Goal: Task Accomplishment & Management: Manage account settings

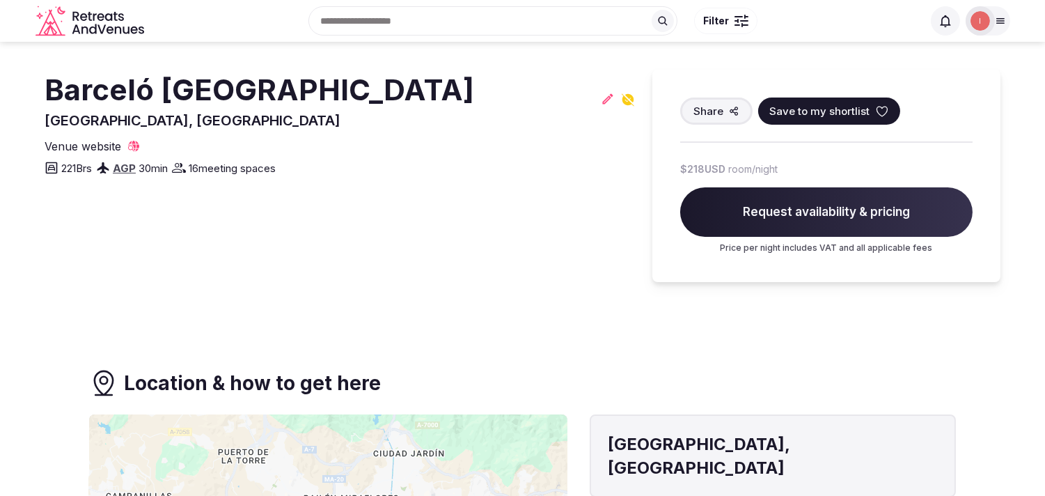
click at [193, 98] on h2 "Barceló [GEOGRAPHIC_DATA]" at bounding box center [260, 90] width 430 height 41
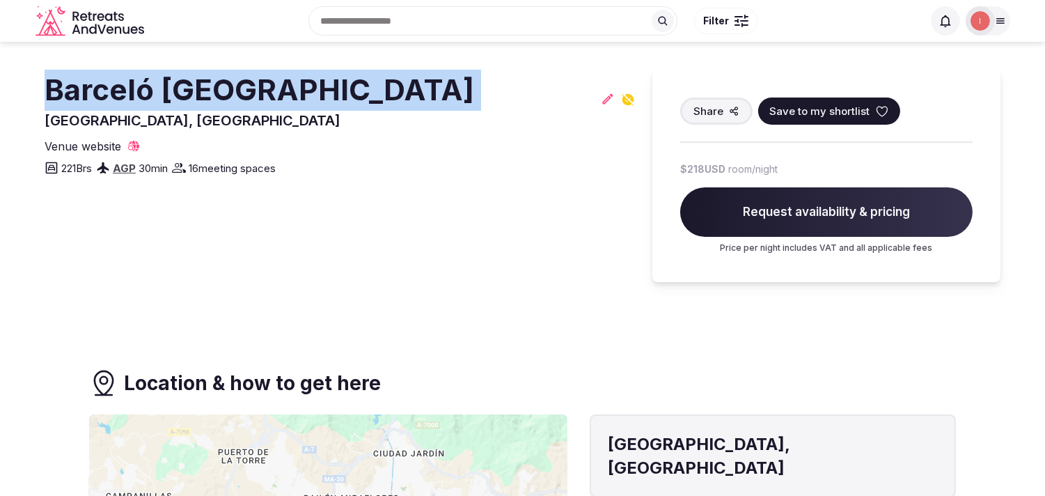
click at [193, 98] on h2 "Barceló [GEOGRAPHIC_DATA]" at bounding box center [260, 90] width 430 height 41
copy h2 "Barceló [GEOGRAPHIC_DATA]"
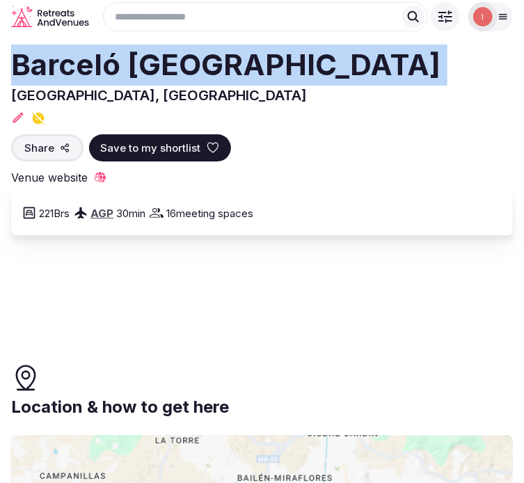
copy h2 "Barceló [GEOGRAPHIC_DATA]"
click at [24, 112] on icon at bounding box center [18, 117] width 10 height 10
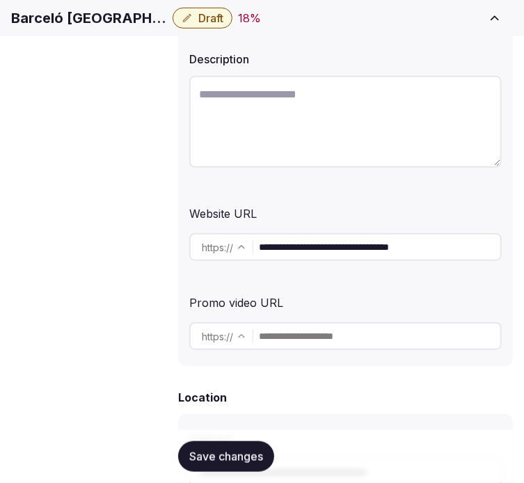
scroll to position [232, 0]
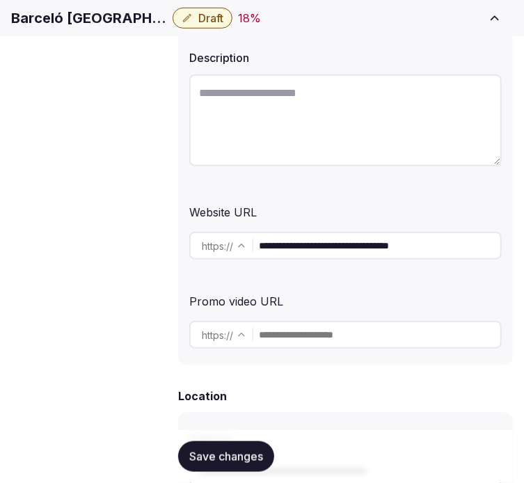
click at [276, 253] on input "**********" at bounding box center [380, 246] width 242 height 28
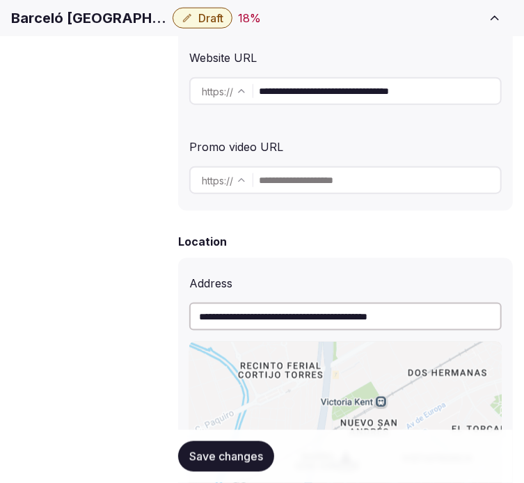
scroll to position [235, 0]
click at [0, 0] on span "Administration" at bounding box center [0, 0] width 0 height 0
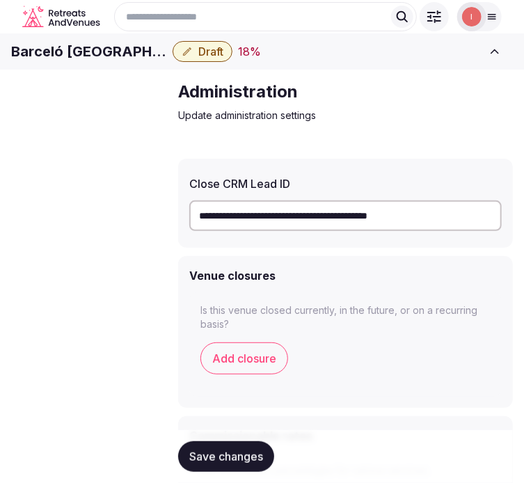
click at [282, 231] on input "**********" at bounding box center [345, 216] width 313 height 31
click at [0, 0] on span "Transfer venue" at bounding box center [0, 0] width 0 height 0
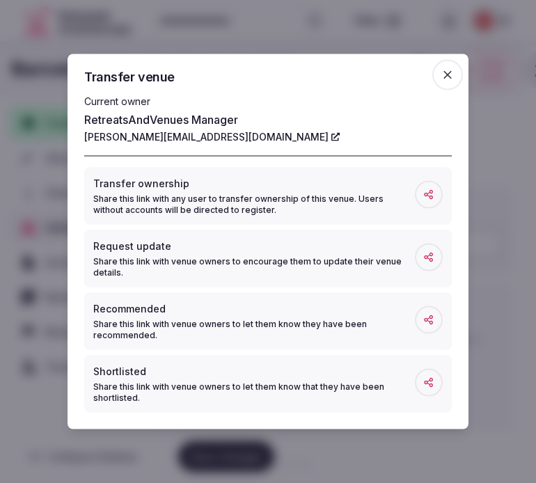
click at [442, 72] on icon "button" at bounding box center [448, 75] width 14 height 14
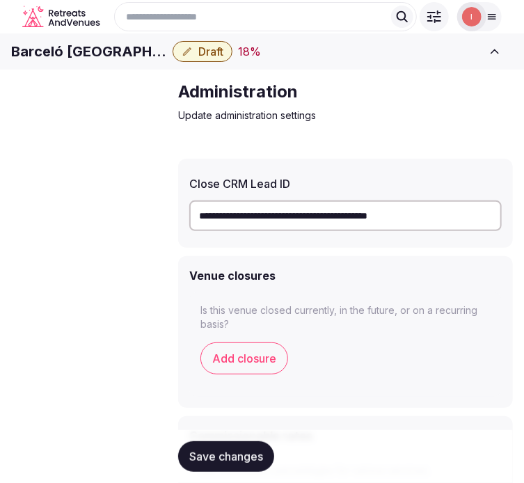
click at [0, 0] on span "Venue details" at bounding box center [0, 0] width 0 height 0
click at [0, 0] on link "Basic details" at bounding box center [0, 0] width 0 height 0
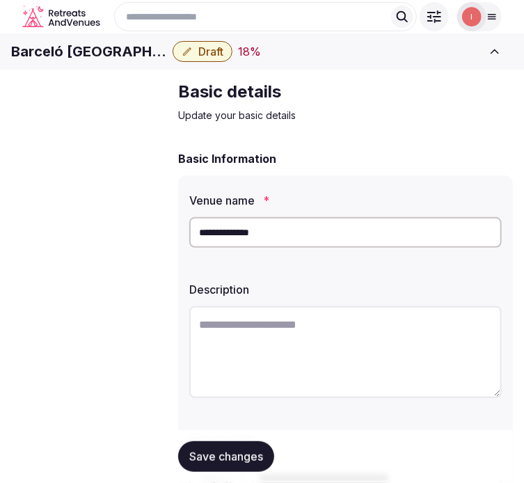
click at [258, 248] on input "**********" at bounding box center [345, 232] width 313 height 31
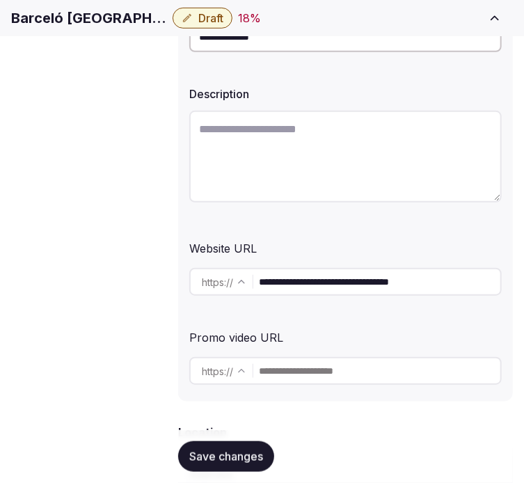
scroll to position [309, 0]
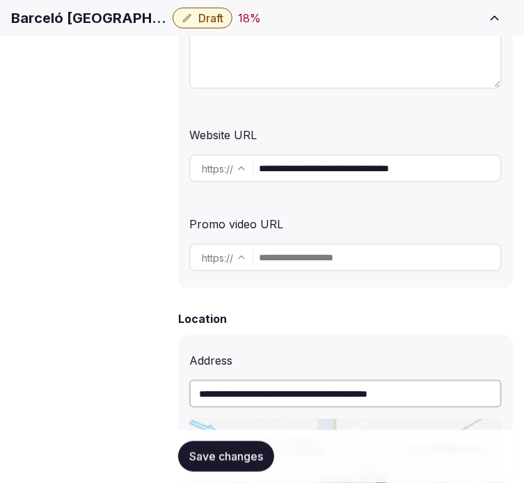
click at [306, 167] on input "**********" at bounding box center [380, 169] width 242 height 28
drag, startPoint x: 374, startPoint y: 300, endPoint x: 345, endPoint y: 313, distance: 31.8
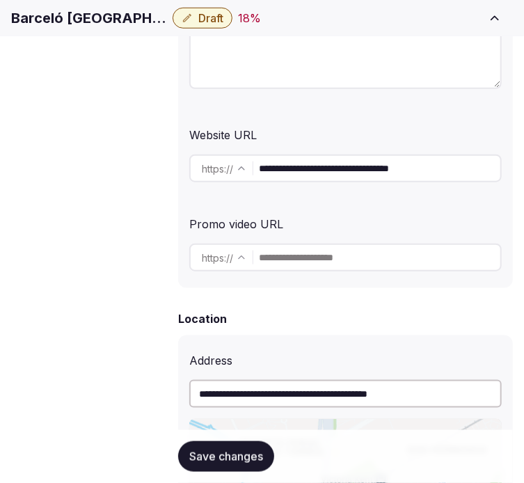
click at [304, 164] on input "**********" at bounding box center [380, 169] width 242 height 28
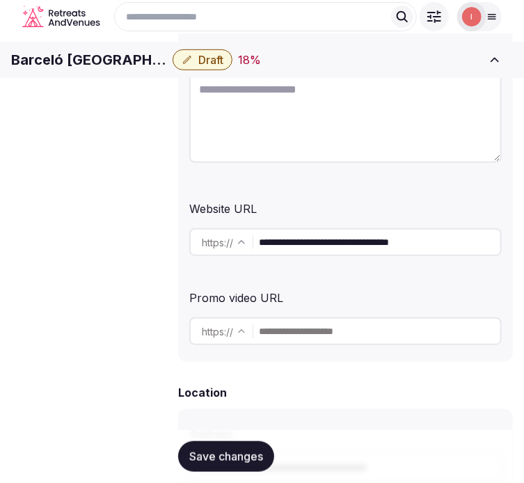
scroll to position [77, 0]
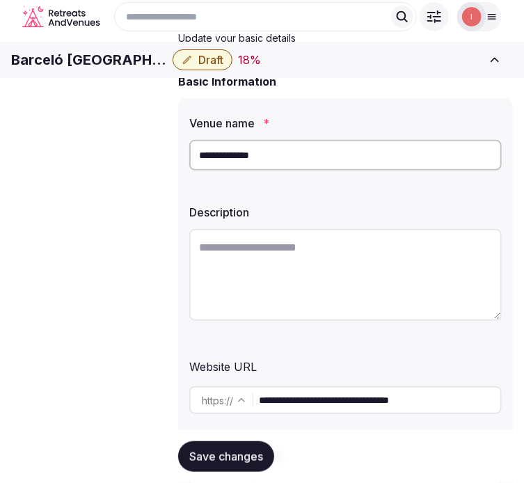
click at [382, 261] on textarea at bounding box center [345, 275] width 313 height 92
paste textarea "**********"
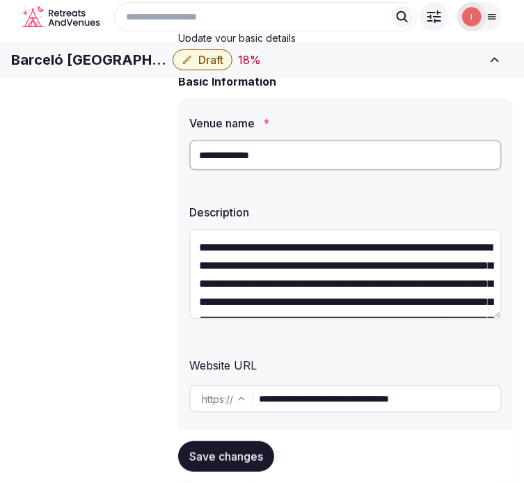
scroll to position [116, 0]
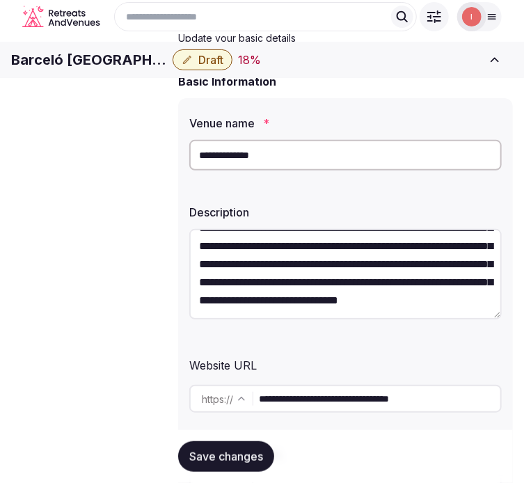
type textarea "**********"
drag, startPoint x: 226, startPoint y: 458, endPoint x: 244, endPoint y: 444, distance: 21.9
click at [235, 454] on span "Save changes" at bounding box center [226, 457] width 74 height 14
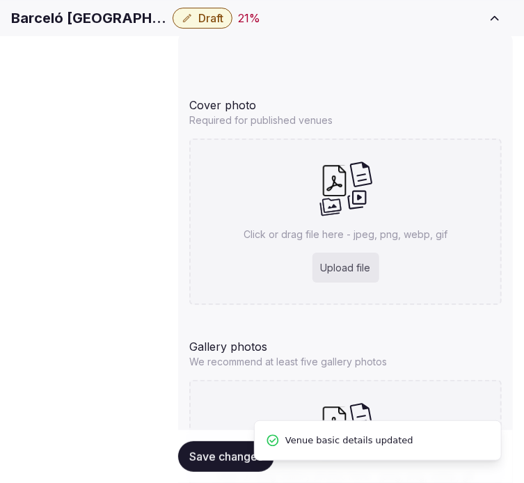
scroll to position [1470, 0]
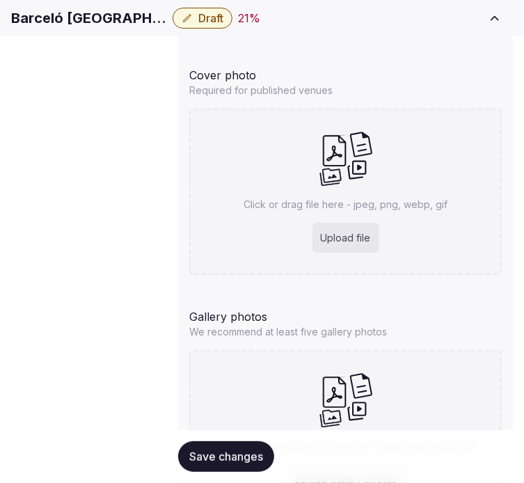
drag, startPoint x: 77, startPoint y: 29, endPoint x: 108, endPoint y: 17, distance: 33.1
click at [77, 28] on h1 "Barceló [GEOGRAPHIC_DATA]" at bounding box center [89, 18] width 156 height 20
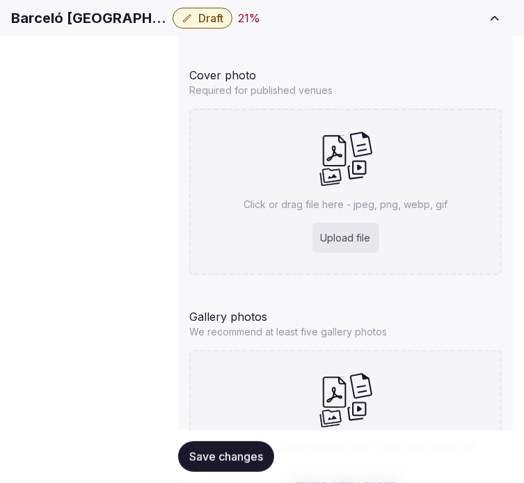
click at [108, 16] on h1 "Barceló [GEOGRAPHIC_DATA]" at bounding box center [89, 18] width 156 height 20
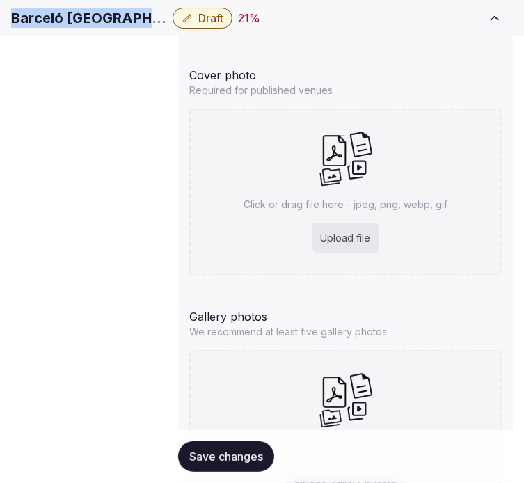
click at [121, 28] on h1 "Barceló [GEOGRAPHIC_DATA]" at bounding box center [89, 18] width 156 height 20
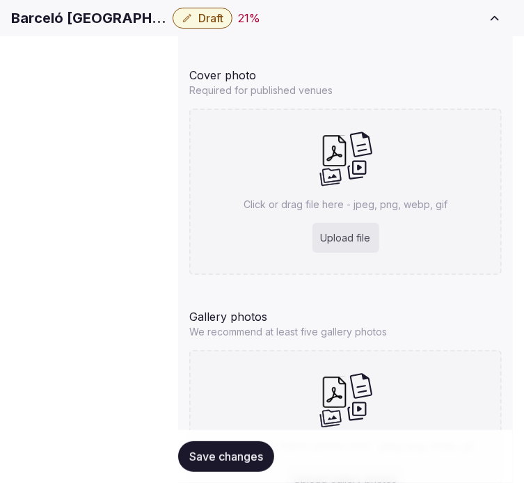
click at [116, 26] on h1 "Barceló [GEOGRAPHIC_DATA]" at bounding box center [89, 18] width 156 height 20
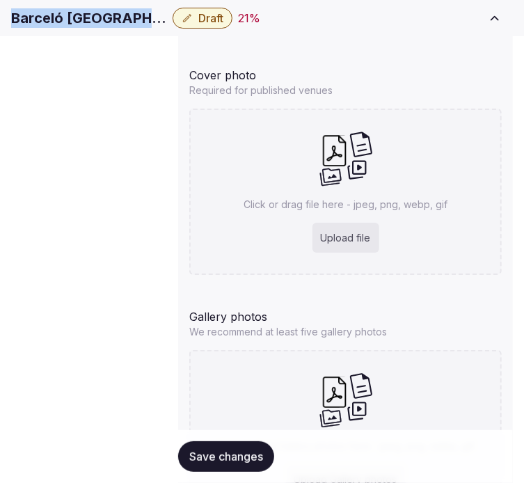
click at [116, 26] on h1 "Barceló [GEOGRAPHIC_DATA]" at bounding box center [89, 18] width 156 height 20
copy div "Barceló [GEOGRAPHIC_DATA]"
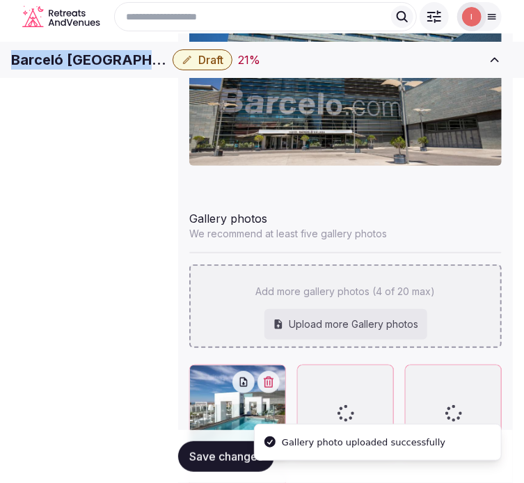
scroll to position [1612, 0]
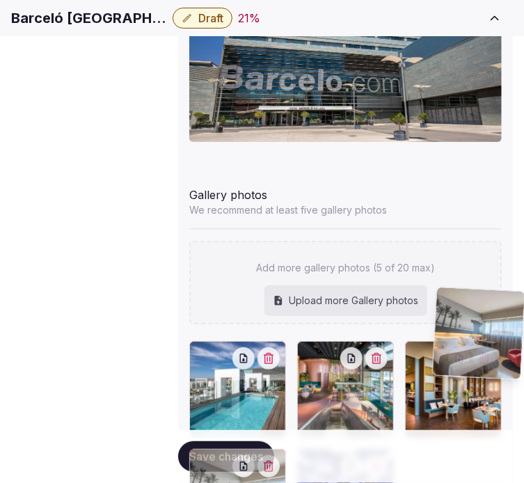
drag, startPoint x: 439, startPoint y: 300, endPoint x: 395, endPoint y: 306, distance: 44.4
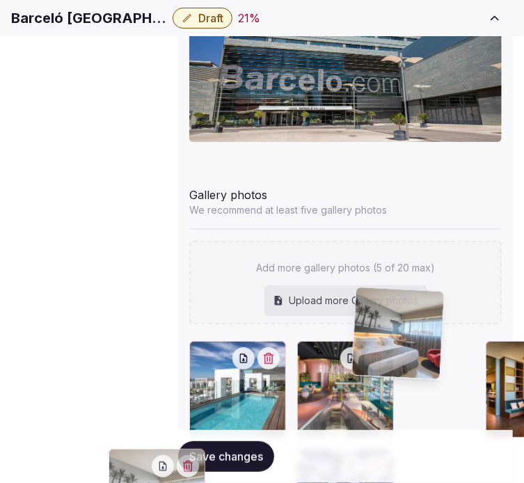
drag, startPoint x: 440, startPoint y: 301, endPoint x: 346, endPoint y: 309, distance: 93.6
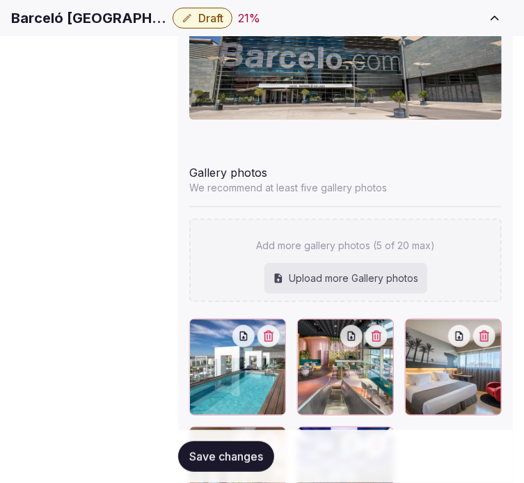
scroll to position [1670, 0]
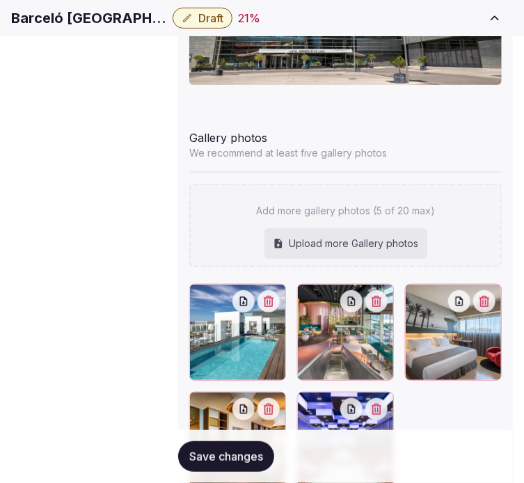
click at [248, 450] on span "Save changes" at bounding box center [226, 457] width 74 height 14
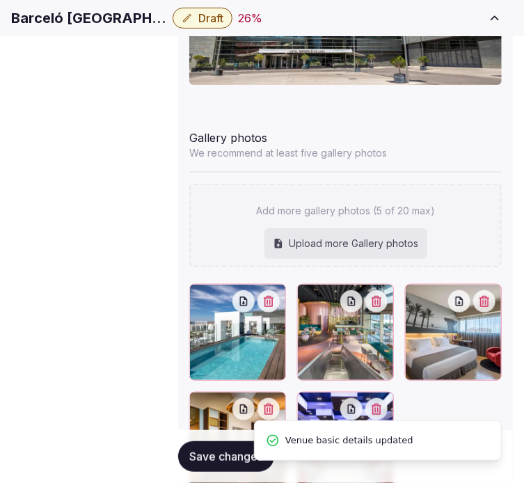
click at [0, 0] on span "Pricing and policies" at bounding box center [0, 0] width 0 height 0
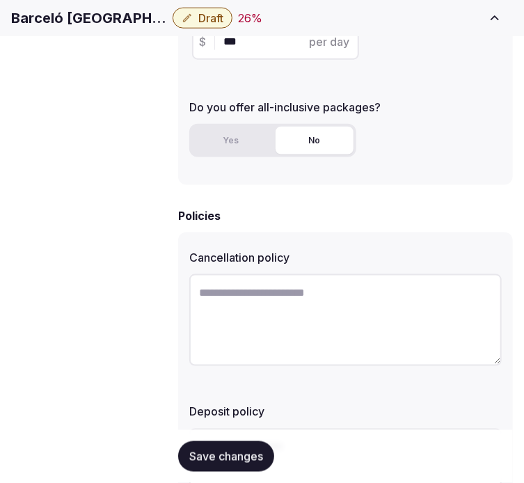
scroll to position [464, 0]
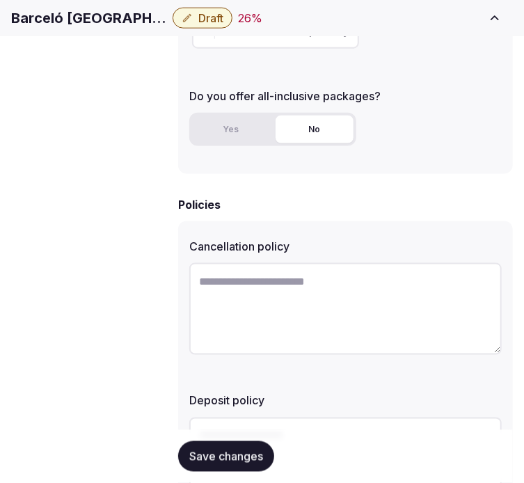
click at [91, 24] on h1 "Barceló [GEOGRAPHIC_DATA]" at bounding box center [89, 18] width 156 height 20
copy div "Barceló [GEOGRAPHIC_DATA]"
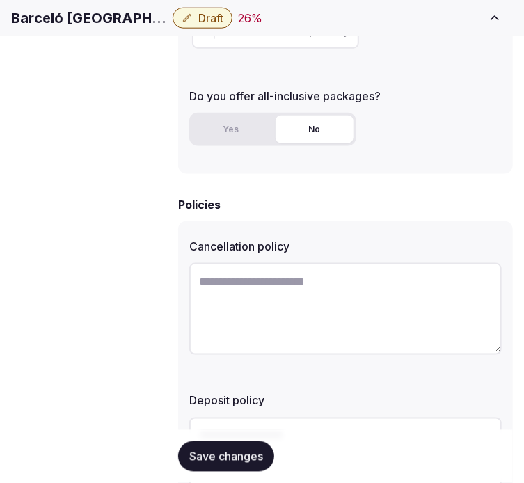
click at [434, 279] on textarea at bounding box center [345, 309] width 313 height 92
paste textarea "**********"
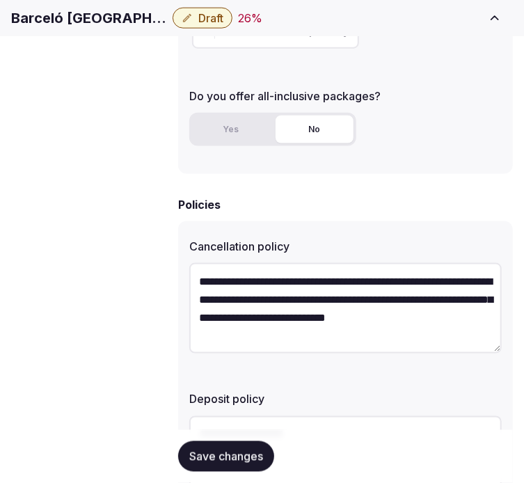
type textarea "**********"
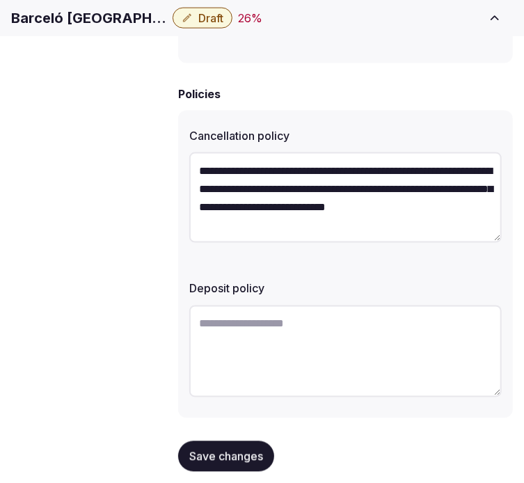
scroll to position [575, 0]
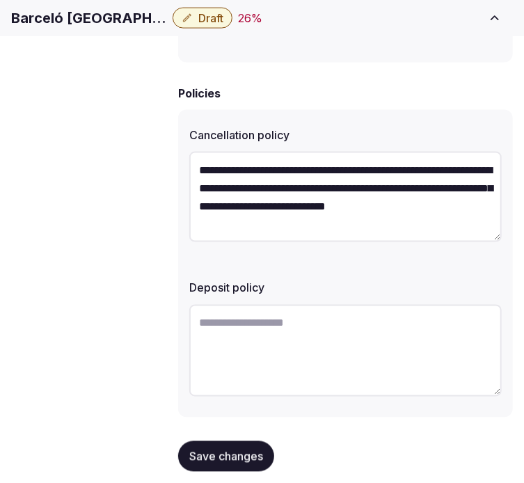
click at [333, 312] on textarea at bounding box center [345, 351] width 313 height 92
paste textarea "**********"
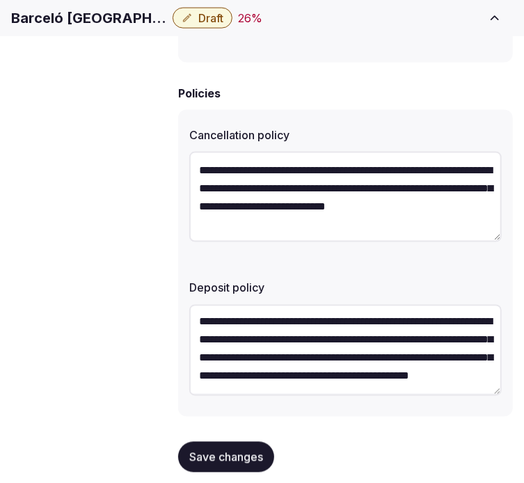
scroll to position [36, 0]
type textarea "**********"
click at [249, 450] on span "Save changes" at bounding box center [226, 457] width 74 height 14
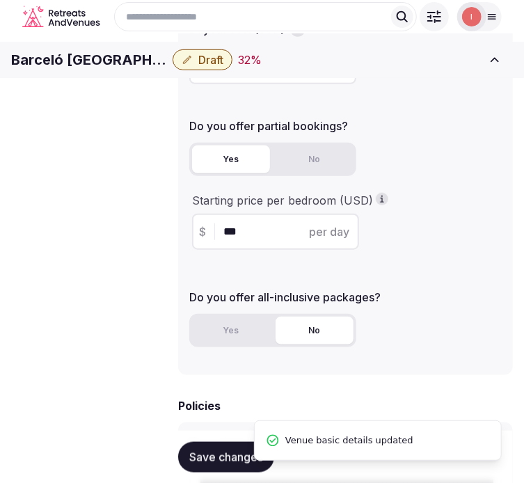
scroll to position [189, 0]
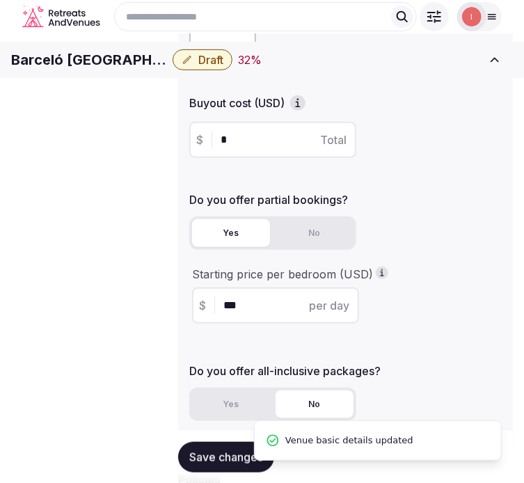
click at [0, 0] on span "Retreat spaces" at bounding box center [0, 0] width 0 height 0
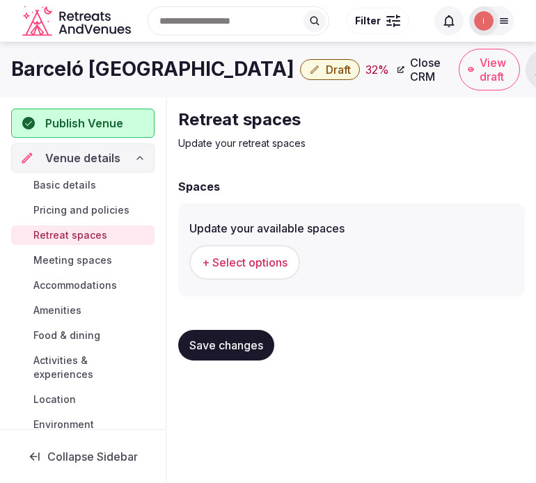
click at [258, 265] on span "+ Select options" at bounding box center [245, 262] width 86 height 15
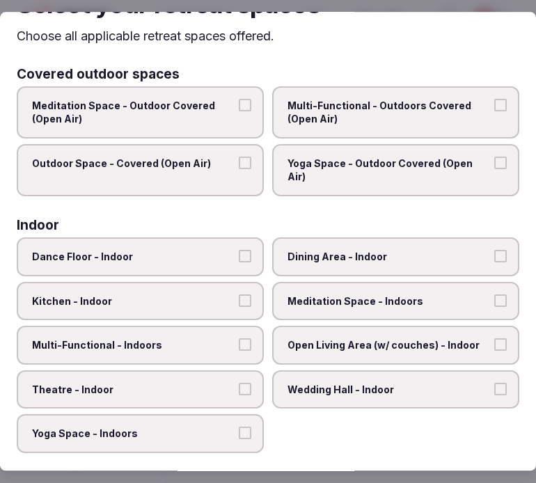
scroll to position [77, 0]
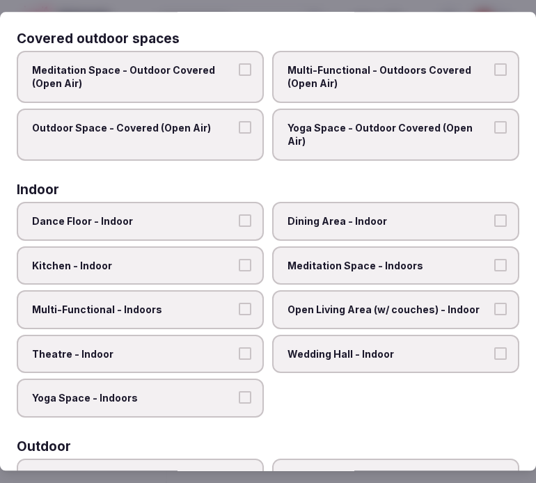
click at [309, 226] on label "Dining Area - Indoor" at bounding box center [395, 221] width 247 height 39
click at [495, 226] on button "Dining Area - Indoor" at bounding box center [501, 221] width 13 height 13
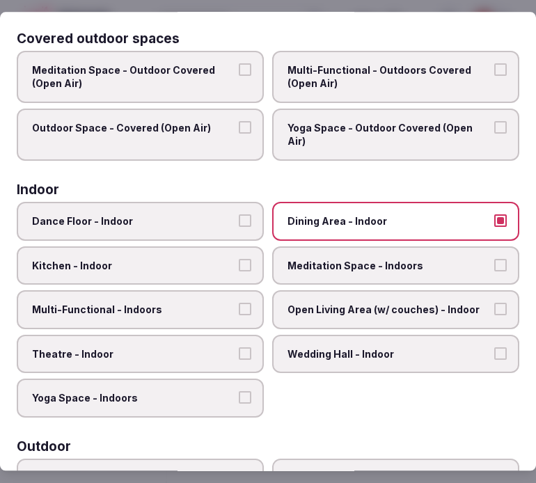
click at [233, 294] on label "Multi-Functional - Indoors" at bounding box center [140, 309] width 247 height 39
click at [239, 303] on button "Multi-Functional - Indoors" at bounding box center [245, 309] width 13 height 13
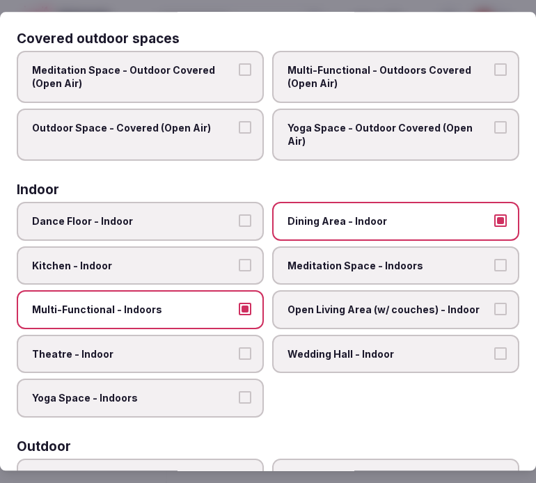
click at [212, 335] on label "Theatre - Indoor" at bounding box center [140, 354] width 247 height 39
click at [239, 348] on button "Theatre - Indoor" at bounding box center [245, 354] width 13 height 13
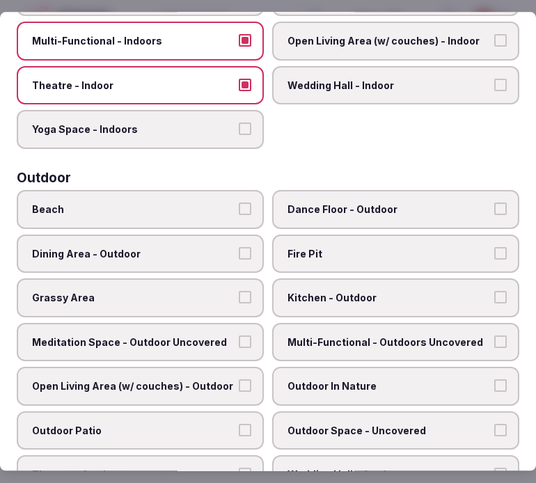
scroll to position [464, 0]
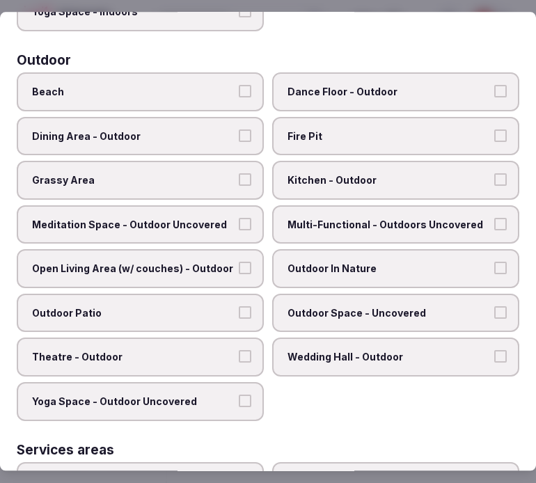
click at [310, 306] on span "Outdoor Space - Uncovered" at bounding box center [389, 313] width 203 height 14
click at [495, 306] on button "Outdoor Space - Uncovered" at bounding box center [501, 312] width 13 height 13
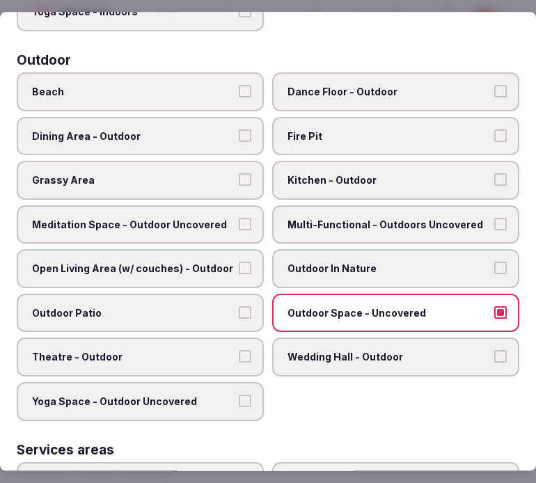
click at [210, 306] on span "Outdoor Patio" at bounding box center [133, 313] width 203 height 14
click at [239, 306] on button "Outdoor Patio" at bounding box center [245, 312] width 13 height 13
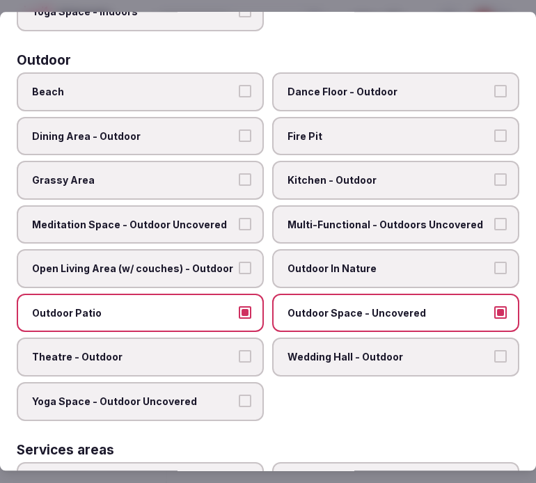
click at [237, 250] on label "Open Living Area (w/ couches) - Outdoor" at bounding box center [140, 269] width 247 height 39
click at [239, 263] on button "Open Living Area (w/ couches) - Outdoor" at bounding box center [245, 269] width 13 height 13
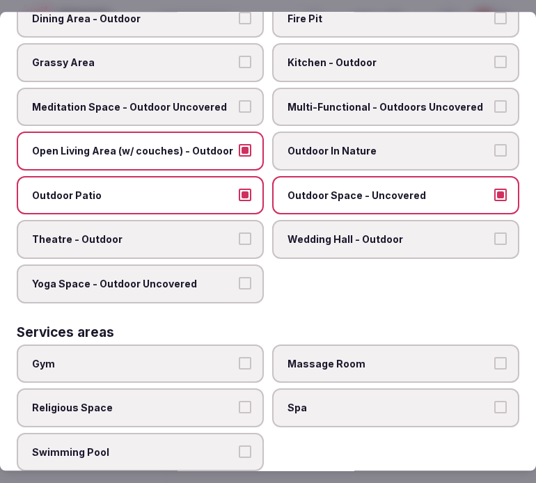
scroll to position [619, 0]
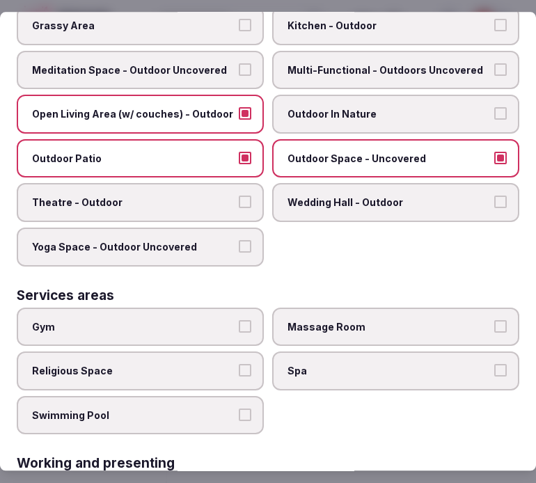
click at [247, 308] on label "Gym" at bounding box center [140, 327] width 247 height 39
click at [247, 320] on button "Gym" at bounding box center [245, 326] width 13 height 13
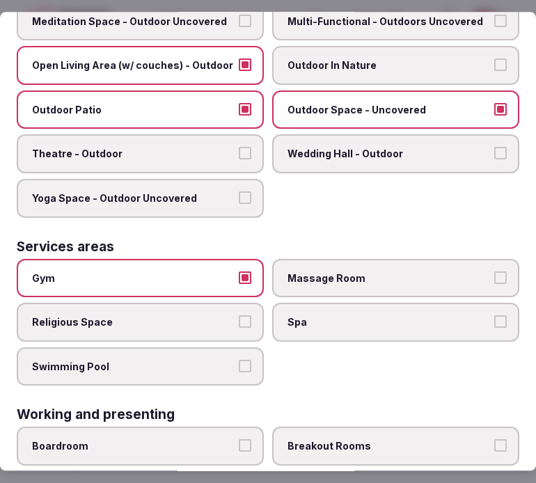
scroll to position [697, 0]
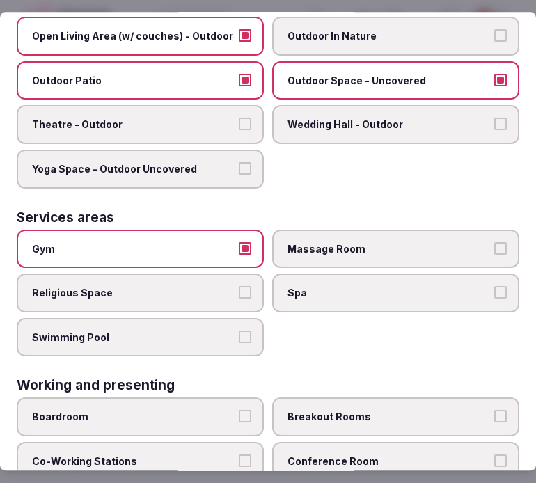
drag, startPoint x: 215, startPoint y: 309, endPoint x: 272, endPoint y: 291, distance: 60.4
click at [215, 331] on span "Swimming Pool" at bounding box center [133, 338] width 203 height 14
click at [239, 331] on button "Swimming Pool" at bounding box center [245, 337] width 13 height 13
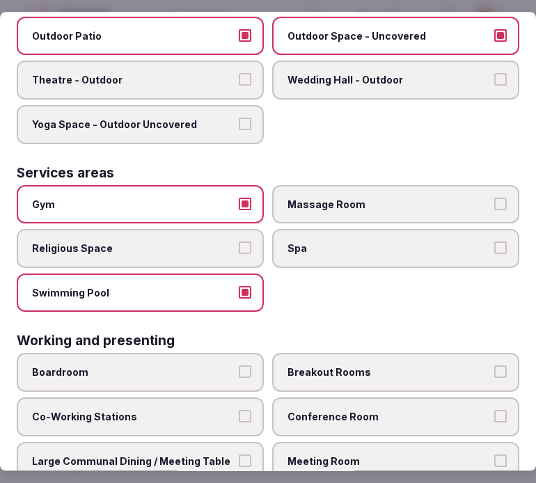
scroll to position [783, 0]
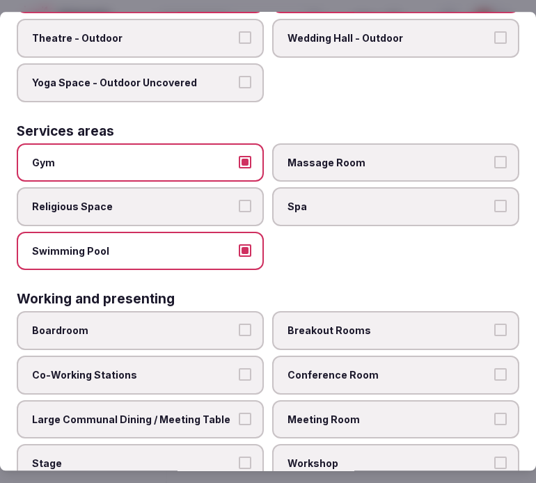
click at [321, 413] on span "Meeting Room" at bounding box center [389, 420] width 203 height 14
click at [495, 413] on button "Meeting Room" at bounding box center [501, 419] width 13 height 13
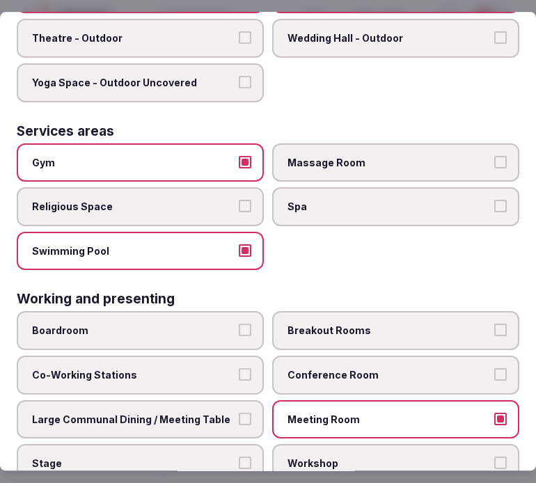
click at [335, 360] on label "Conference Room" at bounding box center [395, 375] width 247 height 39
click at [495, 368] on button "Conference Room" at bounding box center [501, 374] width 13 height 13
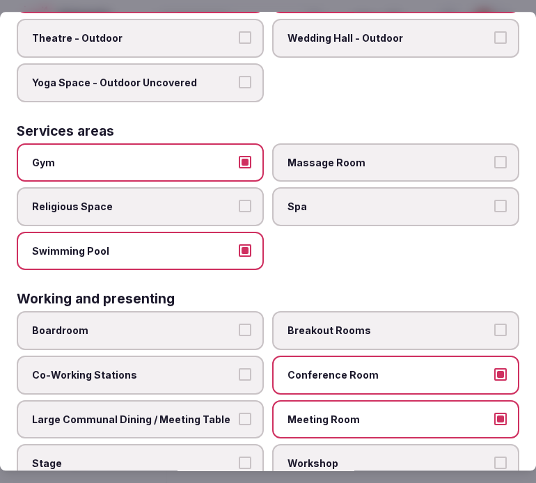
click at [217, 413] on span "Large Communal Dining / Meeting Table" at bounding box center [133, 420] width 203 height 14
click at [239, 413] on button "Large Communal Dining / Meeting Table" at bounding box center [245, 419] width 13 height 13
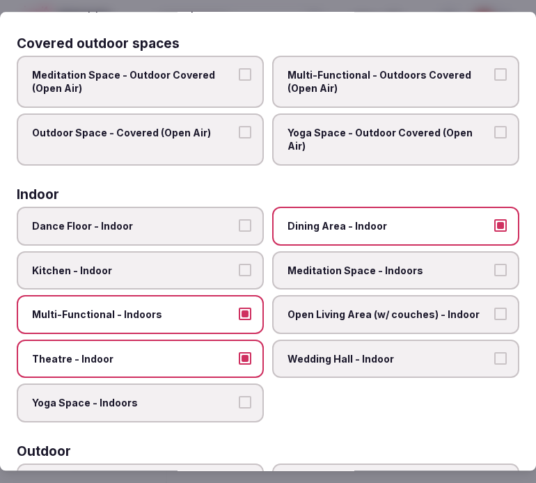
scroll to position [9, 0]
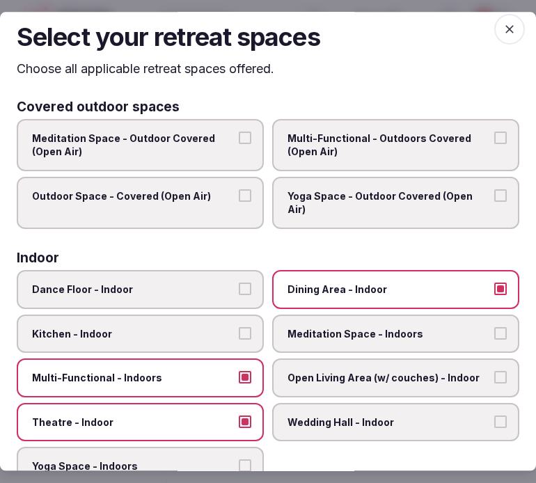
click at [495, 26] on span "button" at bounding box center [510, 29] width 31 height 31
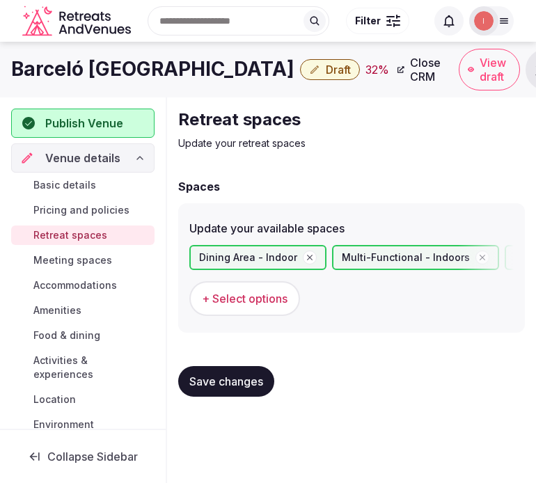
drag, startPoint x: 238, startPoint y: 376, endPoint x: 149, endPoint y: 300, distance: 117.1
click at [238, 376] on span "Save changes" at bounding box center [226, 382] width 74 height 14
click at [88, 256] on span "Meeting spaces" at bounding box center [72, 261] width 79 height 14
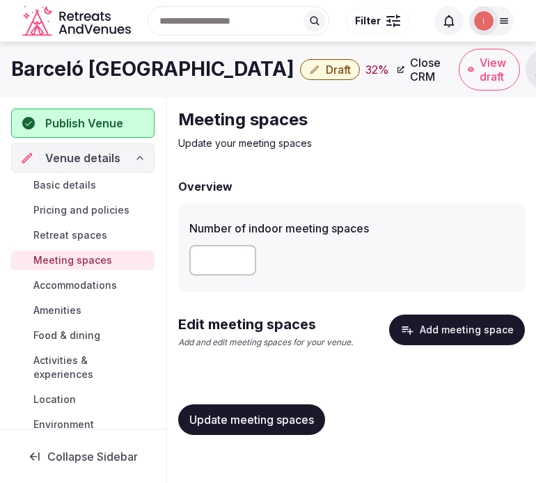
click at [444, 336] on button "Add meeting space" at bounding box center [457, 330] width 136 height 31
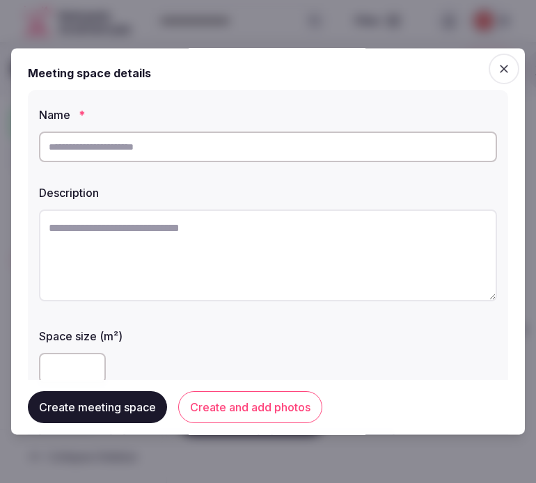
click at [365, 146] on input "text" at bounding box center [268, 147] width 458 height 31
drag, startPoint x: 490, startPoint y: 65, endPoint x: 390, endPoint y: 114, distance: 110.6
click at [500, 65] on icon "button" at bounding box center [504, 69] width 8 height 8
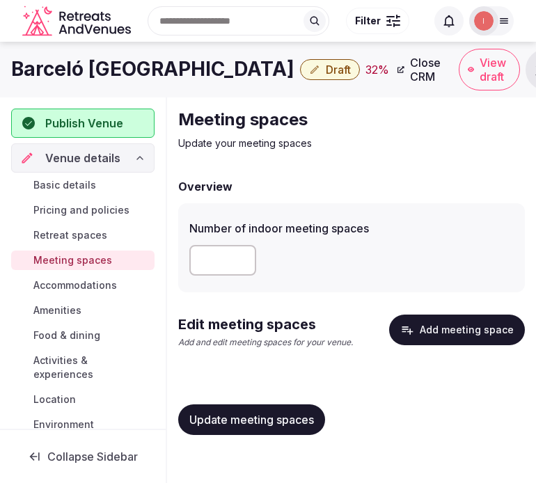
click at [71, 237] on span "Retreat spaces" at bounding box center [70, 235] width 74 height 14
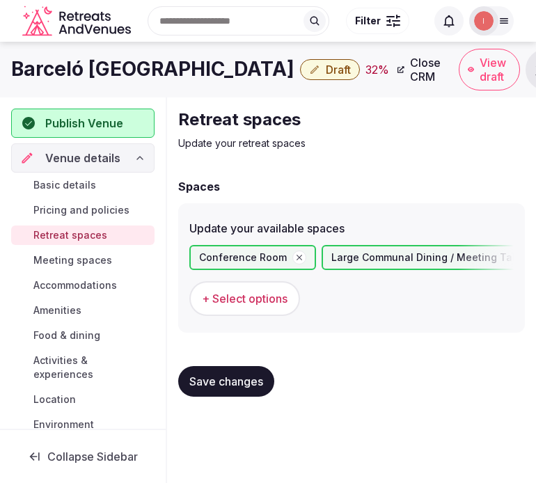
click at [233, 364] on div "Save changes" at bounding box center [351, 381] width 347 height 53
click at [226, 387] on button "Save changes" at bounding box center [226, 381] width 96 height 31
click at [87, 263] on span "Meeting spaces" at bounding box center [72, 261] width 79 height 14
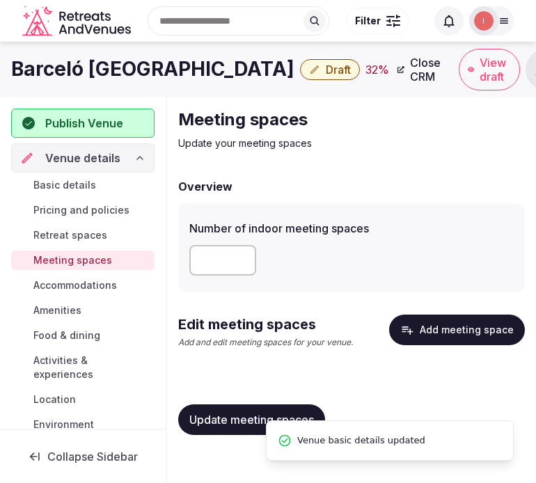
click at [469, 325] on button "Add meeting space" at bounding box center [457, 330] width 136 height 31
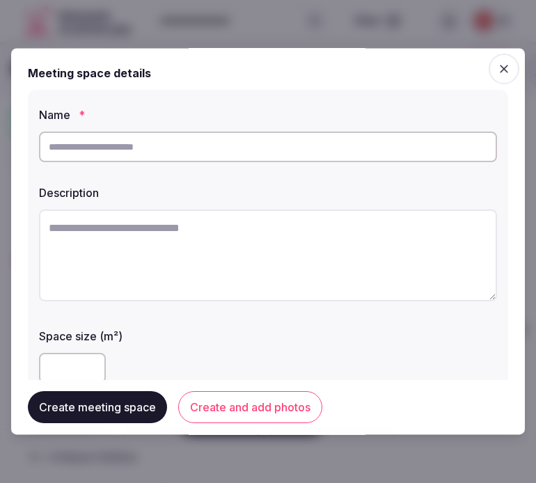
click at [242, 143] on input "text" at bounding box center [268, 147] width 458 height 31
paste input "**********"
type input "**********"
paste textarea "**********"
click at [310, 272] on textarea at bounding box center [268, 256] width 458 height 92
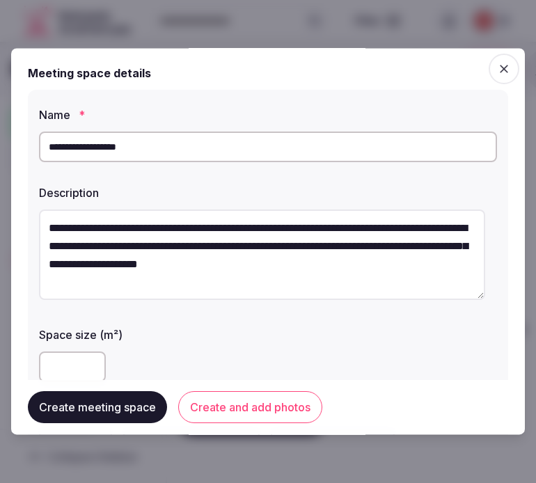
type textarea "**********"
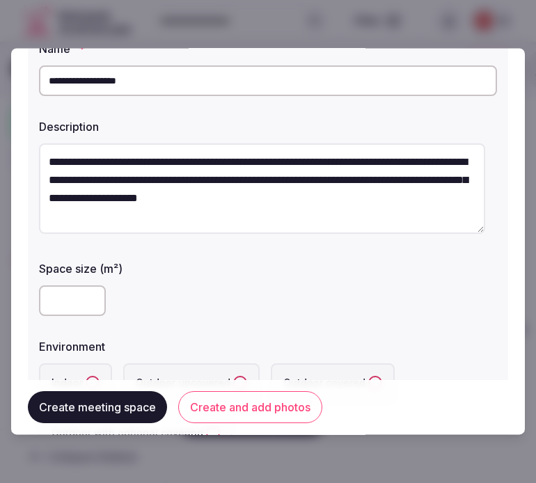
scroll to position [155, 0]
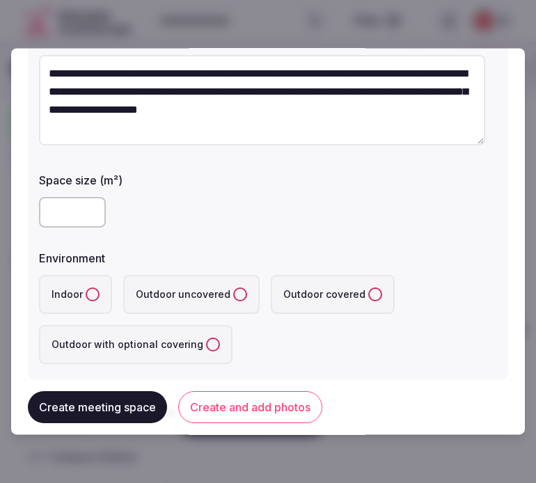
click at [84, 221] on input "number" at bounding box center [72, 213] width 67 height 31
click at [65, 210] on input "number" at bounding box center [72, 213] width 67 height 31
type input "***"
click at [89, 288] on button "Indoor" at bounding box center [93, 295] width 14 height 14
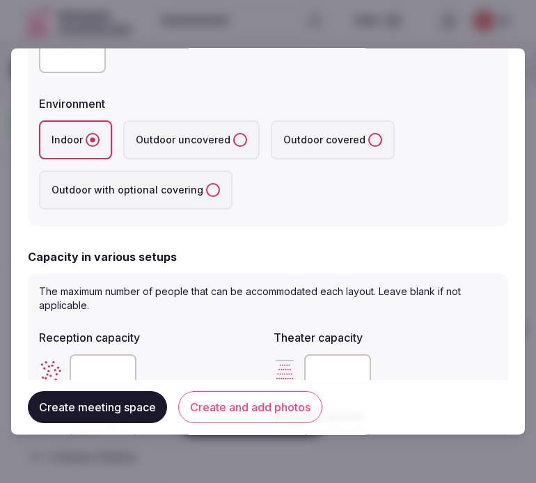
scroll to position [387, 0]
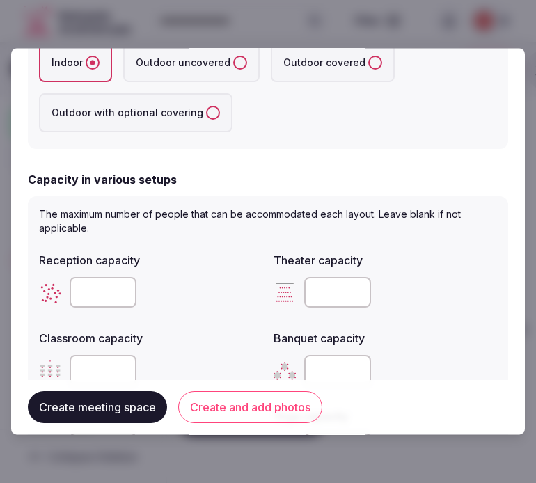
click at [100, 289] on input "number" at bounding box center [103, 293] width 67 height 31
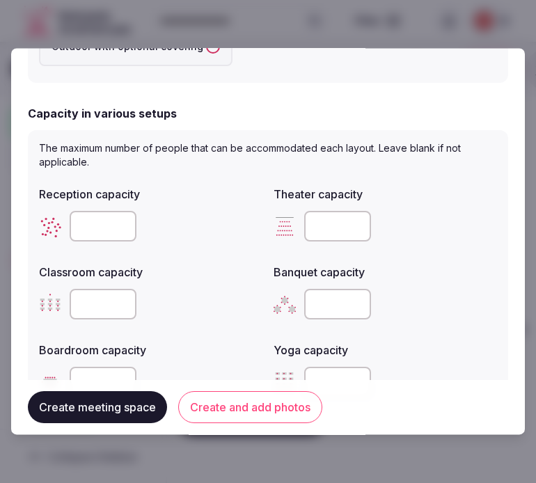
scroll to position [541, 0]
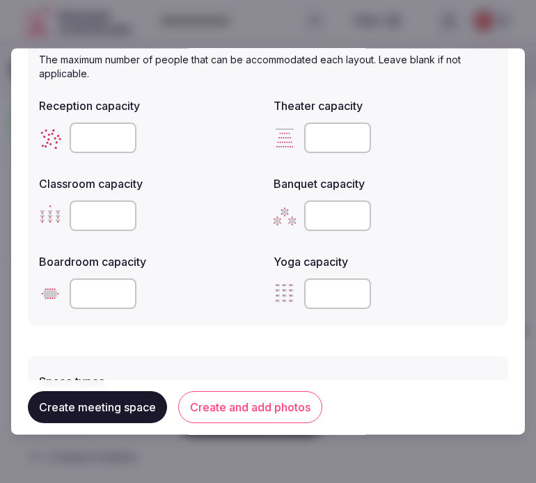
click at [309, 217] on input "number" at bounding box center [337, 216] width 67 height 31
type input "***"
click at [351, 131] on input "*" at bounding box center [337, 138] width 67 height 31
drag, startPoint x: 319, startPoint y: 125, endPoint x: 304, endPoint y: 127, distance: 15.4
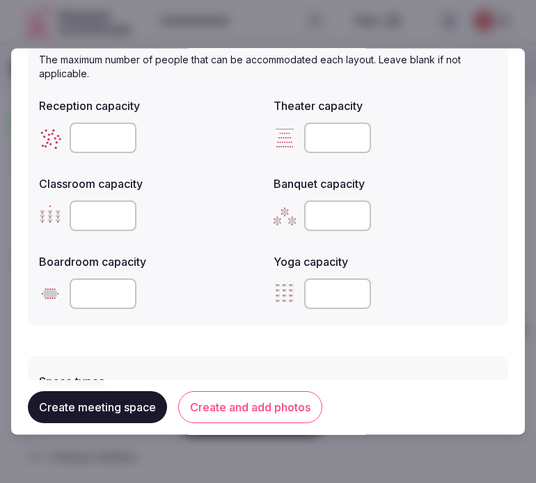
click at [304, 127] on input "*" at bounding box center [337, 138] width 67 height 31
type input "***"
click at [93, 208] on input "number" at bounding box center [103, 216] width 67 height 31
type input "***"
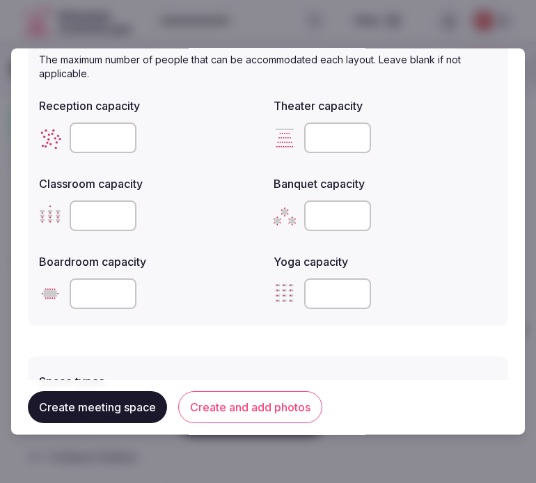
click at [95, 132] on input "number" at bounding box center [103, 138] width 67 height 31
click at [89, 279] on input "number" at bounding box center [103, 294] width 67 height 31
click at [91, 137] on input "number" at bounding box center [103, 138] width 67 height 31
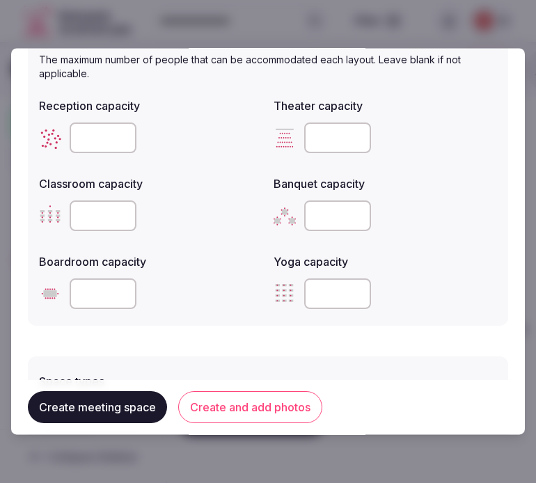
click at [91, 137] on input "number" at bounding box center [103, 138] width 67 height 31
type input "***"
click at [100, 298] on input "number" at bounding box center [103, 294] width 67 height 31
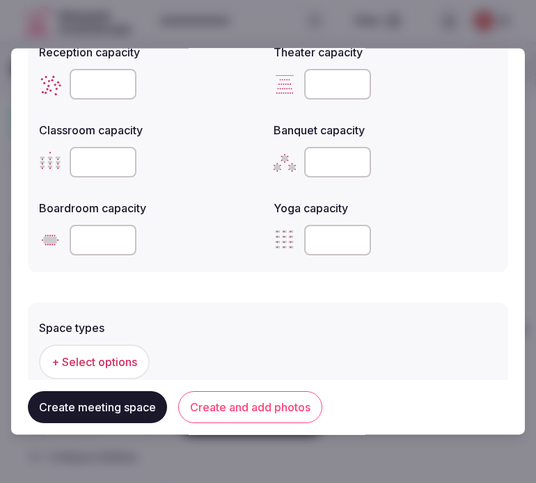
scroll to position [619, 0]
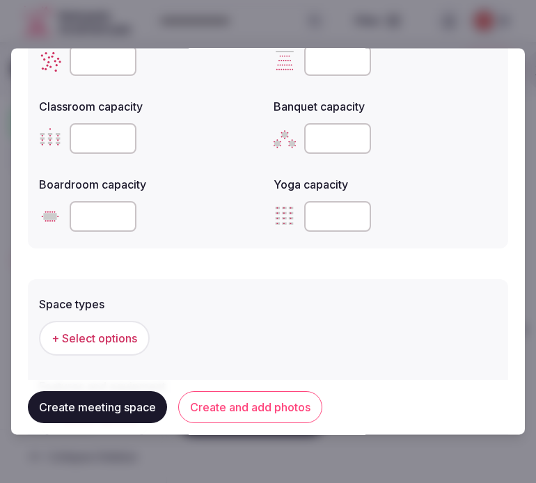
type input "***"
click at [112, 339] on span "+ Select options" at bounding box center [95, 339] width 86 height 15
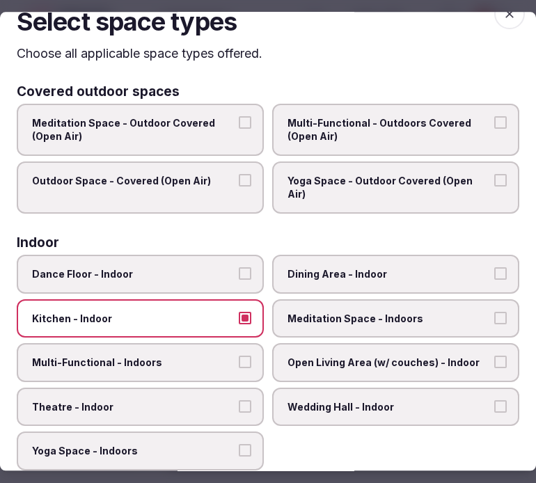
scroll to position [0, 0]
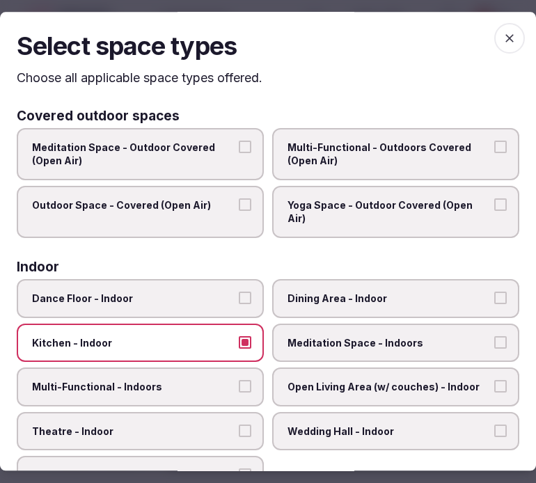
click at [221, 324] on label "Kitchen - Indoor" at bounding box center [140, 343] width 247 height 39
click at [239, 336] on button "Kitchen - Indoor" at bounding box center [245, 342] width 13 height 13
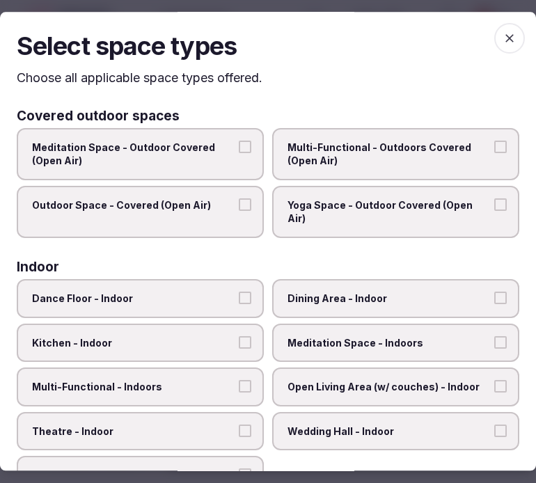
drag, startPoint x: 301, startPoint y: 298, endPoint x: 302, endPoint y: 311, distance: 13.3
click at [301, 297] on span "Dining Area - Indoor" at bounding box center [389, 299] width 203 height 14
click at [495, 297] on button "Dining Area - Indoor" at bounding box center [501, 298] width 13 height 13
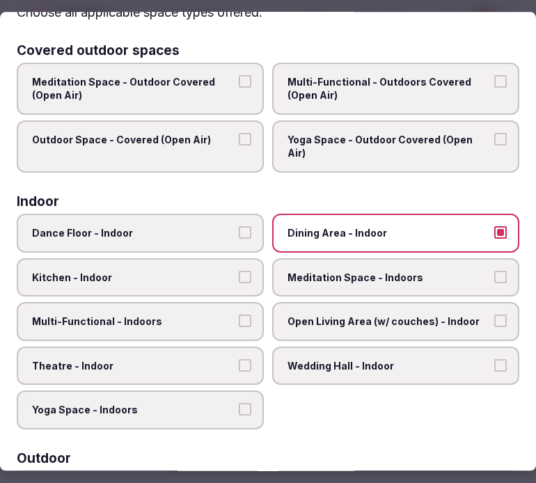
scroll to position [155, 0]
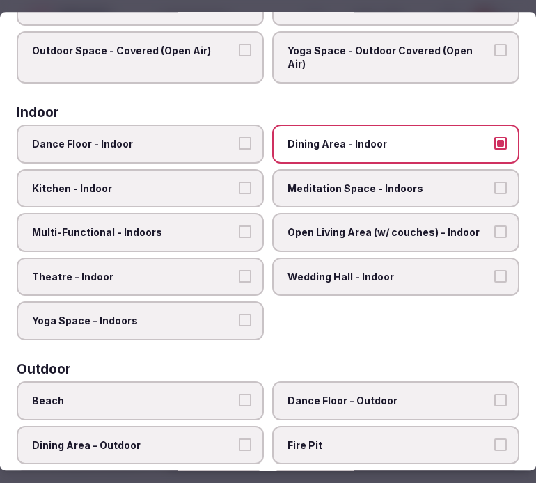
click at [188, 238] on label "Multi-Functional - Indoors" at bounding box center [140, 232] width 247 height 39
click at [239, 238] on button "Multi-Functional - Indoors" at bounding box center [245, 232] width 13 height 13
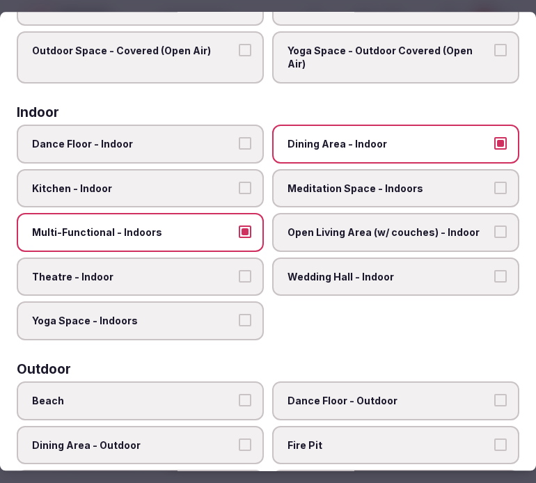
click at [194, 270] on span "Theatre - Indoor" at bounding box center [133, 277] width 203 height 14
click at [239, 270] on button "Theatre - Indoor" at bounding box center [245, 276] width 13 height 13
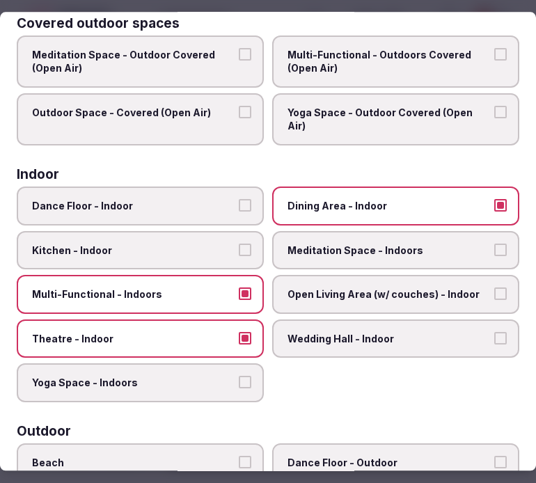
scroll to position [0, 0]
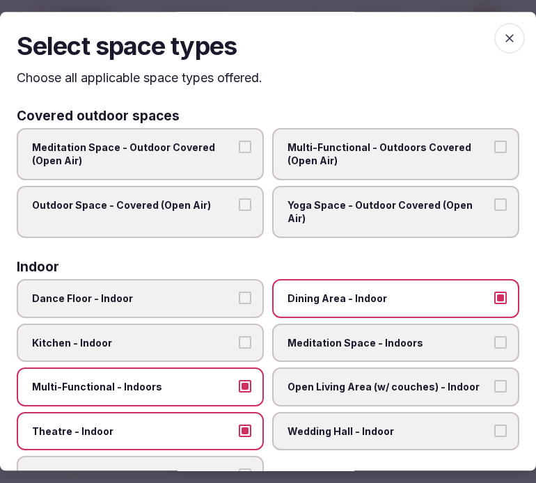
click at [503, 39] on icon "button" at bounding box center [510, 38] width 14 height 14
click at [493, 40] on div "Select space types Choose all applicable space types offered. Covered outdoor s…" at bounding box center [268, 241] width 536 height 459
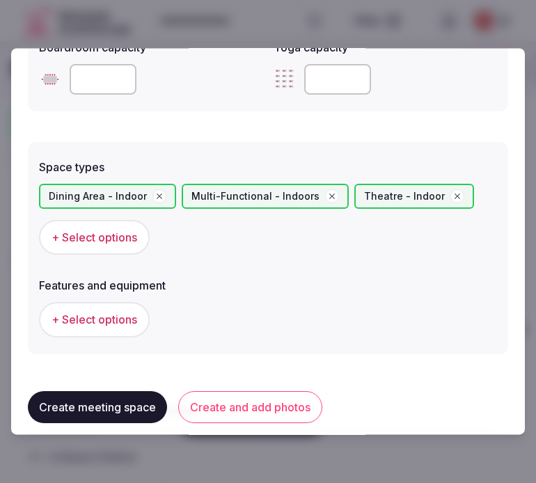
scroll to position [774, 0]
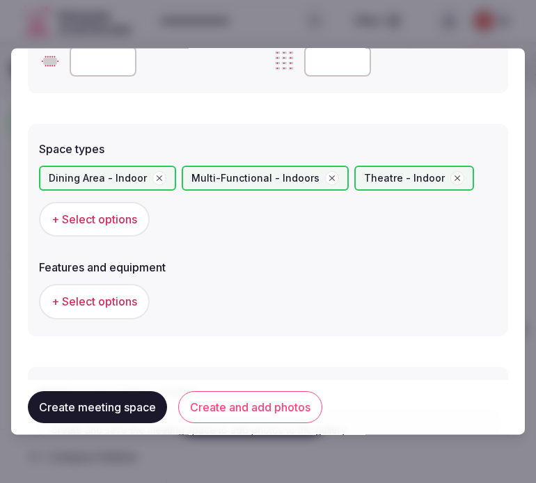
click at [217, 401] on button "Create and add photos" at bounding box center [250, 408] width 144 height 32
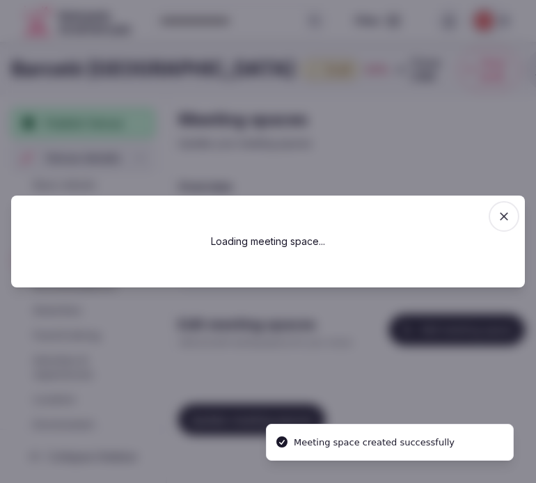
scroll to position [0, 0]
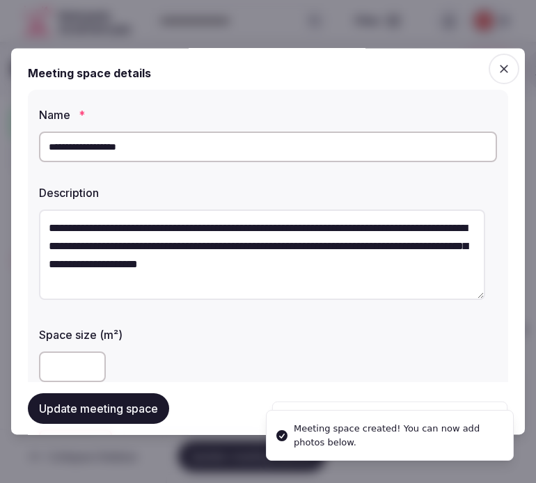
click at [148, 409] on button "Update meeting space" at bounding box center [98, 409] width 141 height 31
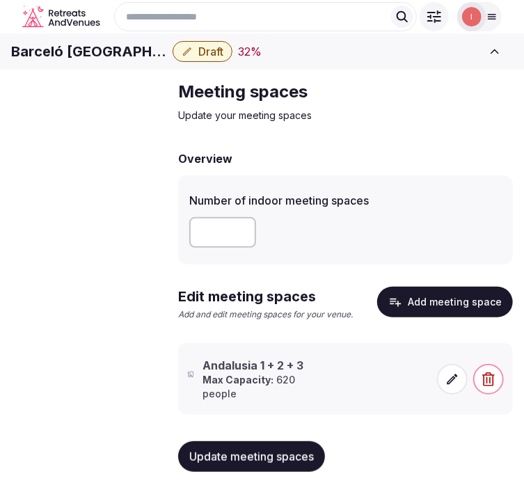
click at [449, 387] on icon at bounding box center [453, 380] width 14 height 14
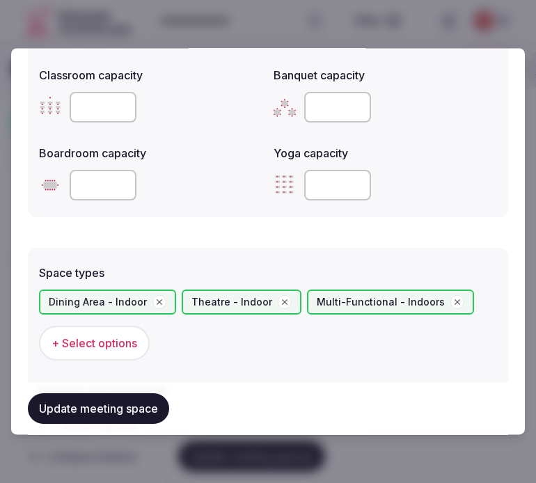
scroll to position [697, 0]
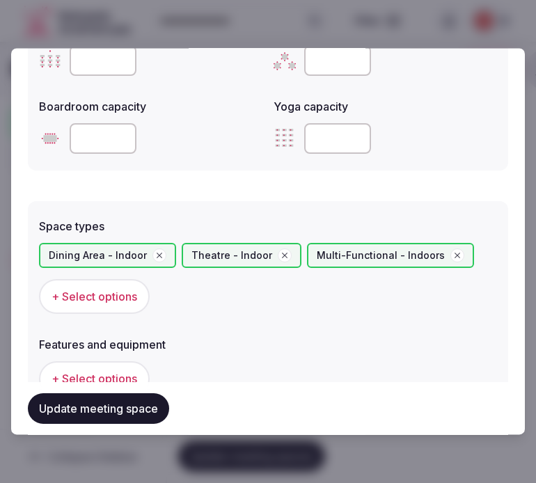
click at [123, 378] on span "+ Select options" at bounding box center [95, 379] width 86 height 15
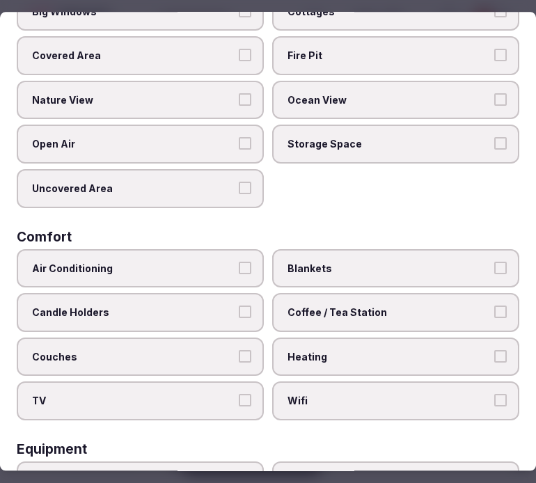
scroll to position [232, 0]
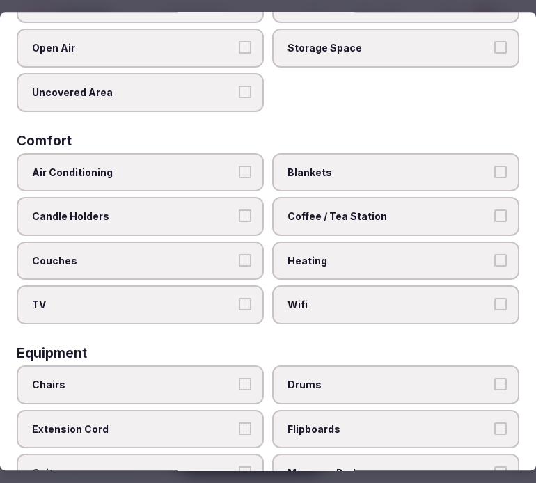
click at [211, 166] on span "Air Conditioning" at bounding box center [133, 173] width 203 height 14
click at [239, 166] on button "Air Conditioning" at bounding box center [245, 172] width 13 height 13
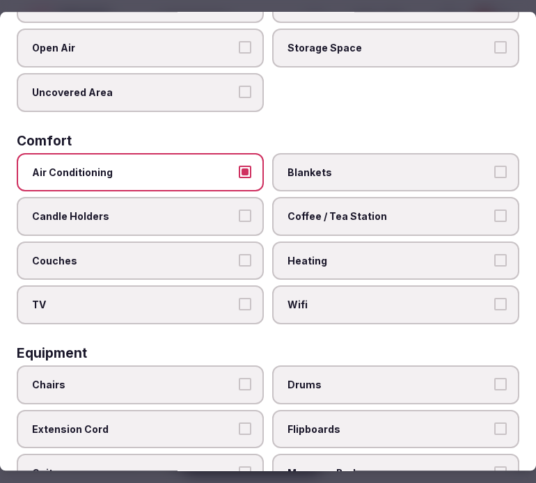
drag, startPoint x: 240, startPoint y: 287, endPoint x: 296, endPoint y: 296, distance: 56.5
click at [240, 299] on button "TV" at bounding box center [245, 305] width 13 height 13
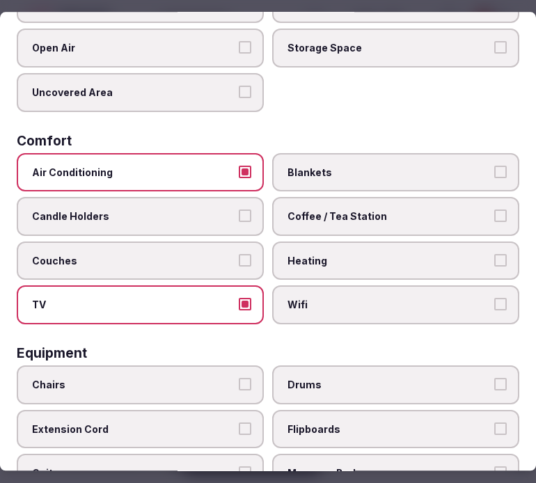
click at [313, 299] on span "Wifi" at bounding box center [389, 306] width 203 height 14
click at [495, 299] on button "Wifi" at bounding box center [501, 305] width 13 height 13
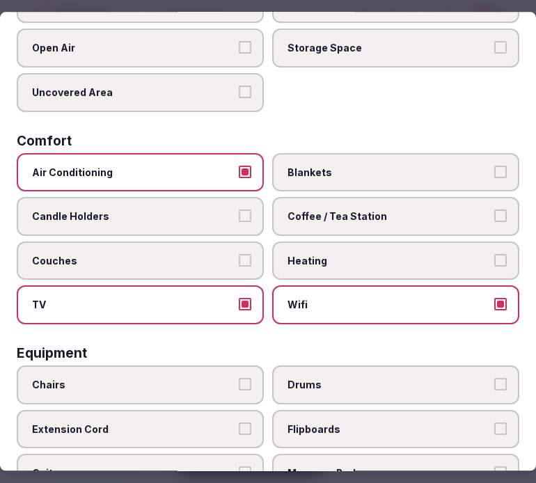
click at [356, 211] on span "Coffee / Tea Station" at bounding box center [389, 217] width 203 height 14
click at [495, 211] on button "Coffee / Tea Station" at bounding box center [501, 216] width 13 height 13
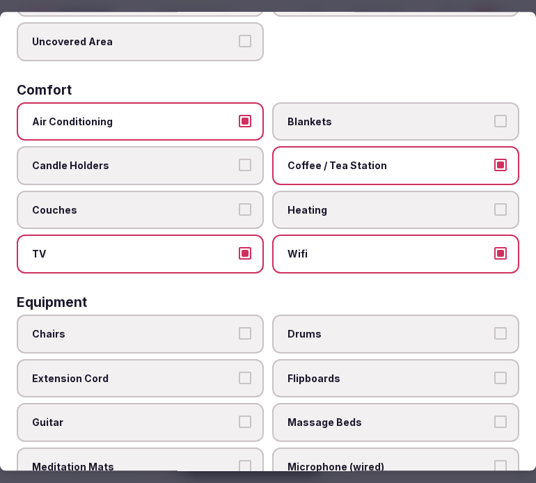
scroll to position [387, 0]
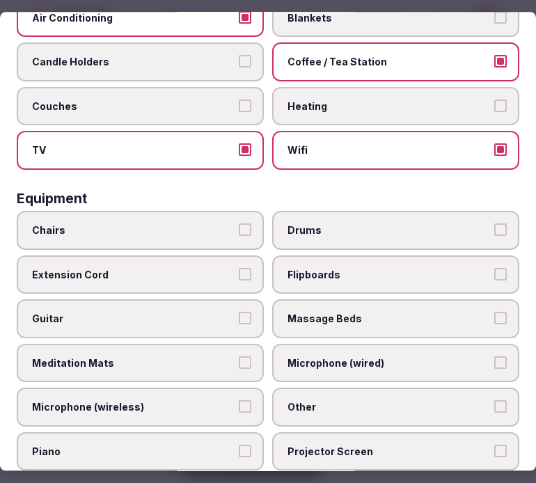
click at [239, 224] on button "Chairs" at bounding box center [245, 230] width 13 height 13
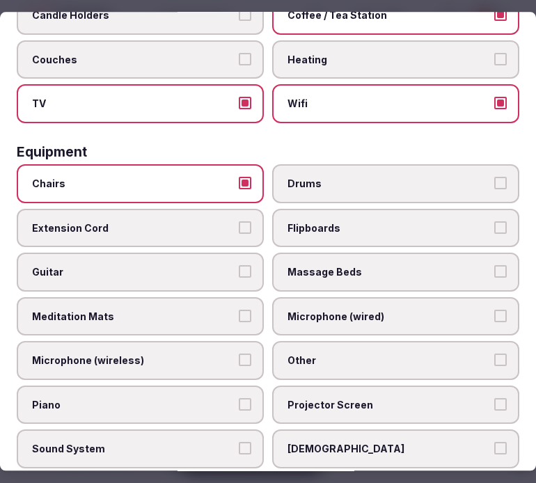
scroll to position [541, 0]
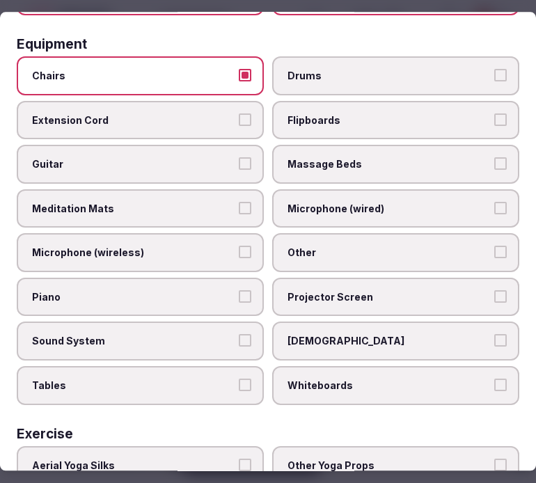
click at [373, 244] on label "Other" at bounding box center [395, 253] width 247 height 39
click at [495, 247] on button "Other" at bounding box center [501, 253] width 13 height 13
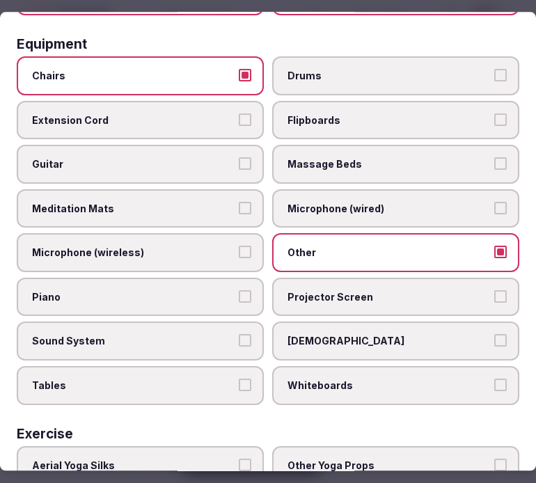
click at [380, 290] on span "Projector Screen" at bounding box center [389, 297] width 203 height 14
click at [495, 290] on button "Projector Screen" at bounding box center [501, 296] width 13 height 13
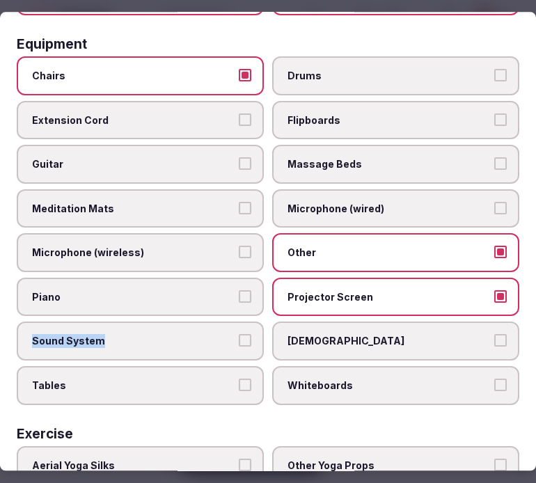
click at [235, 322] on label "Sound System" at bounding box center [140, 341] width 247 height 39
click at [240, 335] on button "Sound System" at bounding box center [245, 341] width 13 height 13
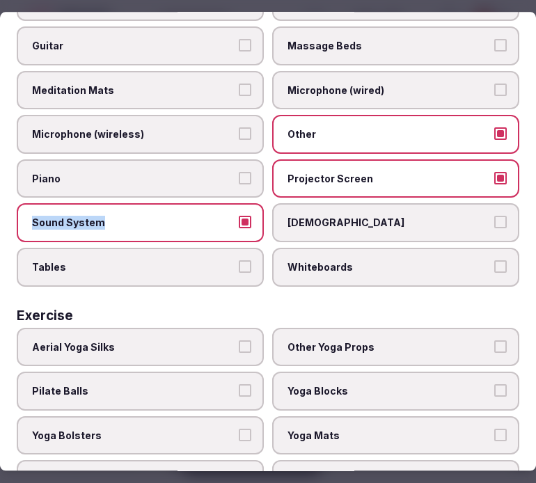
scroll to position [677, 0]
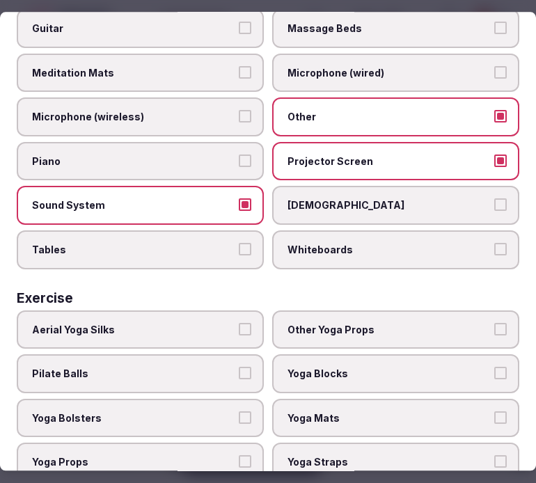
click at [240, 238] on label "Tables" at bounding box center [140, 250] width 247 height 39
click at [240, 243] on button "Tables" at bounding box center [245, 249] width 13 height 13
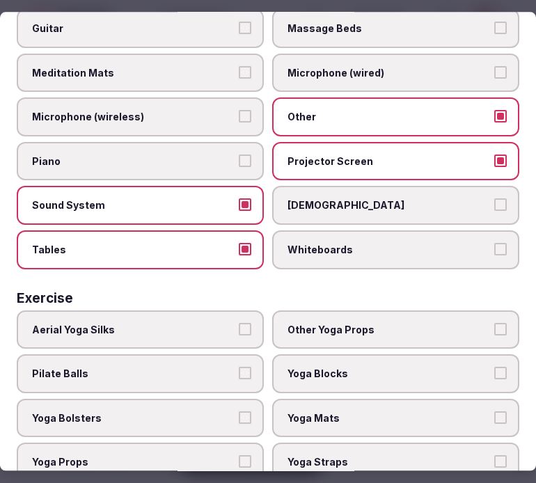
click at [378, 368] on span "Yoga Blocks" at bounding box center [389, 375] width 203 height 14
click at [495, 368] on button "Yoga Blocks" at bounding box center [501, 374] width 13 height 13
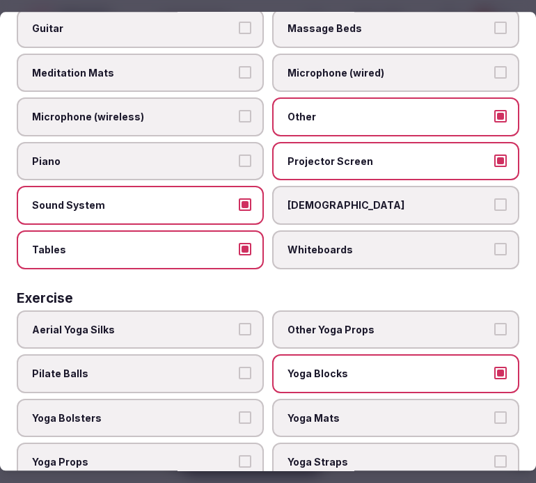
click at [378, 368] on span "Yoga Blocks" at bounding box center [389, 375] width 203 height 14
click at [495, 368] on button "Yoga Blocks" at bounding box center [501, 374] width 13 height 13
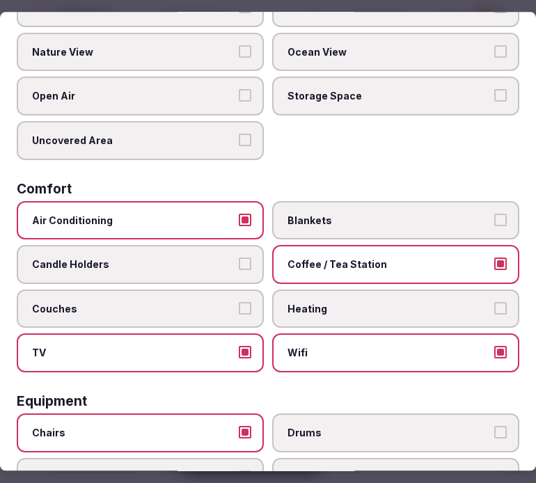
scroll to position [0, 0]
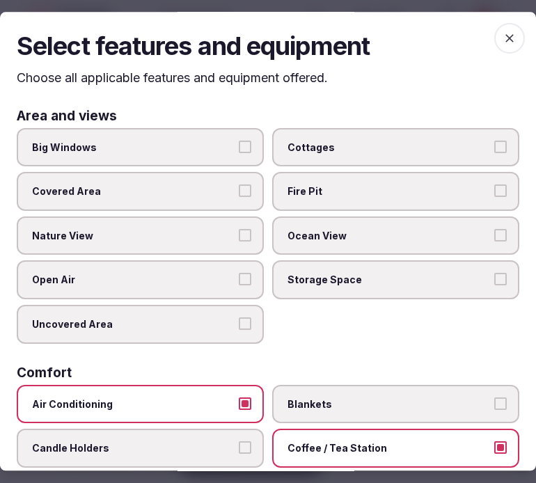
drag, startPoint x: 478, startPoint y: 26, endPoint x: 499, endPoint y: 38, distance: 25.0
click at [489, 33] on div "Select features and equipment Choose all applicable features and equipment offe…" at bounding box center [268, 241] width 536 height 459
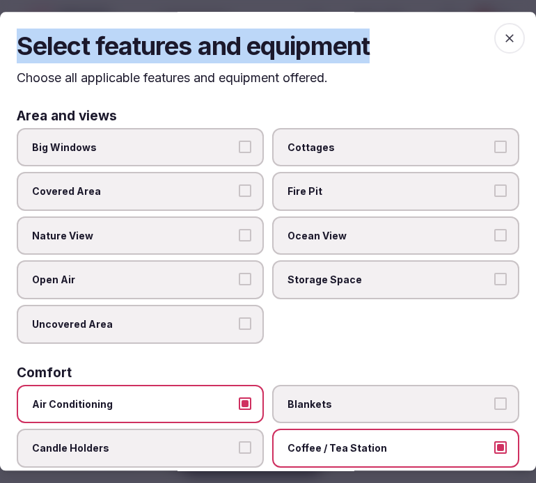
click at [503, 36] on icon "button" at bounding box center [510, 38] width 14 height 14
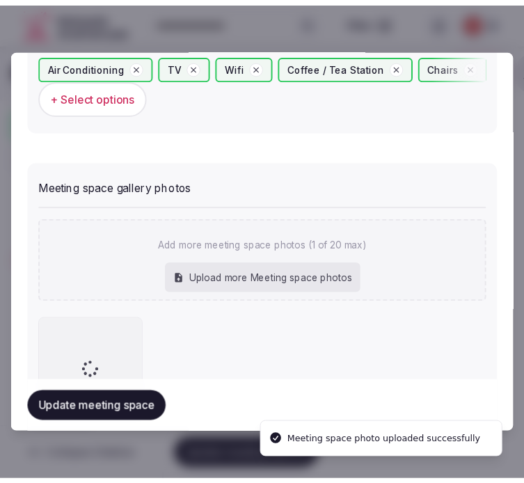
scroll to position [1057, 0]
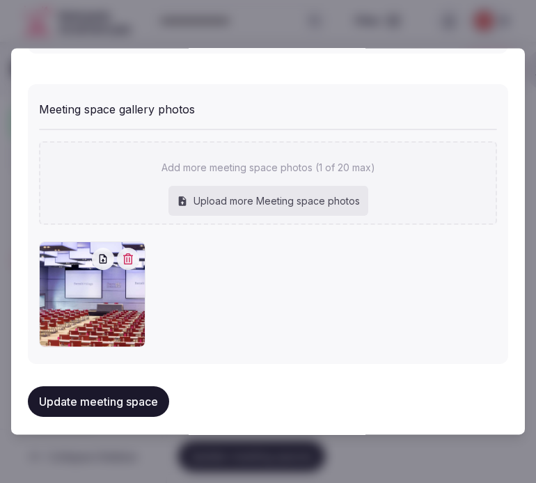
click at [132, 391] on button "Update meeting space" at bounding box center [98, 402] width 141 height 31
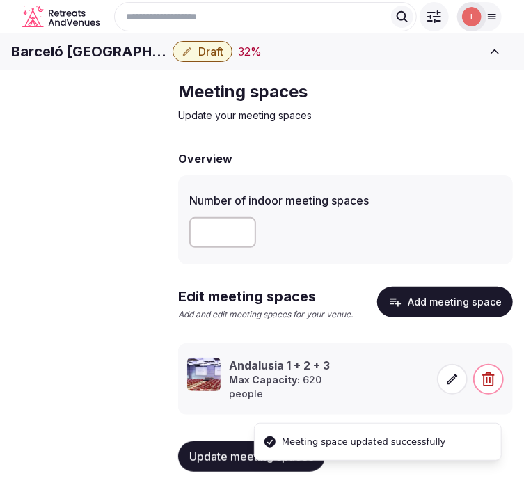
scroll to position [45, 0]
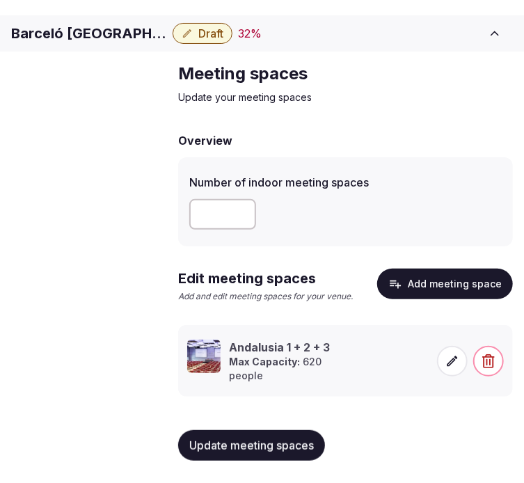
click at [0, 0] on span "Accommodations" at bounding box center [0, 0] width 0 height 0
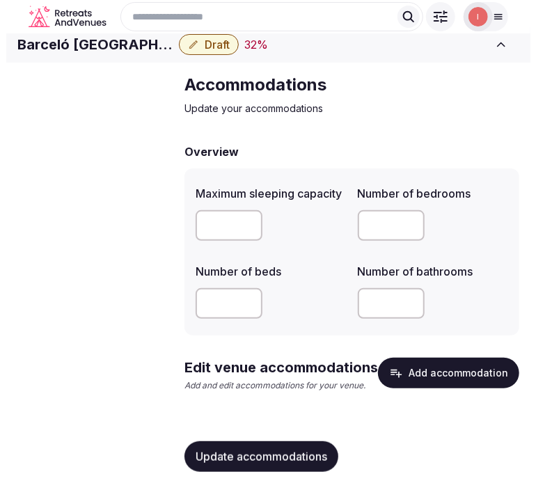
scroll to position [52, 0]
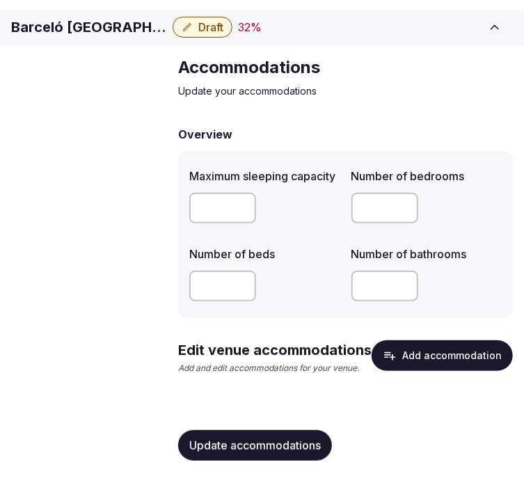
click at [410, 358] on button "Add accommodation" at bounding box center [442, 356] width 141 height 31
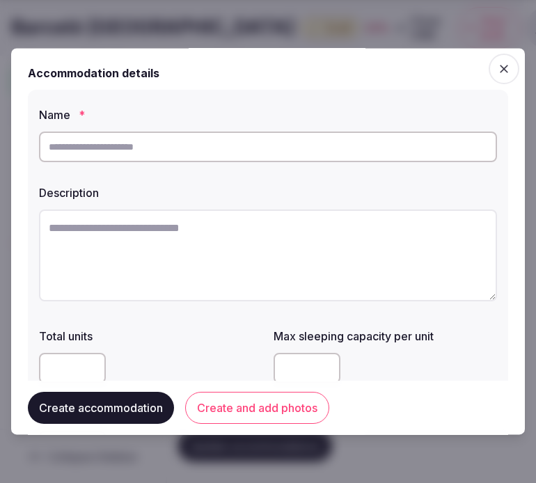
click at [142, 153] on input "text" at bounding box center [268, 147] width 458 height 31
paste input "********"
type input "********"
click at [300, 231] on textarea at bounding box center [268, 256] width 458 height 92
paste textarea "**********"
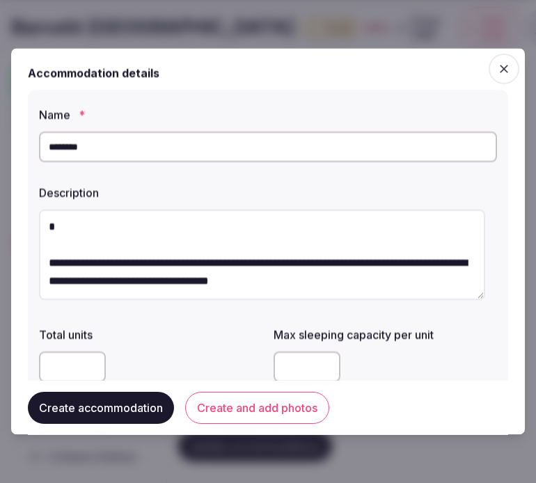
scroll to position [91, 0]
type textarea "**********"
click at [39, 376] on input "number" at bounding box center [72, 367] width 67 height 31
click at [317, 351] on div at bounding box center [386, 368] width 224 height 42
click at [316, 358] on input "number" at bounding box center [307, 367] width 67 height 31
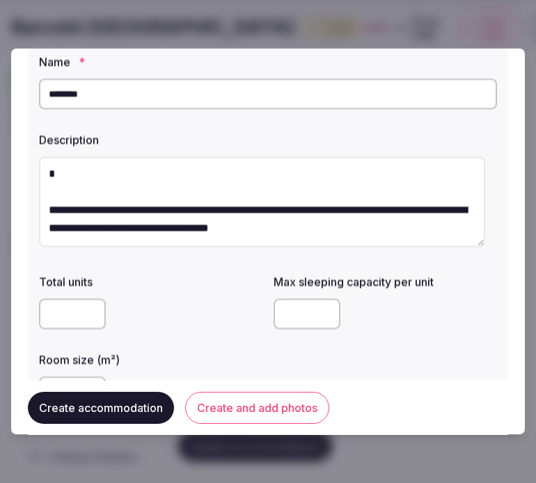
scroll to position [77, 0]
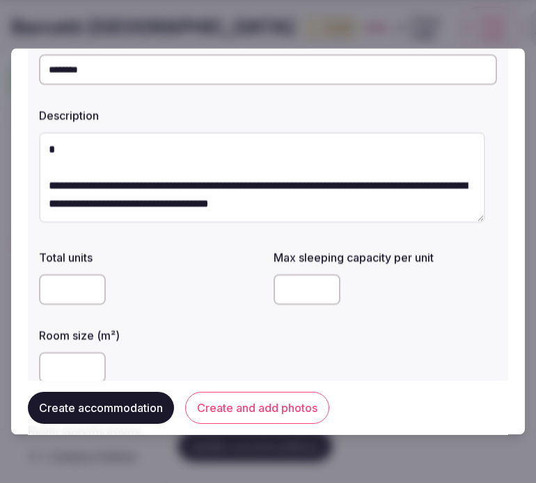
type input "*"
click at [57, 365] on input "number" at bounding box center [72, 368] width 67 height 31
type input "**"
click at [325, 345] on div "Total units Max sleeping capacity per unit * Room size (m²) **" at bounding box center [268, 316] width 458 height 145
click at [172, 174] on textarea "**********" at bounding box center [262, 177] width 446 height 91
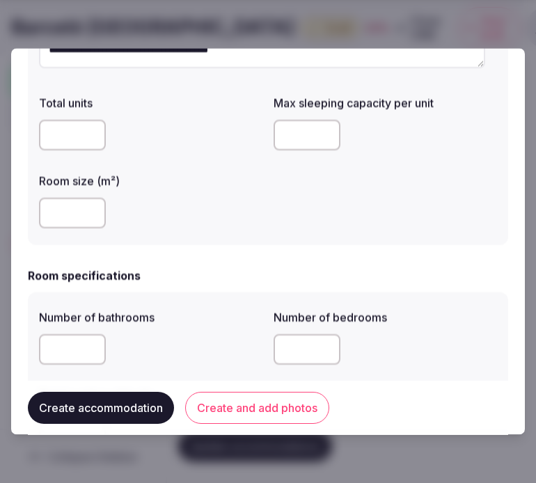
scroll to position [309, 0]
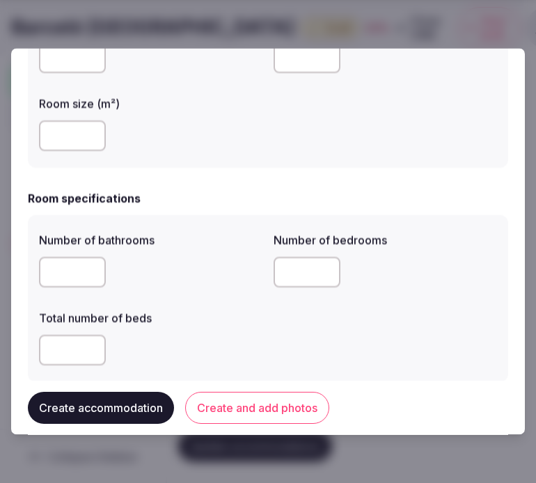
type textarea "**********"
click at [82, 283] on input "number" at bounding box center [72, 273] width 67 height 31
type input "*"
click at [293, 279] on input "number" at bounding box center [307, 273] width 67 height 31
type input "*"
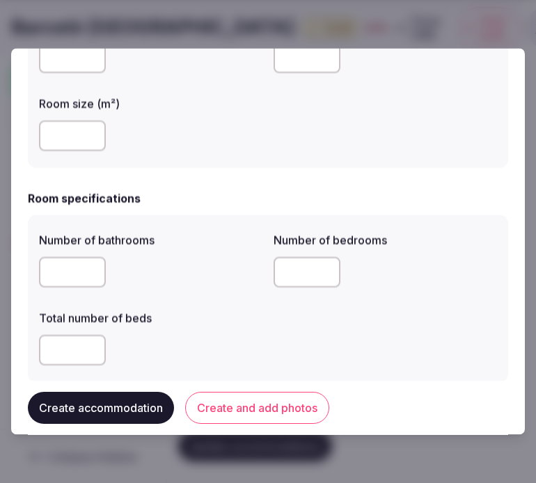
click at [44, 348] on input "number" at bounding box center [72, 351] width 67 height 31
type input "*"
click at [171, 330] on div "*" at bounding box center [151, 351] width 224 height 42
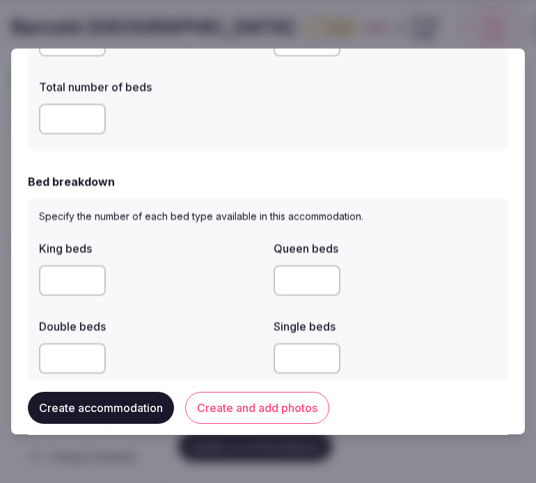
scroll to position [541, 0]
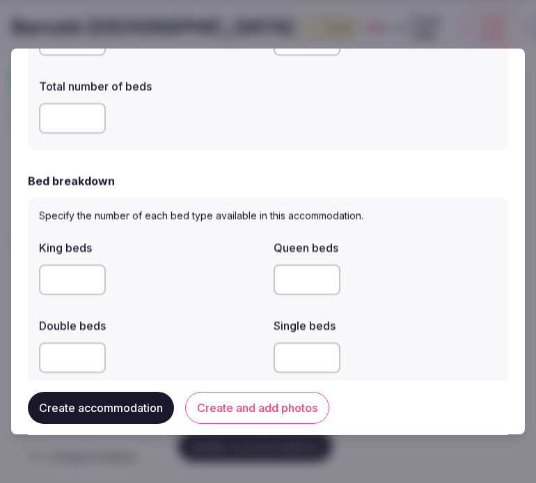
click at [63, 290] on input "number" at bounding box center [72, 280] width 67 height 31
type input "*"
click at [440, 318] on div "Single beds" at bounding box center [386, 323] width 224 height 20
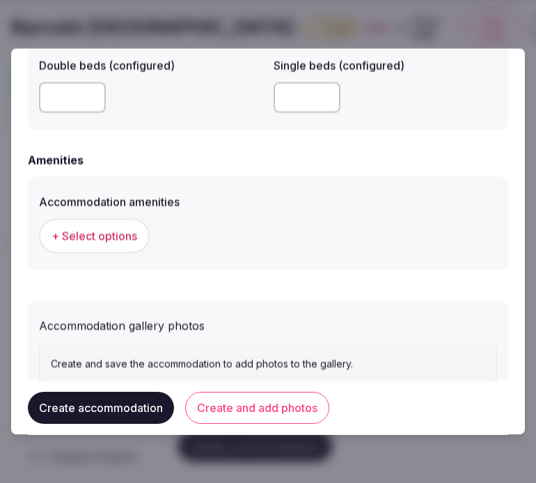
scroll to position [1282, 0]
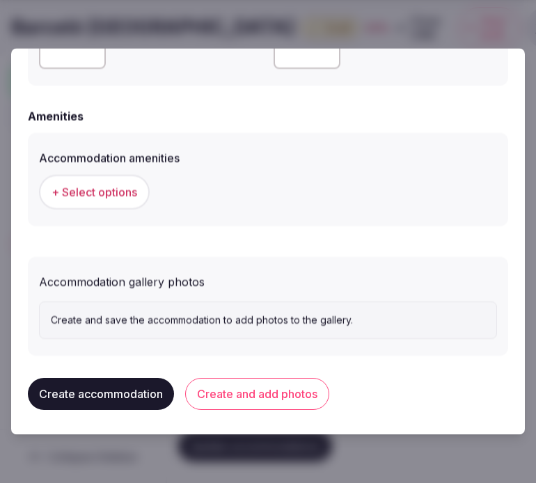
click at [95, 189] on span "+ Select options" at bounding box center [95, 192] width 86 height 15
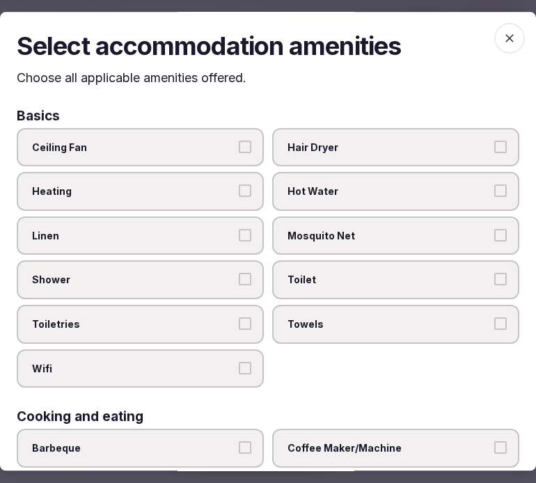
drag, startPoint x: 217, startPoint y: 240, endPoint x: 224, endPoint y: 244, distance: 8.1
click at [219, 240] on label "Linen" at bounding box center [140, 236] width 247 height 39
click at [239, 240] on button "Linen" at bounding box center [245, 235] width 13 height 13
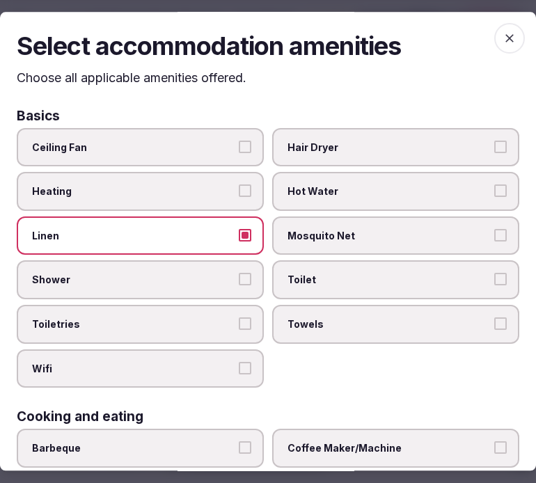
click at [246, 277] on button "Shower" at bounding box center [245, 280] width 13 height 13
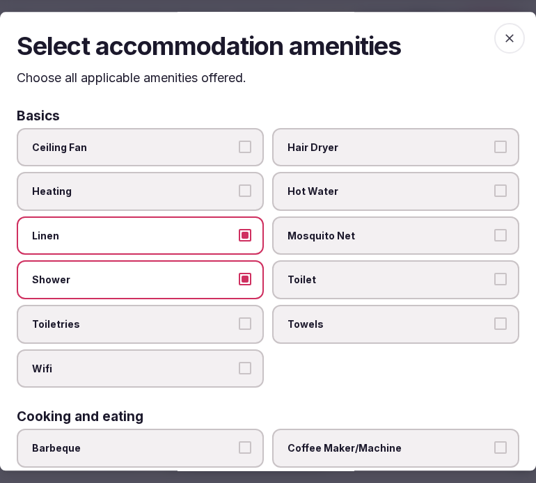
click at [244, 318] on button "Toiletries" at bounding box center [245, 324] width 13 height 13
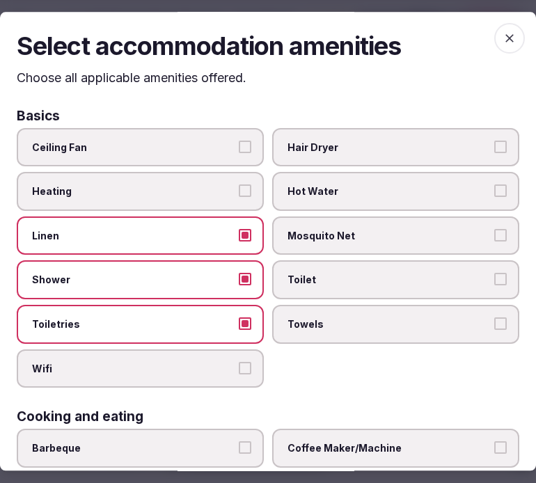
click at [244, 351] on label "Wifi" at bounding box center [140, 369] width 247 height 39
click at [244, 362] on button "Wifi" at bounding box center [245, 368] width 13 height 13
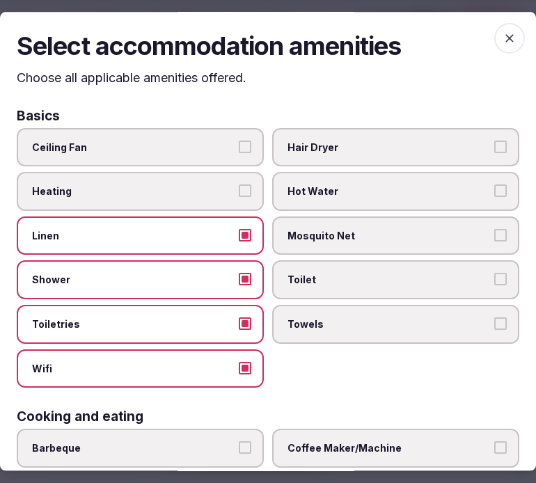
drag, startPoint x: 352, startPoint y: 322, endPoint x: 359, endPoint y: 310, distance: 13.7
click at [353, 322] on span "Towels" at bounding box center [389, 325] width 203 height 14
click at [495, 322] on button "Towels" at bounding box center [501, 324] width 13 height 13
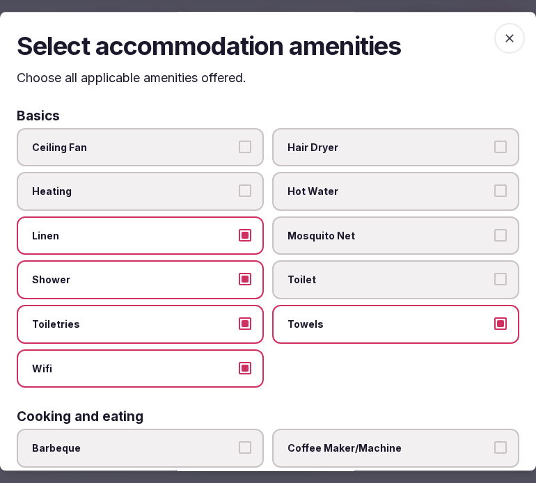
click at [377, 274] on span "Toilet" at bounding box center [389, 281] width 203 height 14
click at [495, 274] on button "Toilet" at bounding box center [501, 280] width 13 height 13
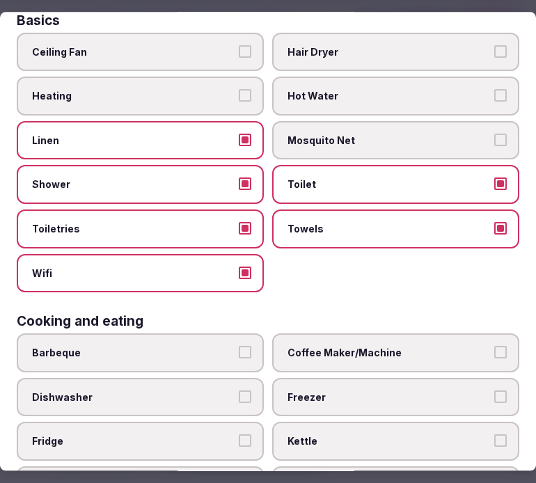
scroll to position [232, 0]
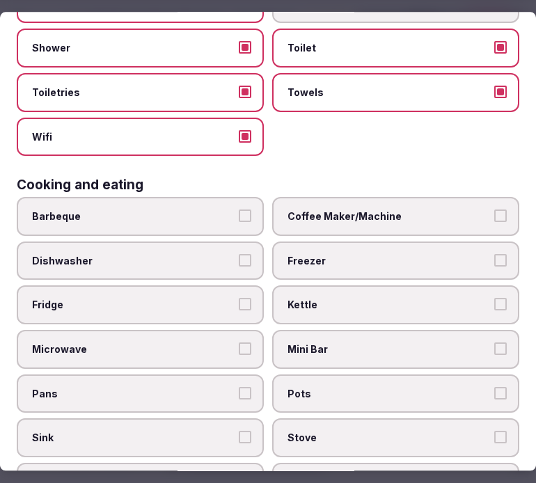
click at [454, 330] on label "Mini Bar" at bounding box center [395, 349] width 247 height 39
click at [495, 343] on button "Mini Bar" at bounding box center [501, 349] width 13 height 13
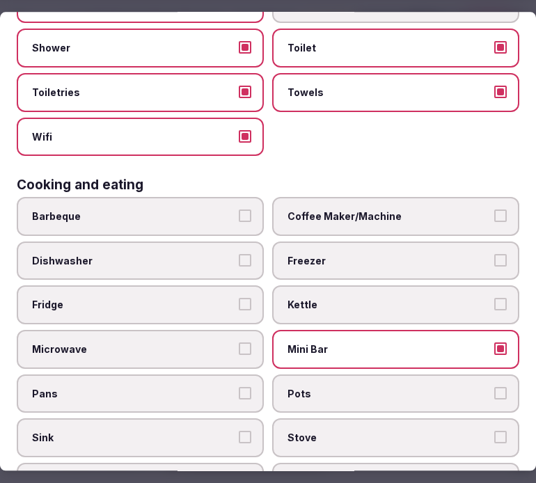
click at [469, 219] on label "Coffee Maker/Machine" at bounding box center [395, 216] width 247 height 39
click at [495, 219] on button "Coffee Maker/Machine" at bounding box center [501, 216] width 13 height 13
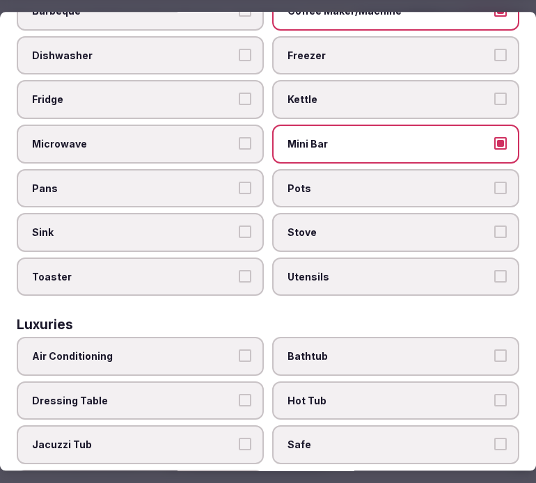
scroll to position [464, 0]
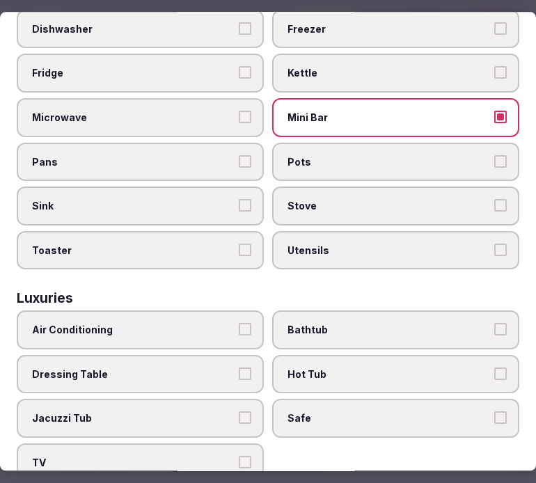
drag, startPoint x: 131, startPoint y: 318, endPoint x: 141, endPoint y: 322, distance: 10.6
click at [134, 321] on label "Air Conditioning" at bounding box center [140, 330] width 247 height 39
click at [239, 324] on button "Air Conditioning" at bounding box center [245, 330] width 13 height 13
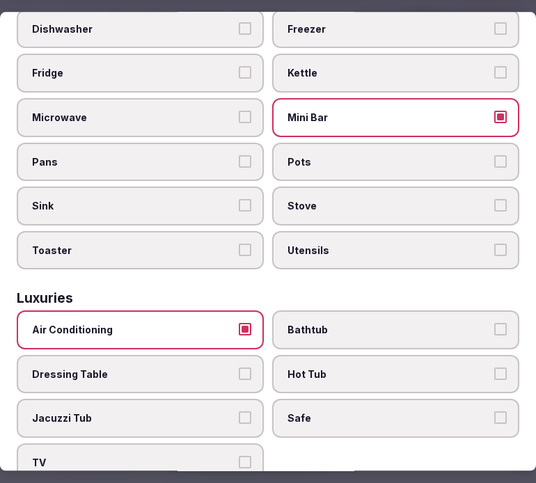
drag, startPoint x: 224, startPoint y: 451, endPoint x: 458, endPoint y: 400, distance: 239.6
click at [230, 449] on label "TV" at bounding box center [140, 463] width 247 height 39
click at [239, 456] on button "TV" at bounding box center [245, 462] width 13 height 13
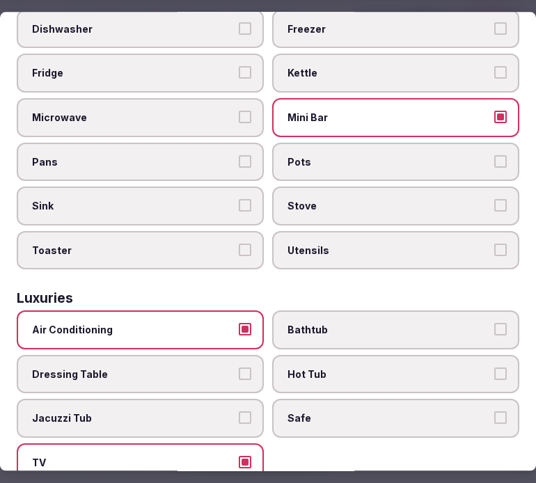
click at [477, 412] on span "Safe" at bounding box center [389, 419] width 203 height 14
click at [495, 412] on button "Safe" at bounding box center [501, 418] width 13 height 13
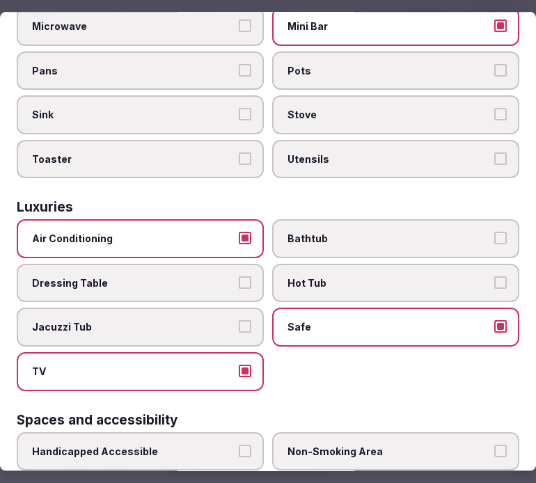
scroll to position [697, 0]
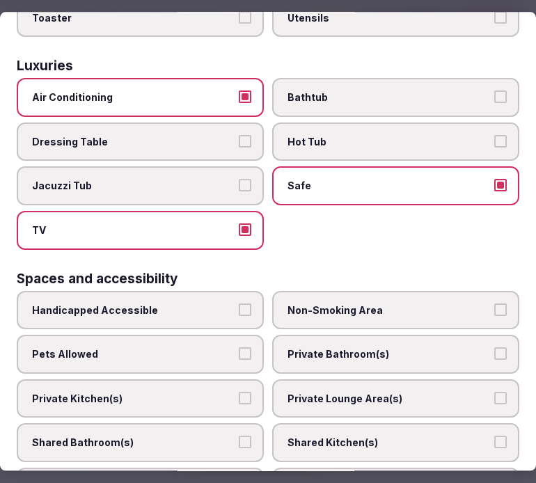
click at [399, 336] on label "Private Bathroom(s)" at bounding box center [395, 355] width 247 height 39
click at [495, 348] on button "Private Bathroom(s)" at bounding box center [501, 354] width 13 height 13
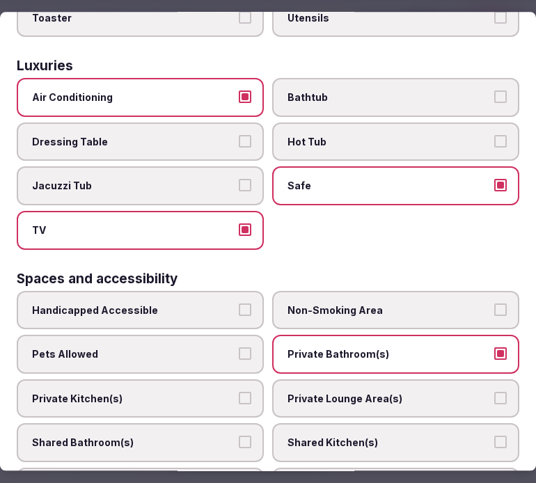
click at [420, 392] on span "Private Lounge Area(s)" at bounding box center [389, 399] width 203 height 14
click at [495, 392] on button "Private Lounge Area(s)" at bounding box center [501, 398] width 13 height 13
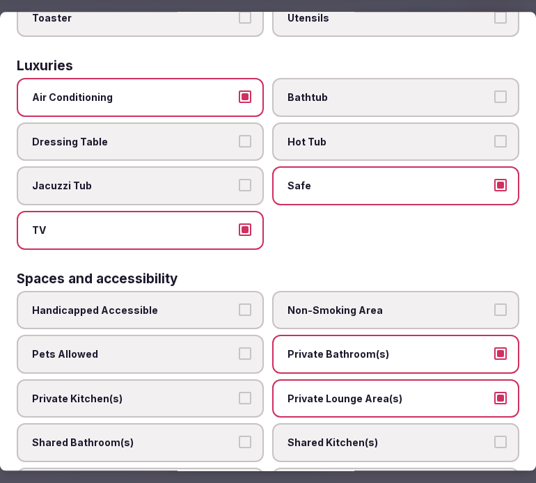
scroll to position [928, 0]
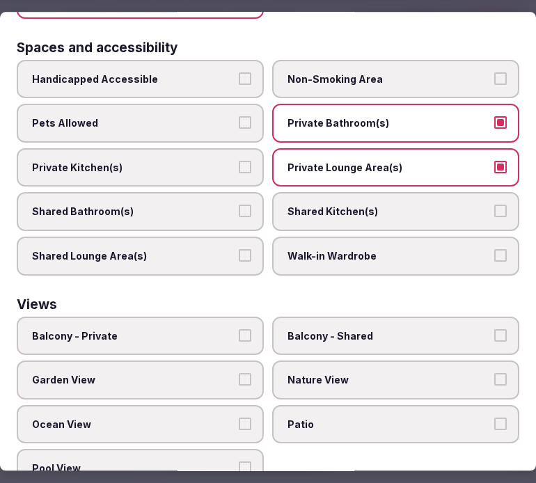
click at [361, 374] on span "Nature View" at bounding box center [389, 381] width 203 height 14
click at [495, 374] on button "Nature View" at bounding box center [501, 380] width 13 height 13
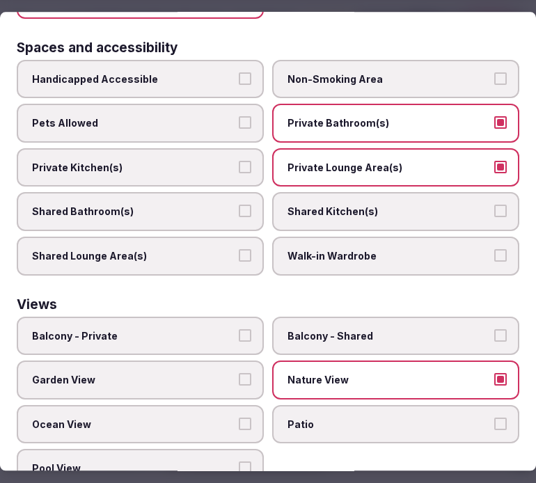
click at [495, 374] on button "Nature View" at bounding box center [501, 380] width 13 height 13
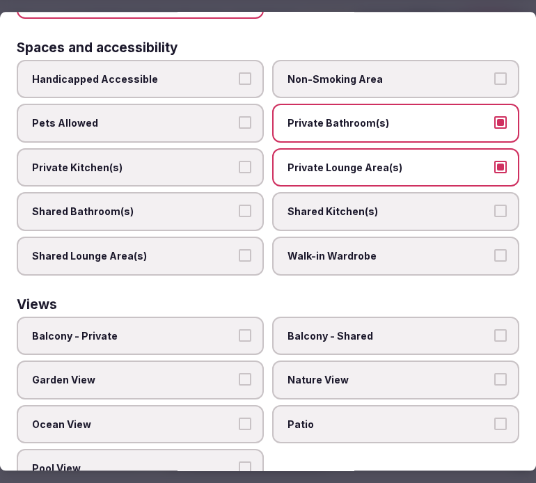
click at [495, 374] on button "Nature View" at bounding box center [501, 380] width 13 height 13
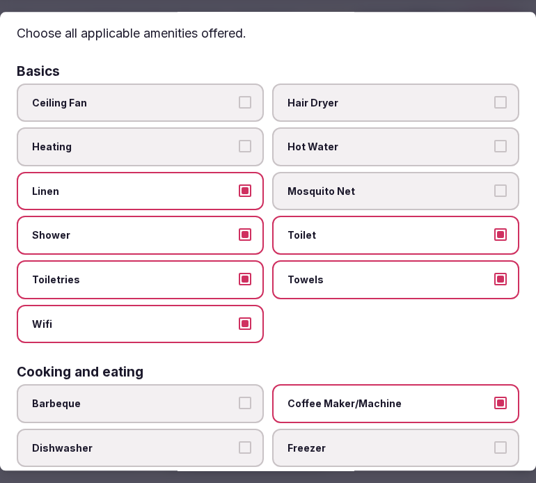
scroll to position [0, 0]
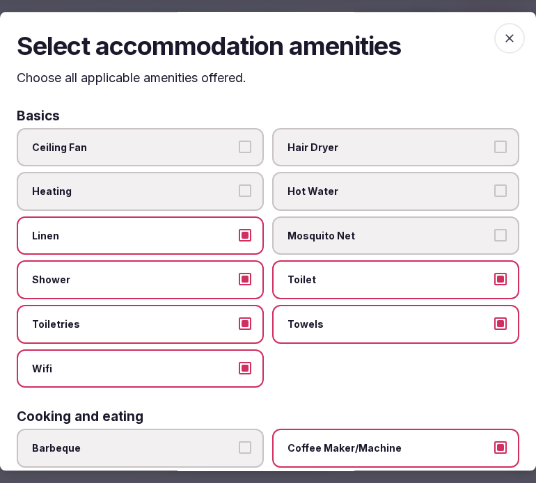
click at [504, 42] on icon "button" at bounding box center [510, 38] width 14 height 14
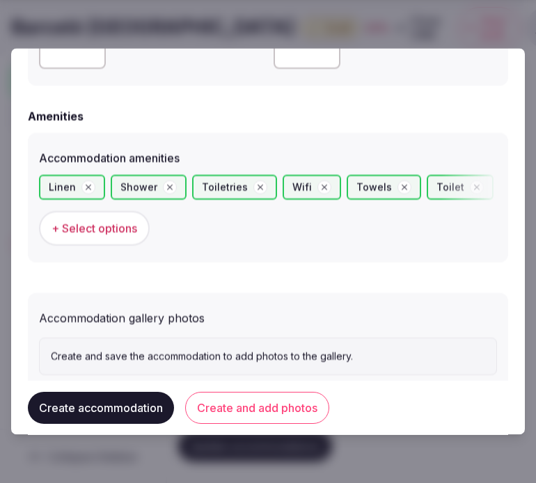
click at [258, 417] on button "Create and add photos" at bounding box center [257, 408] width 144 height 32
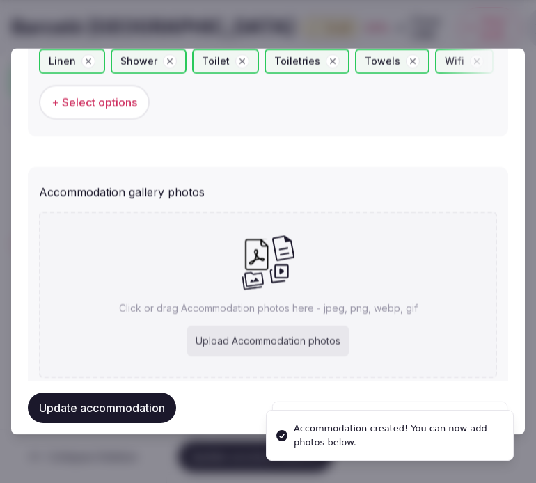
scroll to position [1444, 0]
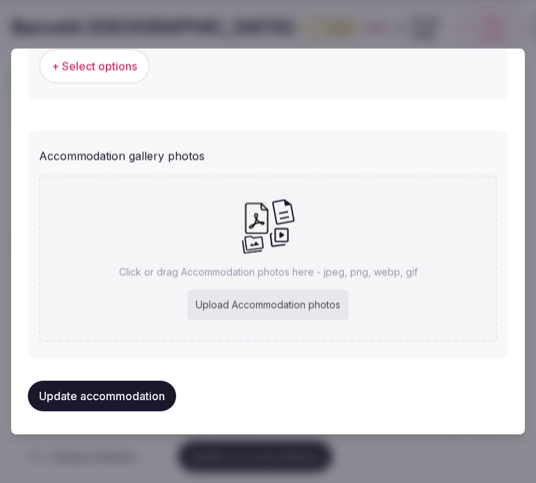
click at [316, 284] on div "Click or drag Accommodation photos here - jpeg, png, webp, gif Upload Accommoda…" at bounding box center [268, 259] width 458 height 166
type input "**********"
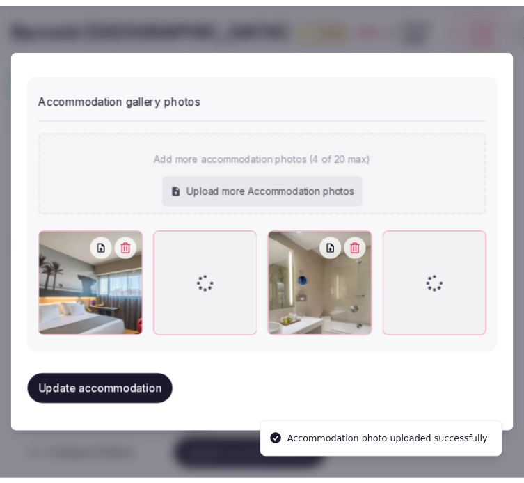
scroll to position [1494, 0]
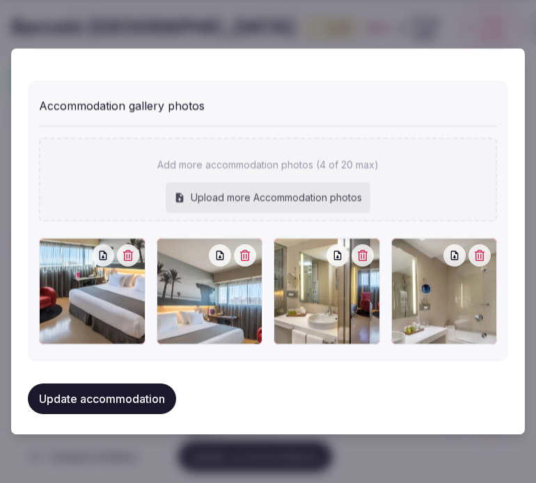
click at [164, 395] on button "Update accommodation" at bounding box center [102, 399] width 148 height 31
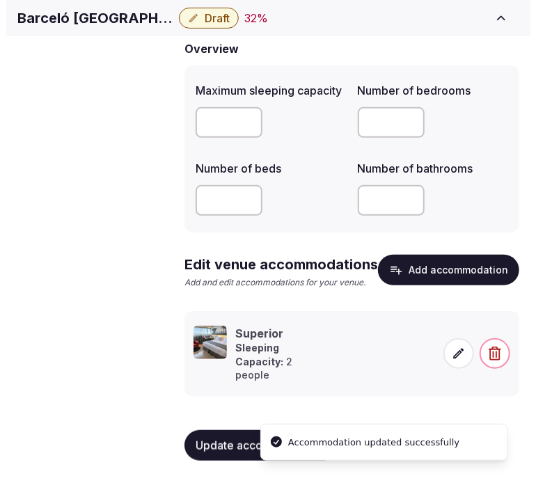
scroll to position [137, 0]
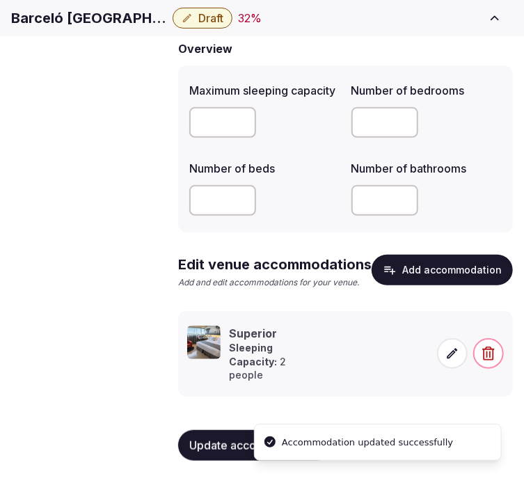
click at [450, 354] on icon at bounding box center [453, 354] width 14 height 14
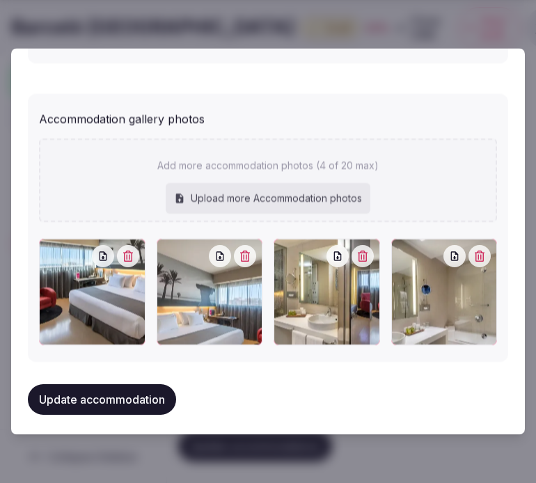
scroll to position [1404, 0]
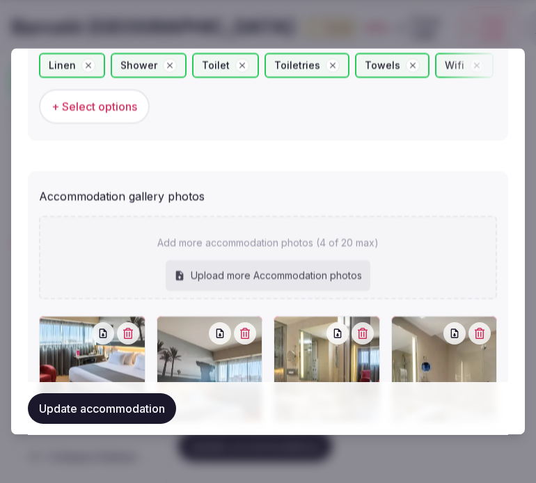
click at [110, 408] on button "Update accommodation" at bounding box center [102, 409] width 148 height 31
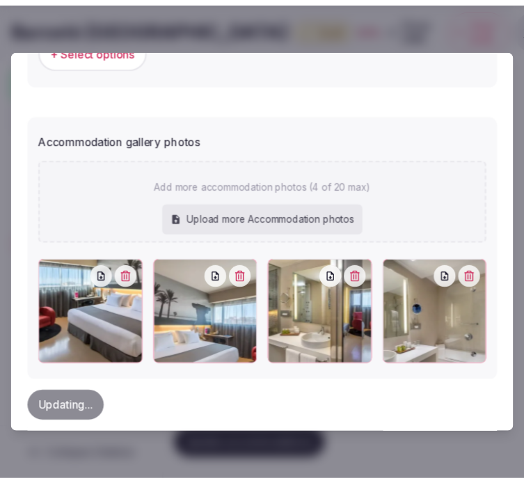
scroll to position [1481, 0]
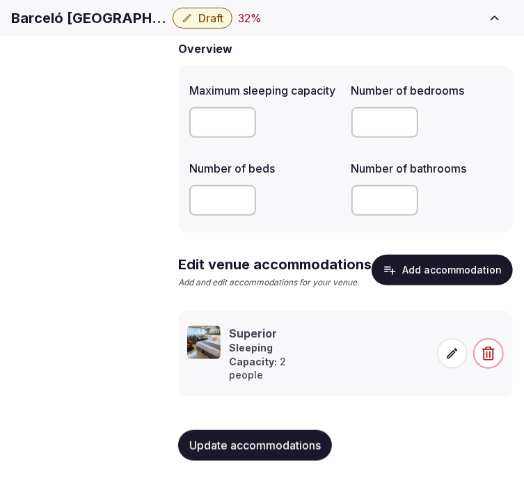
click at [0, 0] on div "Basic details Pricing and policies Retreat spaces Meeting spaces Accommodations…" at bounding box center [0, 0] width 0 height 0
click at [0, 0] on span "Amenities" at bounding box center [0, 0] width 0 height 0
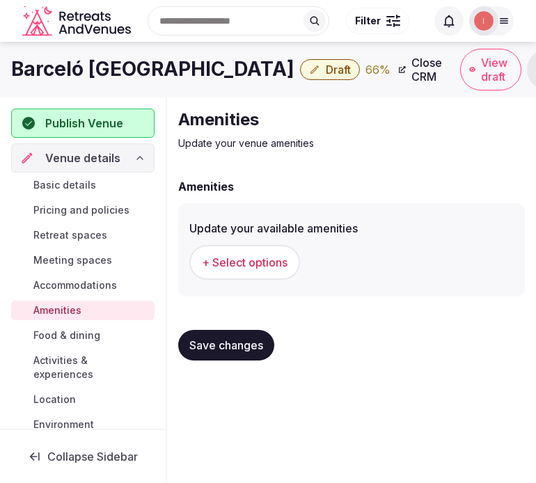
click at [259, 265] on span "+ Select options" at bounding box center [245, 262] width 86 height 15
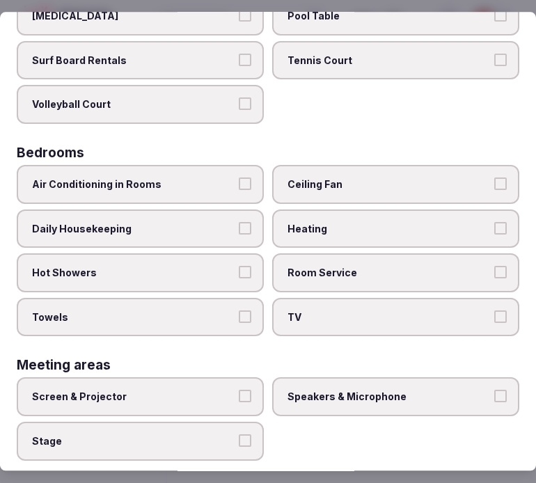
scroll to position [232, 0]
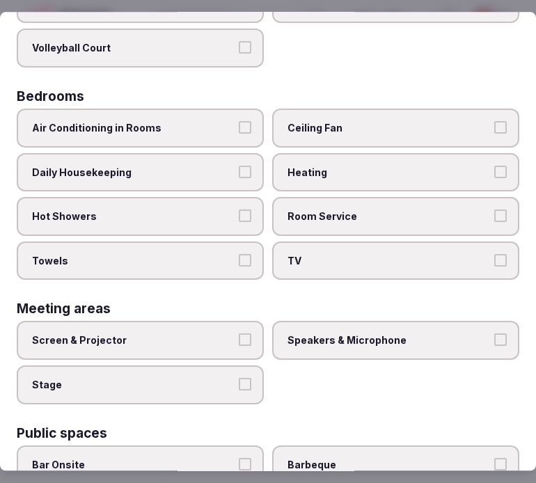
click at [228, 127] on span "Air Conditioning in Rooms" at bounding box center [133, 128] width 203 height 14
click at [239, 127] on button "Air Conditioning in Rooms" at bounding box center [245, 127] width 13 height 13
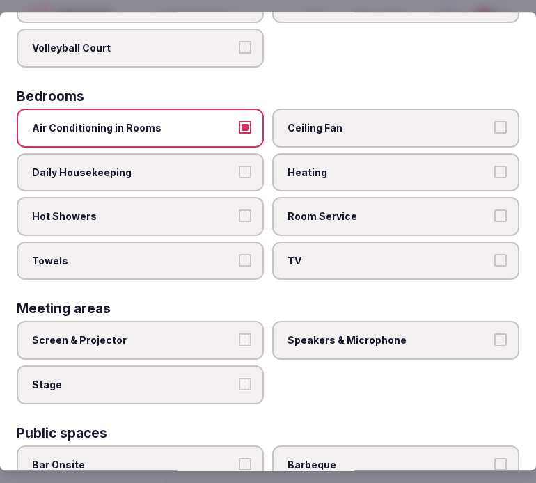
drag, startPoint x: 239, startPoint y: 169, endPoint x: 240, endPoint y: 190, distance: 21.6
click at [240, 169] on button "Daily Housekeeping" at bounding box center [245, 172] width 13 height 13
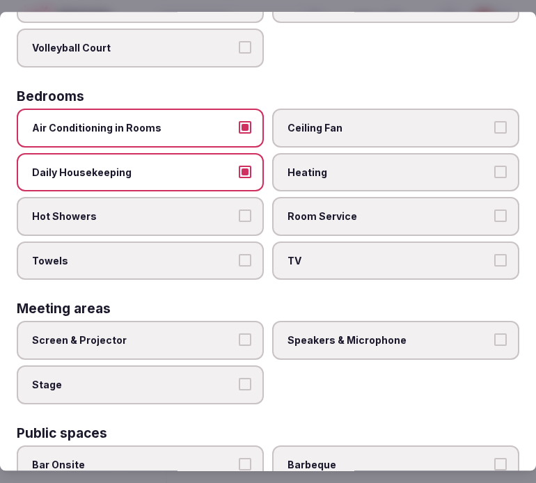
drag, startPoint x: 239, startPoint y: 205, endPoint x: 254, endPoint y: 252, distance: 49.1
click at [247, 215] on label "Hot Showers" at bounding box center [140, 216] width 247 height 39
click at [247, 215] on button "Hot Showers" at bounding box center [245, 216] width 13 height 13
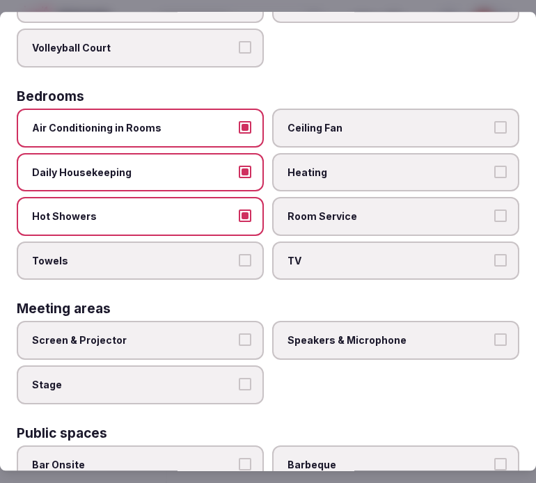
click at [240, 261] on label "Towels" at bounding box center [140, 261] width 247 height 39
click at [240, 261] on button "Towels" at bounding box center [245, 260] width 13 height 13
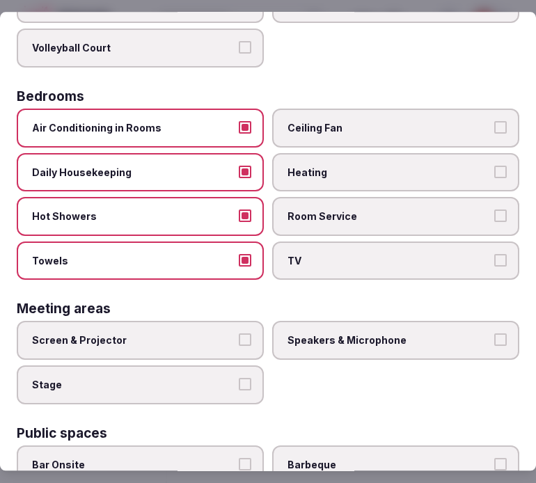
click at [317, 254] on span "TV" at bounding box center [389, 261] width 203 height 14
click at [495, 254] on button "TV" at bounding box center [501, 260] width 13 height 13
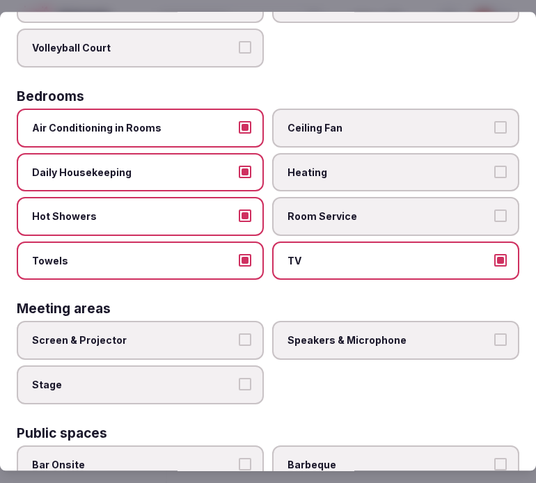
click at [355, 210] on span "Room Service" at bounding box center [389, 217] width 203 height 14
click at [495, 210] on button "Room Service" at bounding box center [501, 216] width 13 height 13
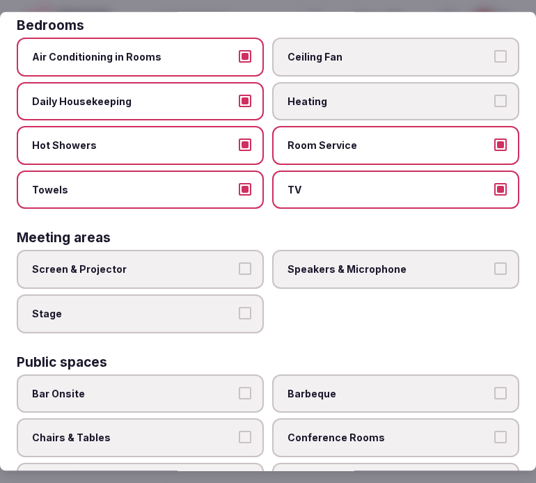
scroll to position [464, 0]
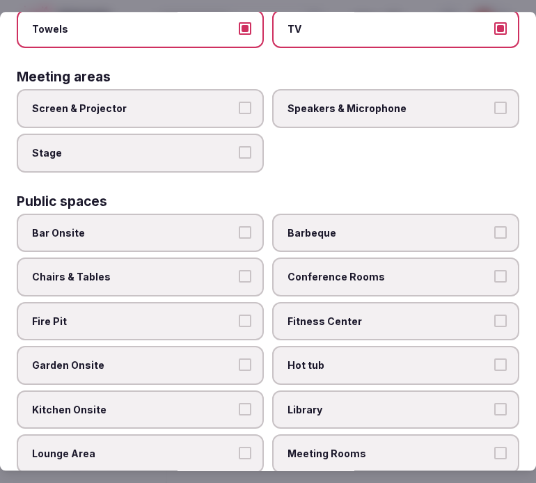
click at [239, 102] on button "Screen & Projector" at bounding box center [245, 108] width 13 height 13
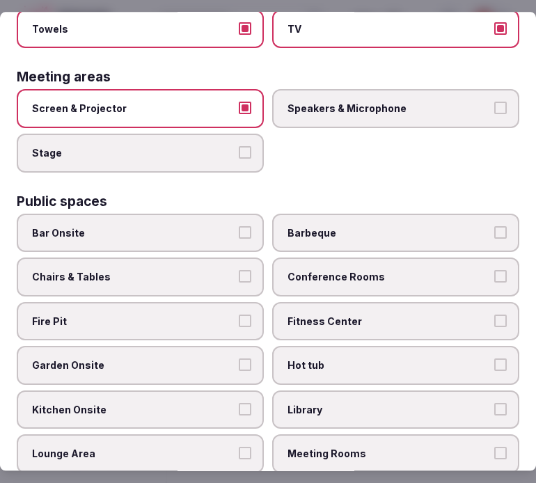
click at [357, 102] on span "Speakers & Microphone" at bounding box center [389, 109] width 203 height 14
click at [495, 102] on button "Speakers & Microphone" at bounding box center [501, 108] width 13 height 13
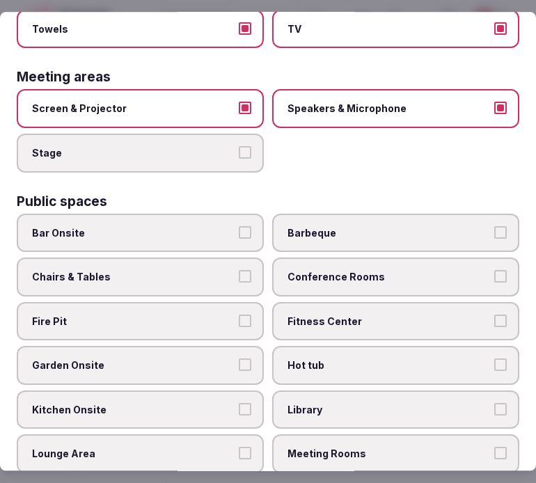
scroll to position [619, 0]
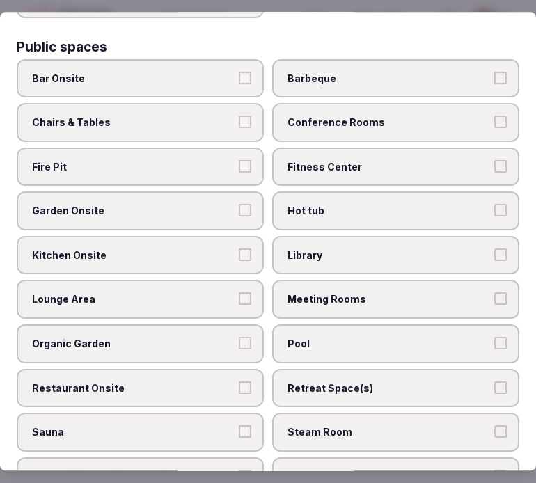
click at [317, 116] on label "Conference Rooms" at bounding box center [395, 122] width 247 height 39
click at [495, 116] on button "Conference Rooms" at bounding box center [501, 122] width 13 height 13
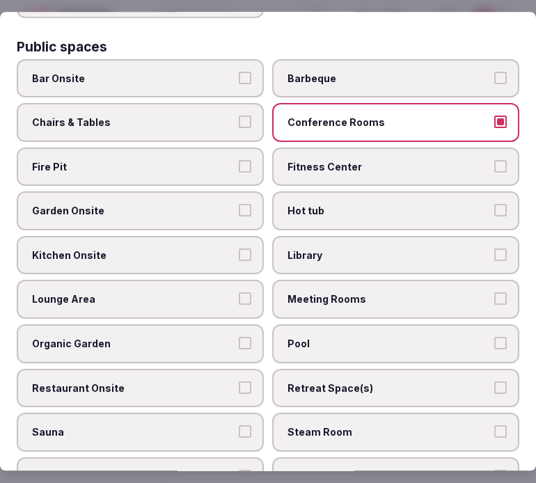
click at [242, 116] on button "Chairs & Tables" at bounding box center [245, 122] width 13 height 13
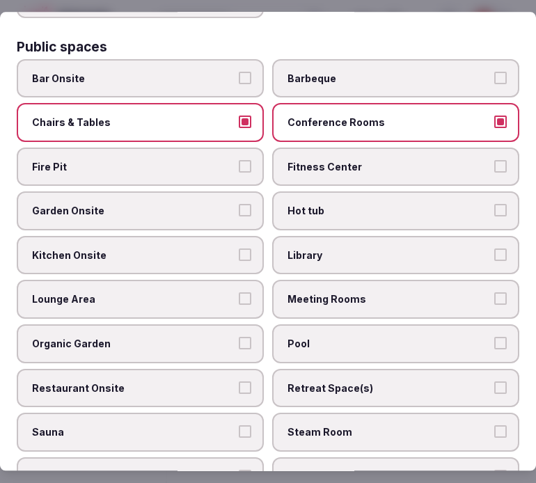
click at [318, 160] on label "Fitness Center" at bounding box center [395, 167] width 247 height 39
click at [495, 160] on button "Fitness Center" at bounding box center [501, 166] width 13 height 13
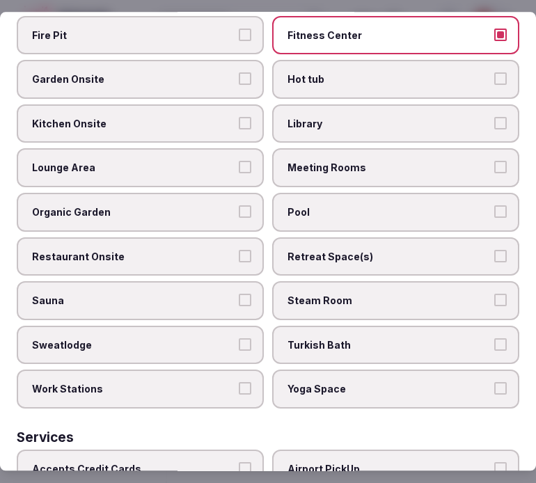
scroll to position [774, 0]
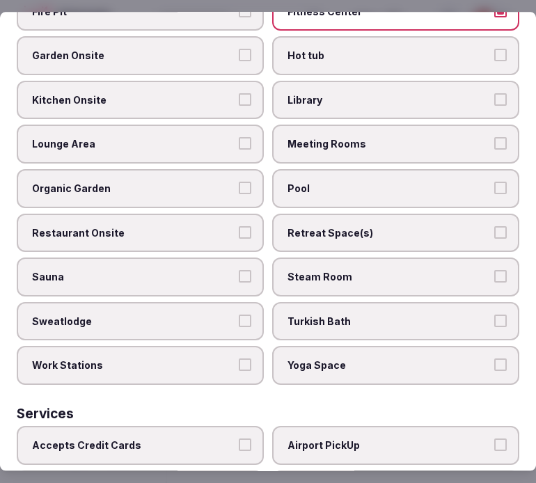
click at [237, 137] on label "Lounge Area" at bounding box center [140, 144] width 247 height 39
click at [239, 138] on button "Lounge Area" at bounding box center [245, 144] width 13 height 13
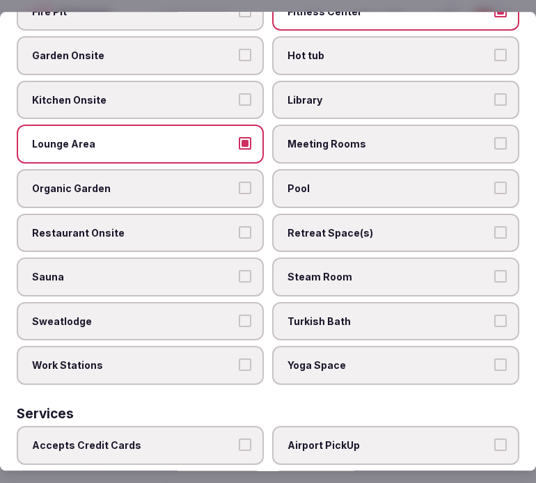
click at [311, 138] on span "Meeting Rooms" at bounding box center [389, 145] width 203 height 14
click at [495, 138] on button "Meeting Rooms" at bounding box center [501, 144] width 13 height 13
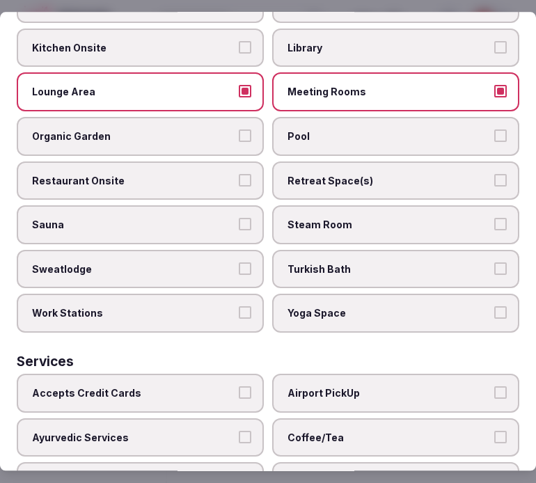
scroll to position [851, 0]
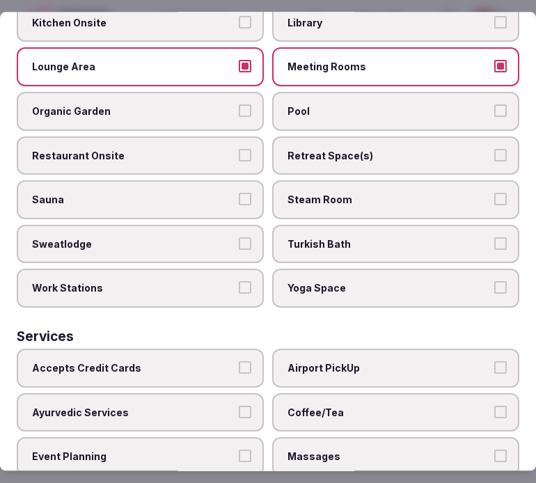
click at [339, 98] on label "Pool" at bounding box center [395, 111] width 247 height 39
click at [495, 104] on button "Pool" at bounding box center [501, 110] width 13 height 13
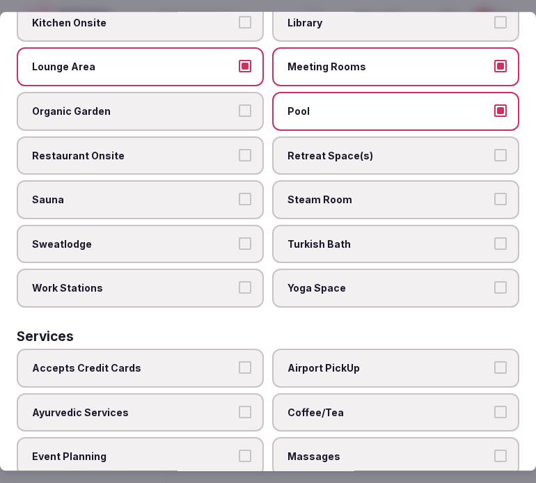
drag, startPoint x: 218, startPoint y: 134, endPoint x: 212, endPoint y: 140, distance: 8.4
click at [218, 149] on span "Restaurant Onsite" at bounding box center [133, 156] width 203 height 14
click at [239, 149] on button "Restaurant Onsite" at bounding box center [245, 155] width 13 height 13
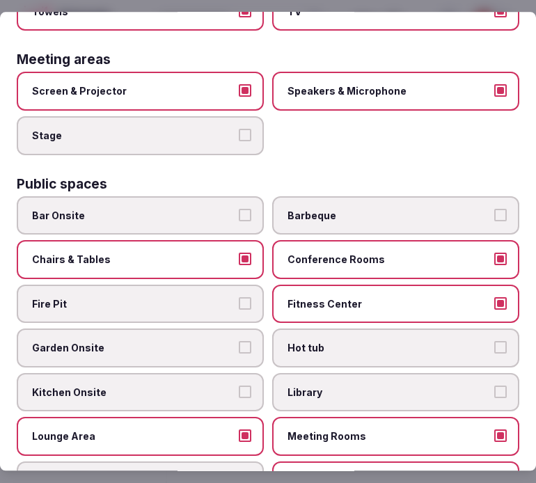
scroll to position [464, 0]
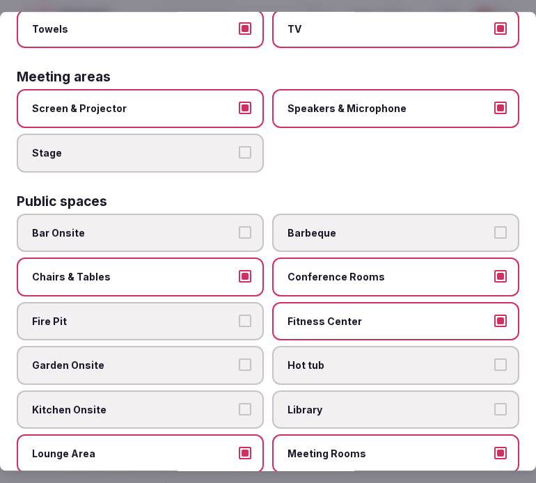
click at [239, 226] on button "Bar Onsite" at bounding box center [245, 232] width 13 height 13
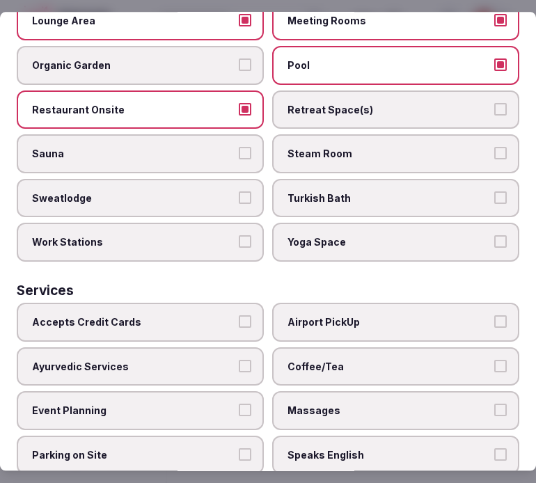
scroll to position [971, 0]
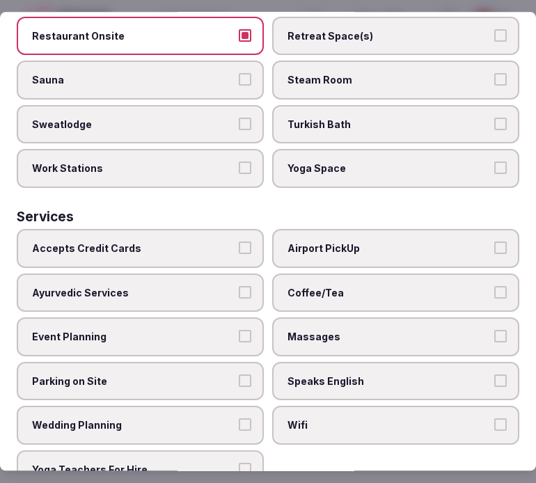
click at [247, 105] on label "Sweatlodge" at bounding box center [140, 124] width 247 height 39
click at [247, 118] on button "Sweatlodge" at bounding box center [245, 124] width 13 height 13
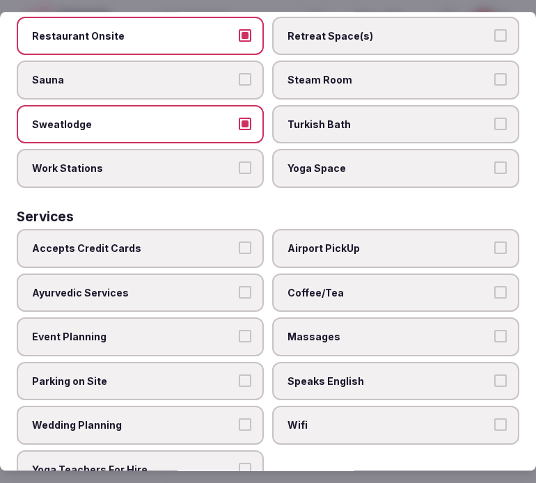
click at [352, 286] on span "Coffee/Tea" at bounding box center [389, 293] width 203 height 14
click at [495, 286] on button "Coffee/Tea" at bounding box center [501, 292] width 13 height 13
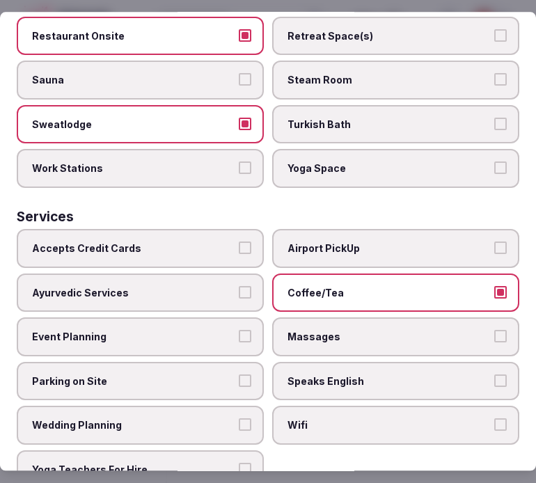
click at [368, 331] on span "Massages" at bounding box center [389, 338] width 203 height 14
click at [495, 331] on button "Massages" at bounding box center [501, 337] width 13 height 13
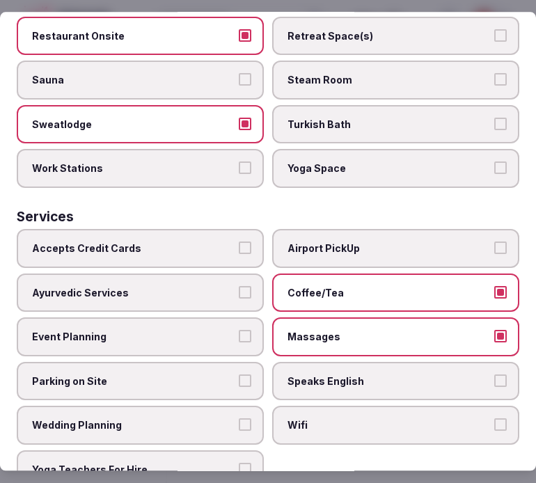
click at [390, 331] on span "Massages" at bounding box center [389, 338] width 203 height 14
click at [495, 331] on button "Massages" at bounding box center [501, 337] width 13 height 13
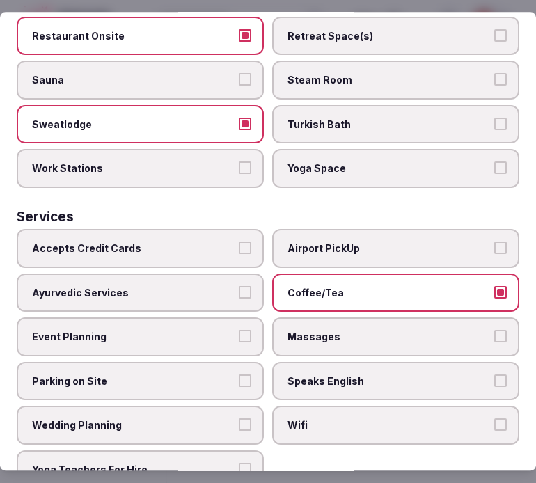
drag, startPoint x: 391, startPoint y: 345, endPoint x: 389, endPoint y: 380, distance: 34.9
click at [391, 375] on span "Speaks English" at bounding box center [389, 382] width 203 height 14
click at [495, 375] on button "Speaks English" at bounding box center [501, 381] width 13 height 13
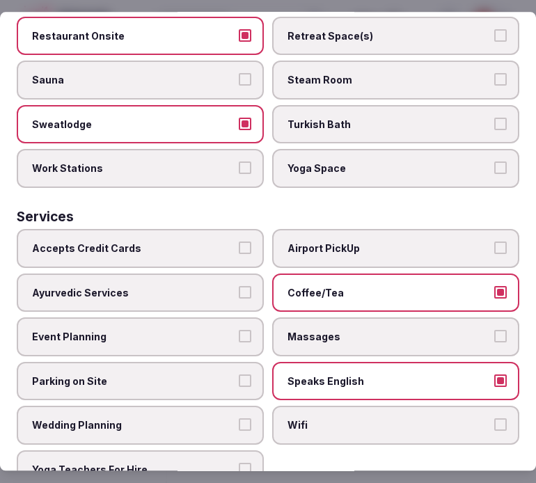
click at [391, 419] on span "Wifi" at bounding box center [389, 426] width 203 height 14
click at [495, 419] on button "Wifi" at bounding box center [501, 425] width 13 height 13
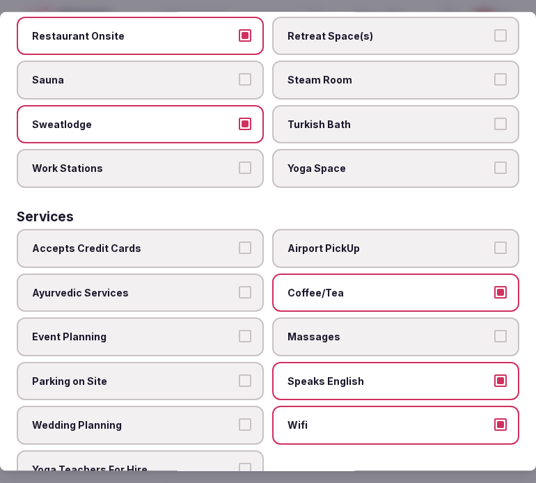
click at [238, 229] on label "Accepts Credit Cards" at bounding box center [140, 248] width 247 height 39
click at [239, 242] on button "Accepts Credit Cards" at bounding box center [245, 248] width 13 height 13
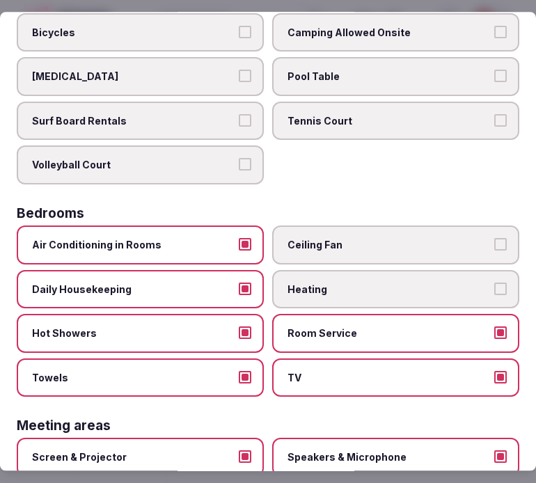
scroll to position [0, 0]
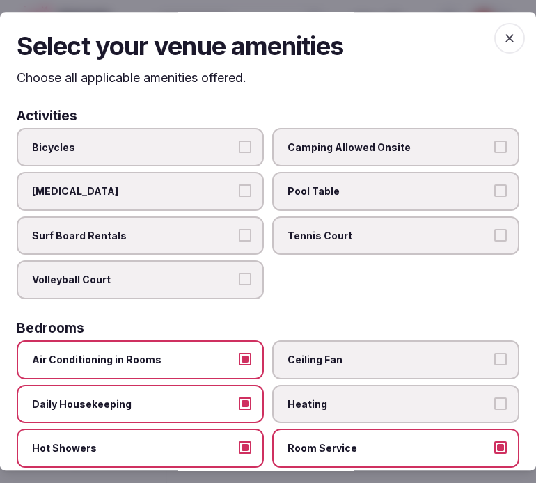
click at [503, 38] on icon "button" at bounding box center [510, 38] width 14 height 14
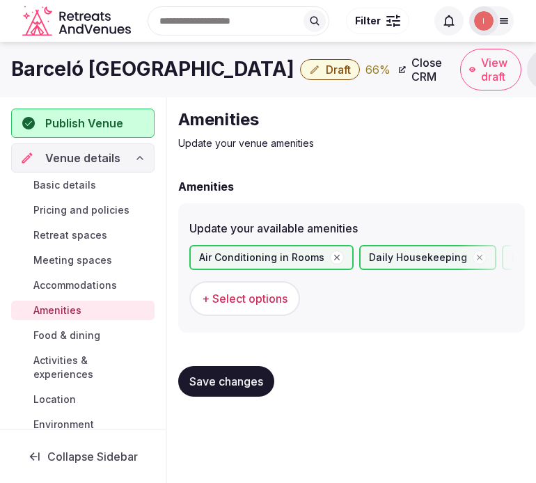
click at [240, 385] on span "Save changes" at bounding box center [226, 382] width 74 height 14
click at [40, 329] on span "Food & dining" at bounding box center [66, 336] width 67 height 14
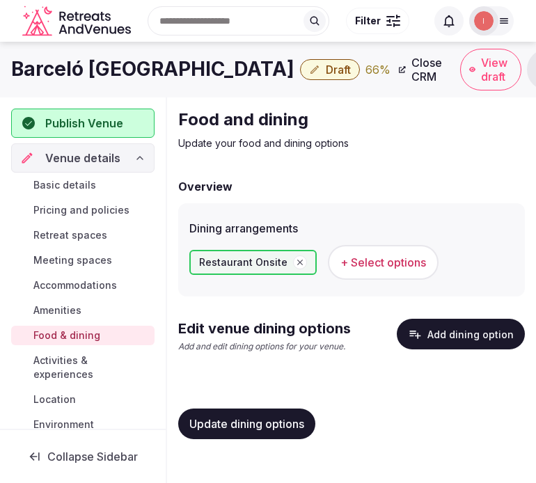
click at [405, 316] on div "Overview Dining arrangements Restaurant Onsite + Select options Edit venue dini…" at bounding box center [351, 314] width 347 height 272
click at [414, 333] on icon "button" at bounding box center [415, 334] width 14 height 14
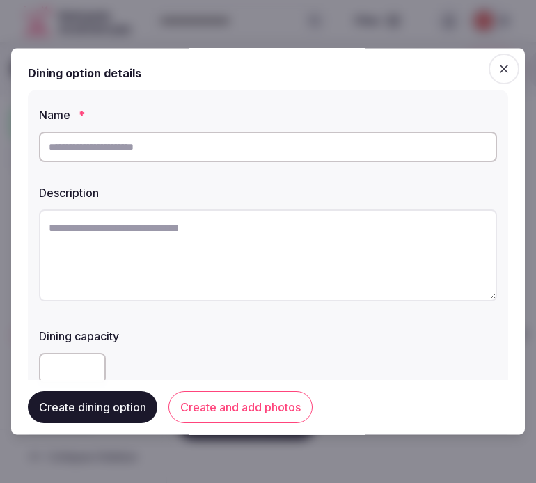
click at [305, 142] on input "text" at bounding box center [268, 147] width 458 height 31
paste input "**********"
type input "**********"
click at [208, 281] on textarea at bounding box center [268, 256] width 458 height 92
paste textarea "**********"
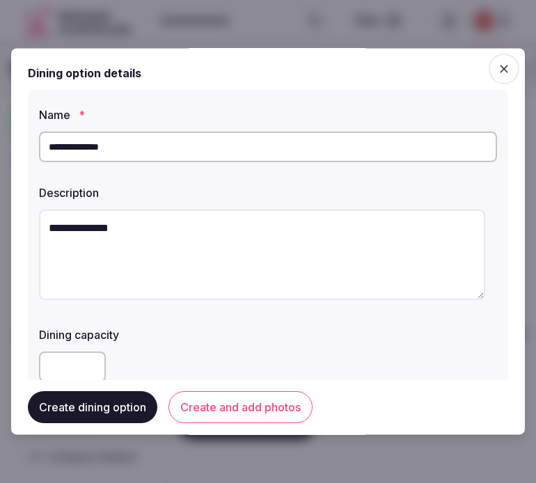
click at [338, 260] on textarea "**********" at bounding box center [262, 255] width 446 height 91
paste textarea "**********"
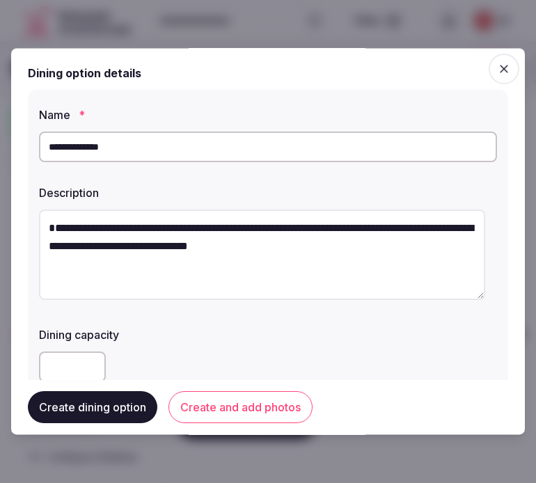
type textarea "**********"
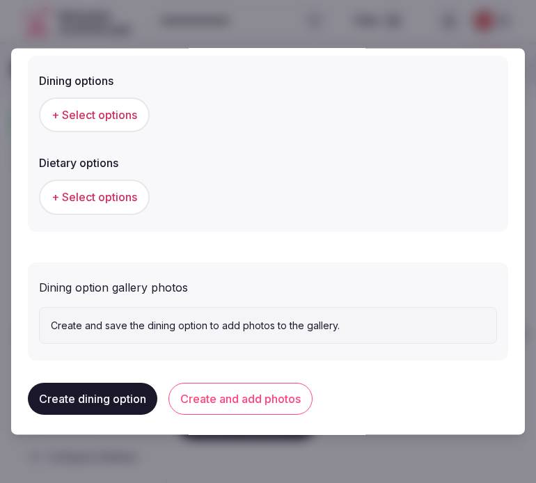
scroll to position [380, 0]
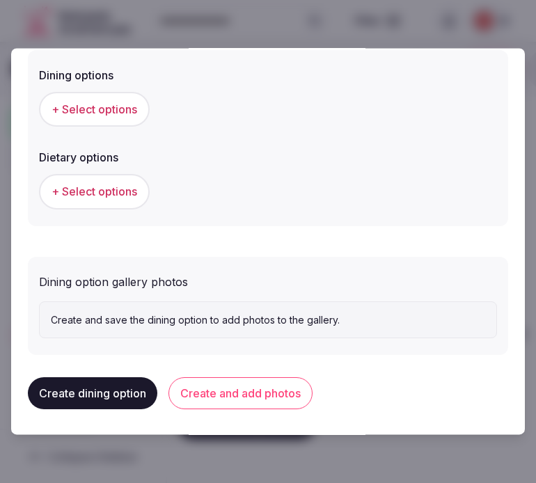
click at [110, 109] on span "+ Select options" at bounding box center [95, 109] width 86 height 15
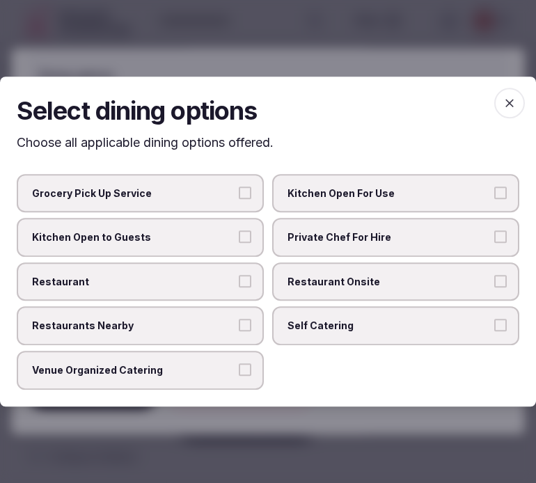
click at [277, 272] on label "Restaurant Onsite" at bounding box center [395, 282] width 247 height 39
click at [495, 275] on button "Restaurant Onsite" at bounding box center [501, 281] width 13 height 13
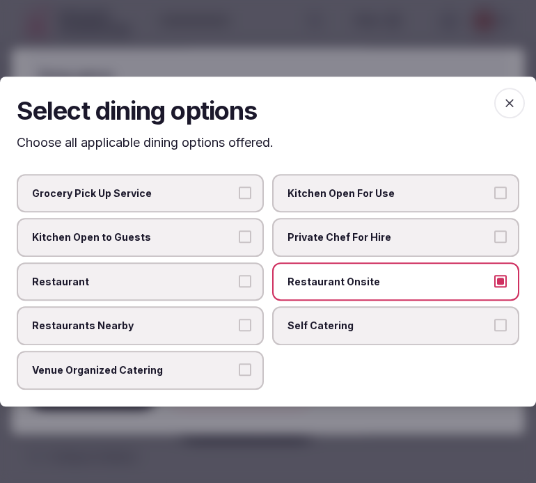
click at [511, 108] on icon "button" at bounding box center [510, 103] width 14 height 14
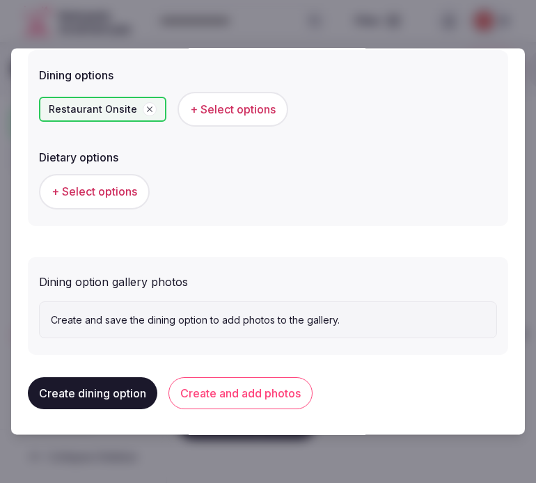
click at [244, 393] on button "Create and add photos" at bounding box center [241, 394] width 144 height 32
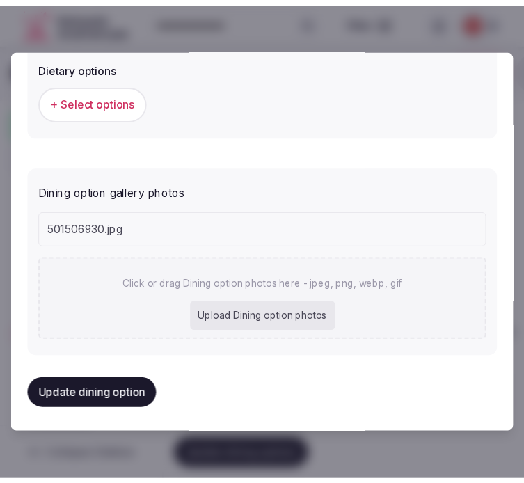
scroll to position [506, 0]
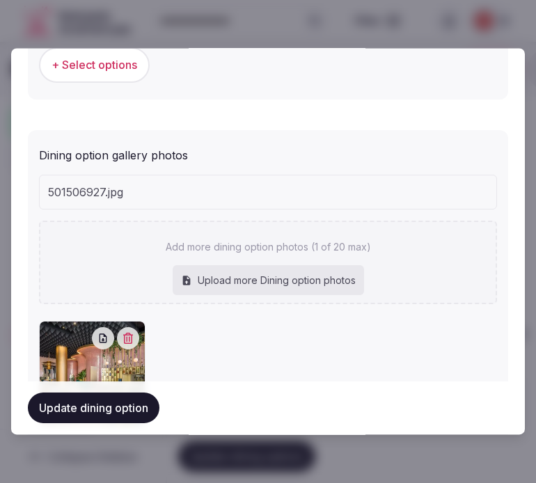
click at [357, 197] on div "501506927.jpg" at bounding box center [268, 192] width 457 height 33
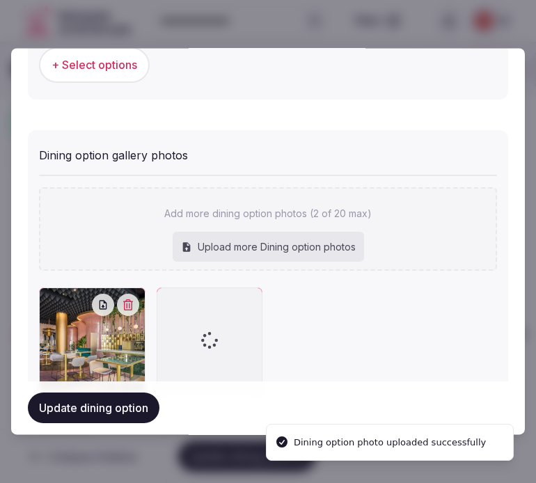
click at [294, 276] on div "Add more dining option photos (2 of 20 max) Upload more Dining option photos To…" at bounding box center [268, 284] width 458 height 219
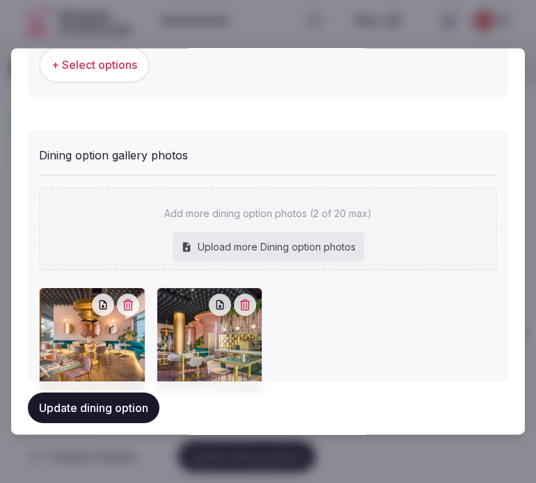
click at [118, 405] on button "Update dining option" at bounding box center [94, 409] width 132 height 31
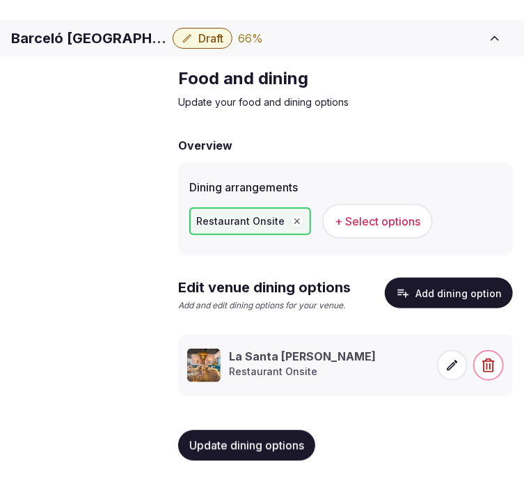
scroll to position [49, 0]
click at [384, 214] on span "+ Select options" at bounding box center [378, 221] width 86 height 15
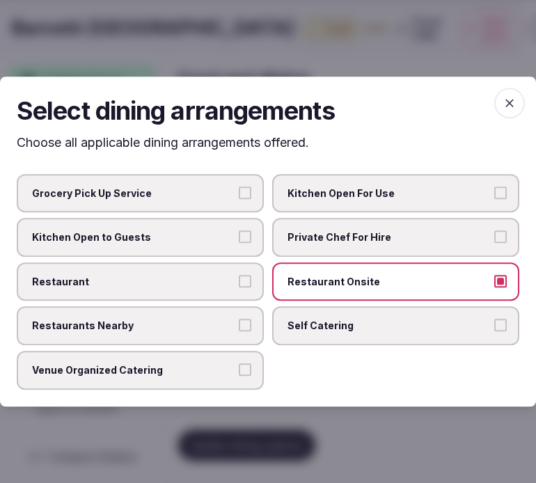
click at [221, 273] on label "Restaurant" at bounding box center [140, 282] width 247 height 39
click at [239, 275] on button "Restaurant" at bounding box center [245, 281] width 13 height 13
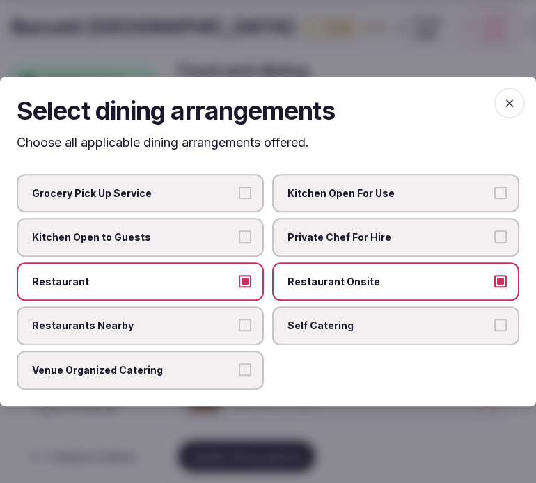
click at [492, 107] on h2 "Select dining arrangements" at bounding box center [268, 110] width 503 height 35
click at [503, 110] on icon "button" at bounding box center [510, 103] width 14 height 14
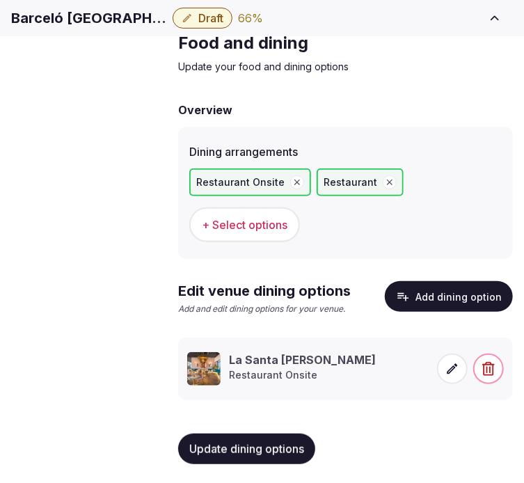
drag, startPoint x: 244, startPoint y: 453, endPoint x: 233, endPoint y: 449, distance: 12.3
click at [244, 453] on span "Update dining options" at bounding box center [246, 449] width 115 height 14
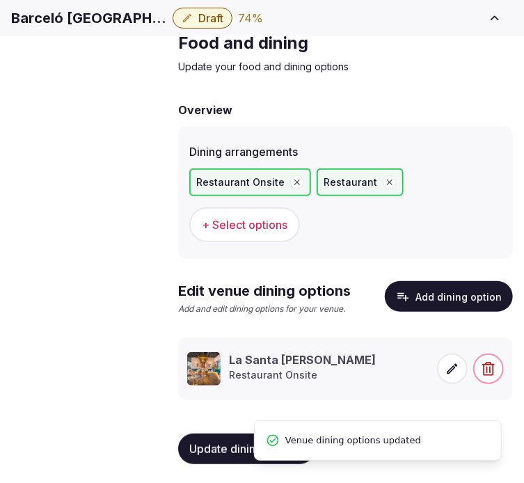
click at [0, 0] on span "Activities & experiences" at bounding box center [0, 0] width 0 height 0
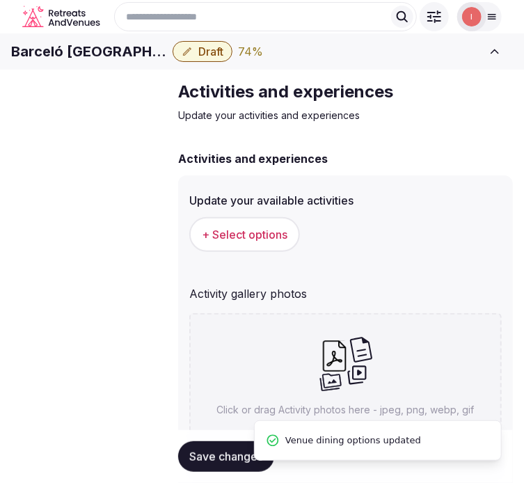
click at [265, 249] on button "+ Select options" at bounding box center [244, 234] width 111 height 35
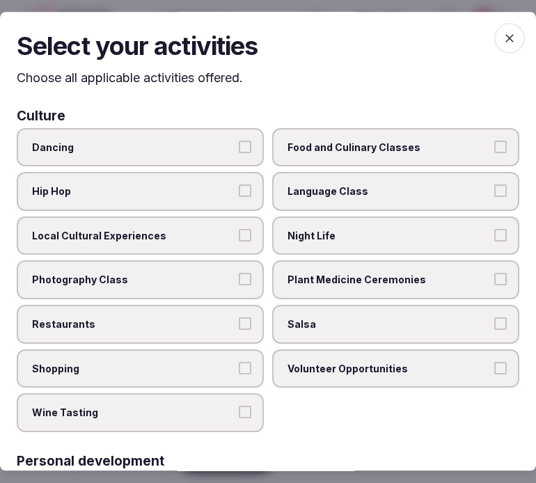
click at [226, 229] on span "Local Cultural Experiences" at bounding box center [133, 236] width 203 height 14
click at [239, 229] on button "Local Cultural Experiences" at bounding box center [245, 235] width 13 height 13
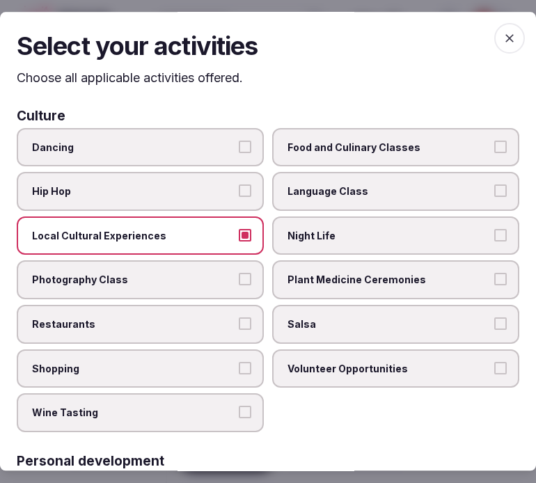
drag, startPoint x: 233, startPoint y: 323, endPoint x: 279, endPoint y: 308, distance: 47.8
click at [239, 323] on button "Restaurants" at bounding box center [245, 324] width 13 height 13
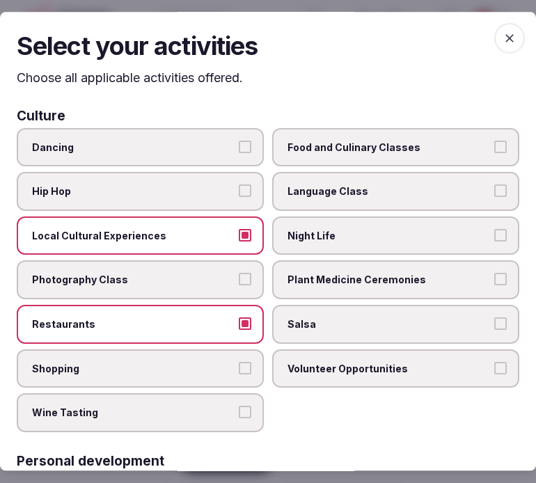
click at [343, 277] on span "Plant Medicine Ceremonies" at bounding box center [389, 281] width 203 height 14
click at [495, 277] on button "Plant Medicine Ceremonies" at bounding box center [501, 280] width 13 height 13
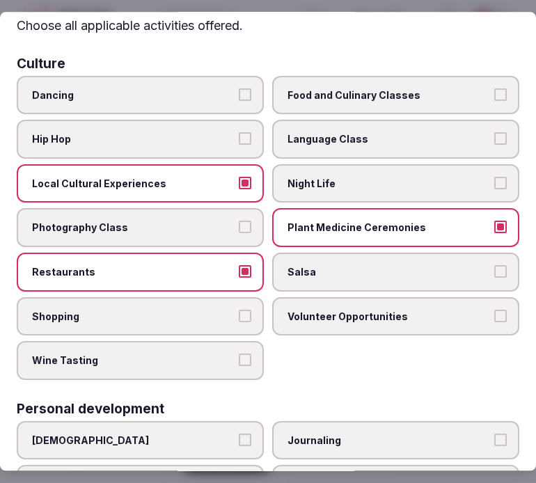
scroll to position [77, 0]
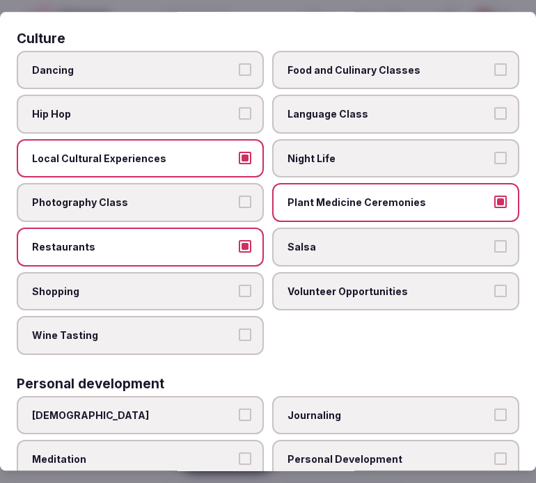
click at [324, 155] on span "Night Life" at bounding box center [389, 159] width 203 height 14
click at [495, 155] on button "Night Life" at bounding box center [501, 158] width 13 height 13
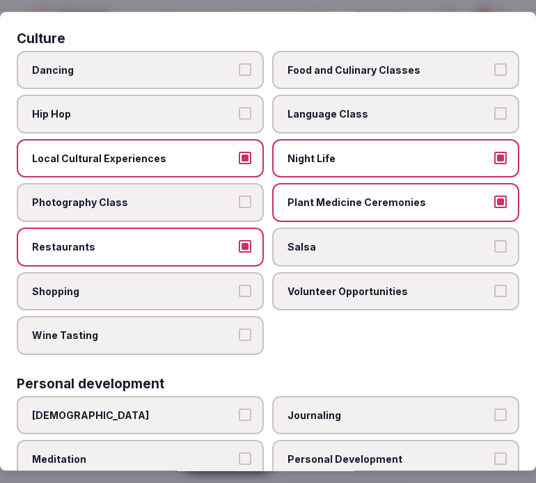
click at [496, 196] on button "Plant Medicine Ceremonies" at bounding box center [501, 202] width 13 height 13
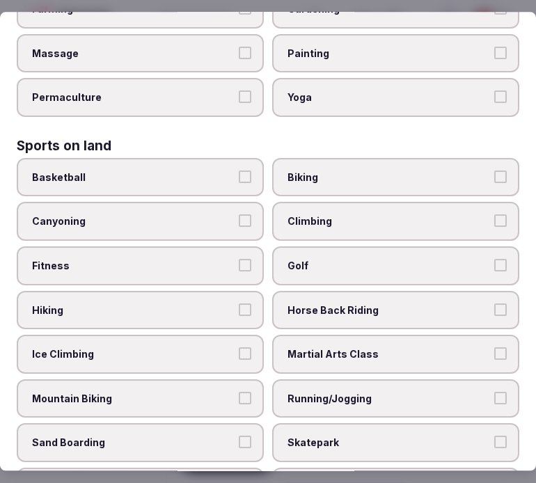
click at [216, 259] on span "Fitness" at bounding box center [133, 266] width 203 height 14
click at [239, 259] on button "Fitness" at bounding box center [245, 265] width 13 height 13
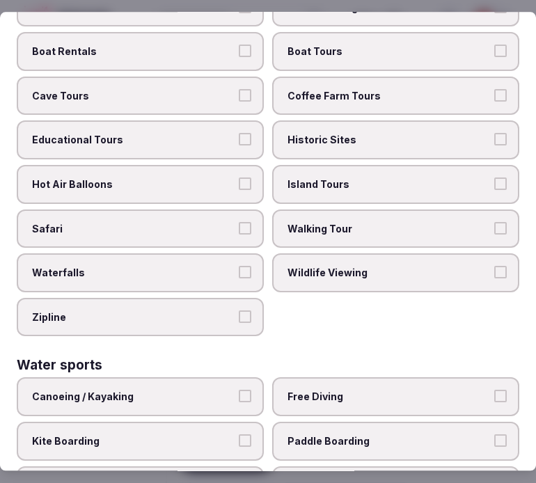
scroll to position [1085, 0]
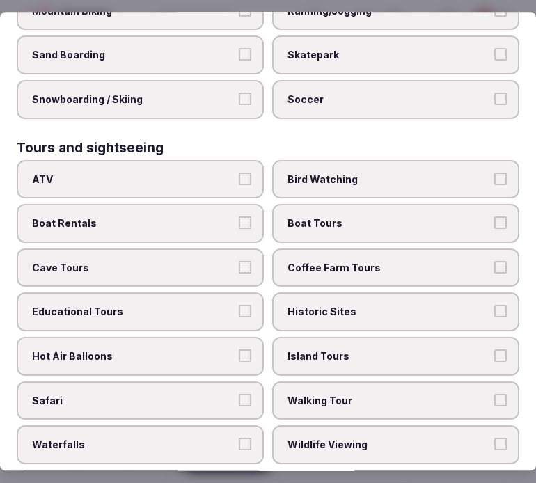
click at [331, 350] on span "Island Tours" at bounding box center [389, 357] width 203 height 14
click at [495, 350] on button "Island Tours" at bounding box center [501, 356] width 13 height 13
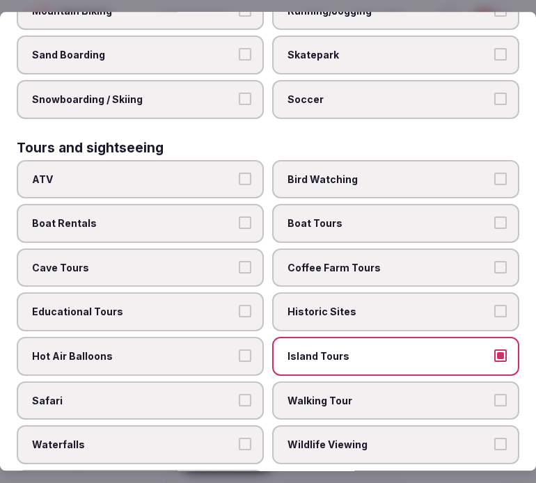
click at [358, 306] on span "Historic Sites" at bounding box center [389, 313] width 203 height 14
click at [495, 306] on button "Historic Sites" at bounding box center [501, 312] width 13 height 13
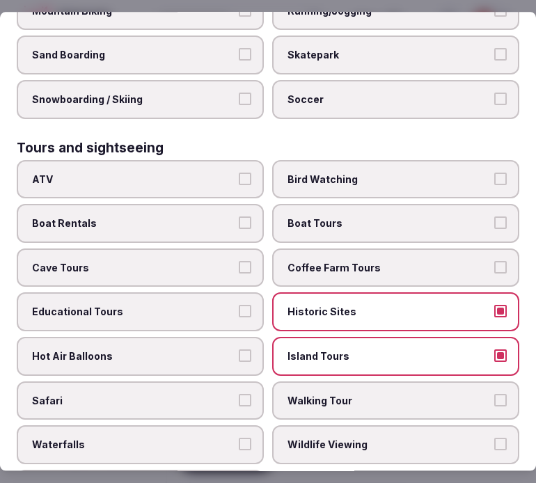
click at [384, 350] on span "Island Tours" at bounding box center [389, 357] width 203 height 14
click at [495, 350] on button "Island Tours" at bounding box center [501, 356] width 13 height 13
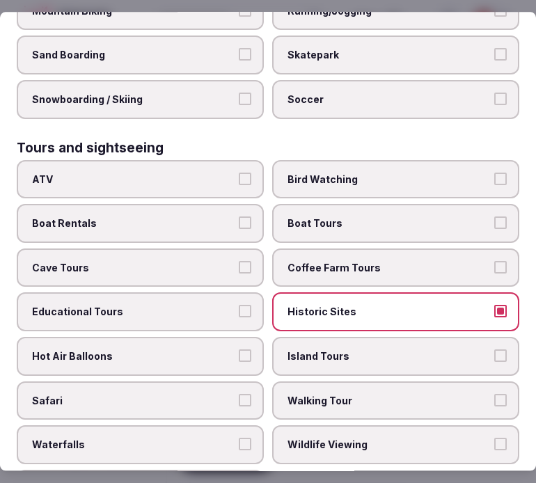
click at [384, 394] on span "Walking Tour" at bounding box center [389, 401] width 203 height 14
click at [495, 394] on button "Walking Tour" at bounding box center [501, 400] width 13 height 13
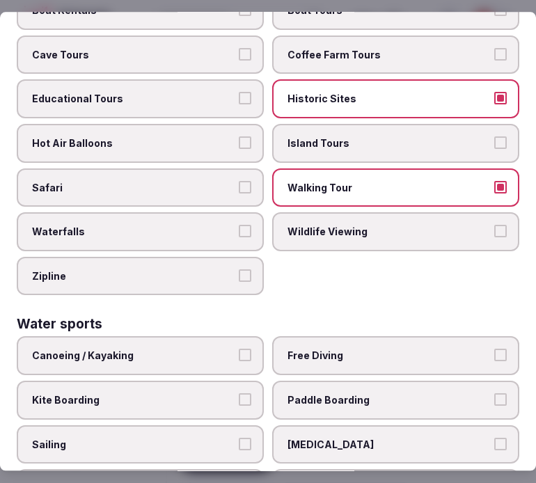
scroll to position [1394, 0]
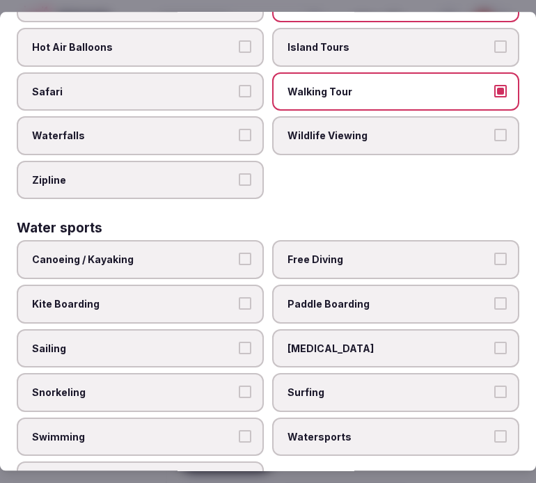
drag, startPoint x: 205, startPoint y: 393, endPoint x: 213, endPoint y: 390, distance: 8.2
click at [210, 430] on span "Swimming" at bounding box center [133, 437] width 203 height 14
click at [239, 430] on button "Swimming" at bounding box center [245, 436] width 13 height 13
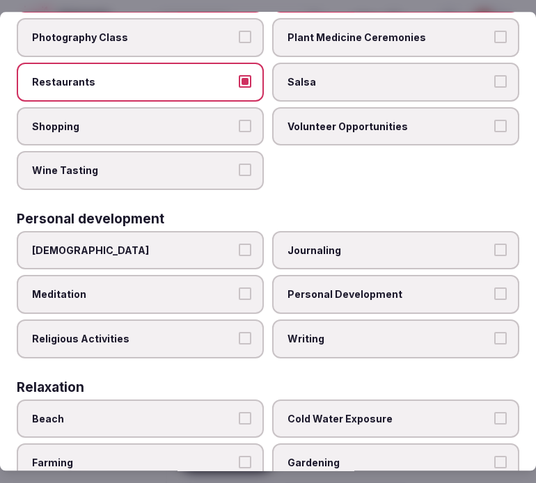
scroll to position [155, 0]
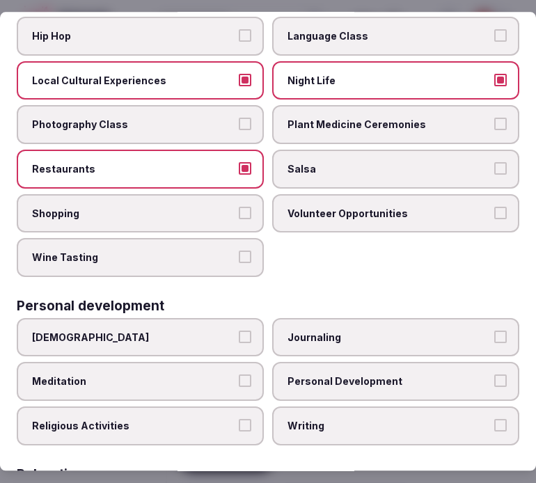
click at [241, 208] on button "Shopping" at bounding box center [245, 213] width 13 height 13
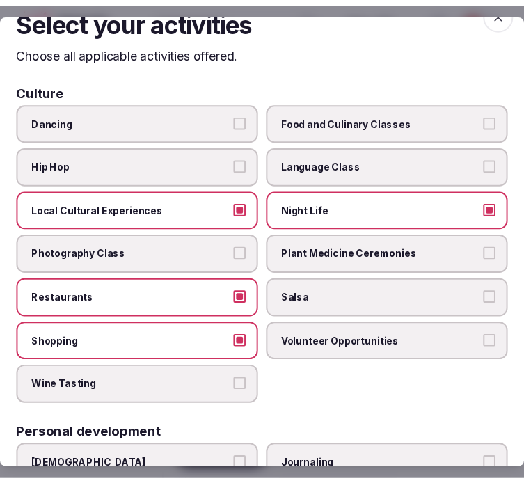
scroll to position [0, 0]
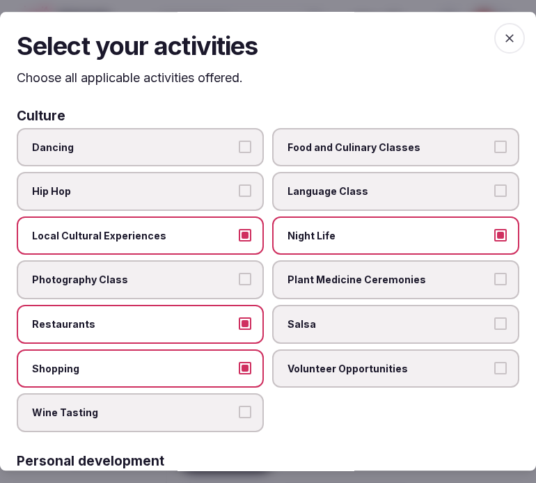
click at [495, 42] on span "button" at bounding box center [510, 38] width 31 height 31
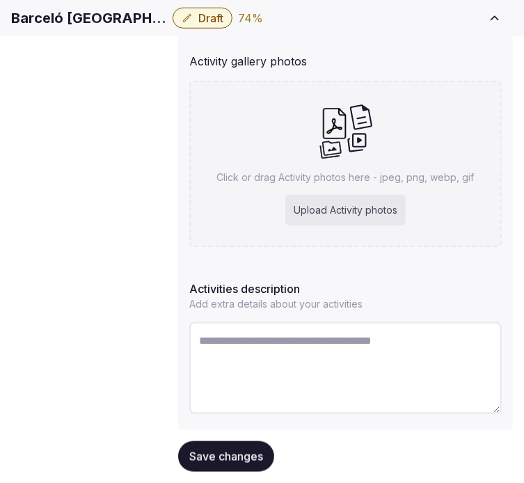
scroll to position [309, 0]
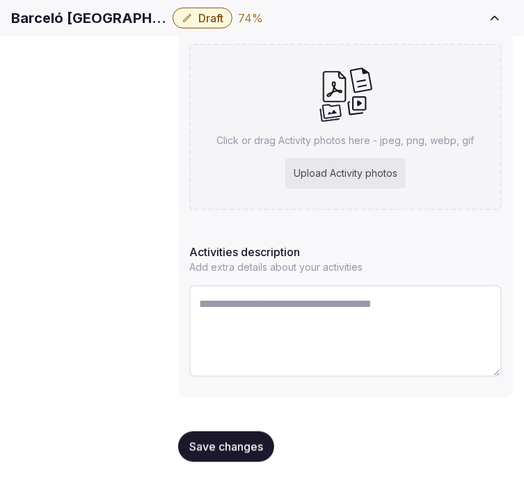
drag, startPoint x: 351, startPoint y: 311, endPoint x: 358, endPoint y: 307, distance: 7.8
click at [355, 309] on textarea at bounding box center [345, 332] width 313 height 92
paste textarea "**********"
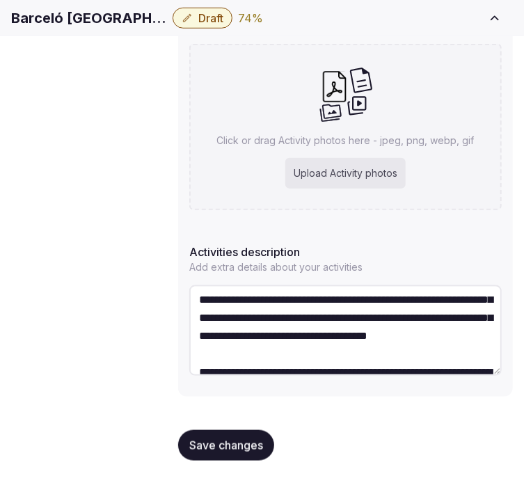
scroll to position [0, 0]
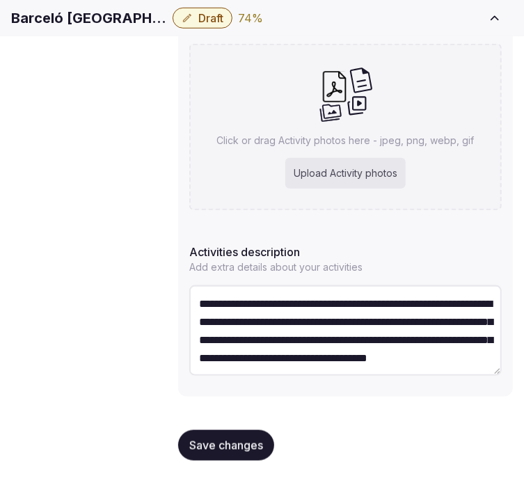
drag, startPoint x: 196, startPoint y: 330, endPoint x: 248, endPoint y: 242, distance: 101.8
click at [194, 256] on div "**********" at bounding box center [345, 312] width 313 height 148
type textarea "**********"
click at [199, 25] on span "Draft" at bounding box center [211, 18] width 25 height 14
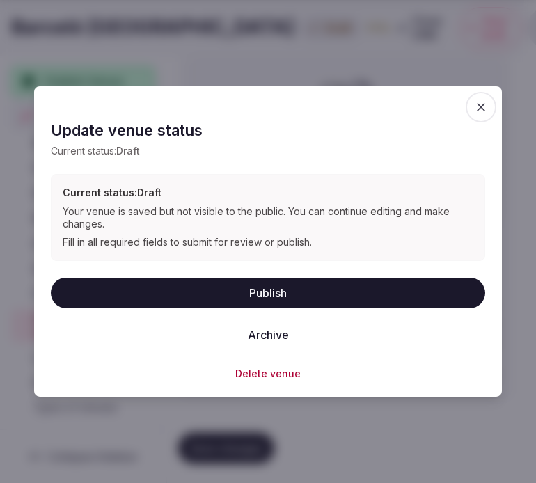
drag, startPoint x: 265, startPoint y: 289, endPoint x: 276, endPoint y: 286, distance: 11.5
click at [267, 288] on button "Publish" at bounding box center [268, 292] width 435 height 31
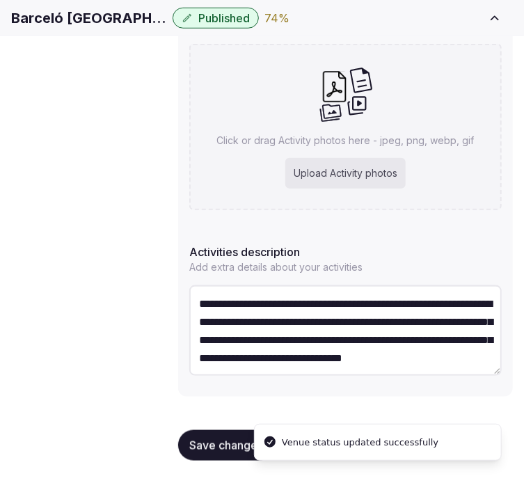
click at [98, 28] on h1 "Barceló [GEOGRAPHIC_DATA]" at bounding box center [89, 18] width 156 height 20
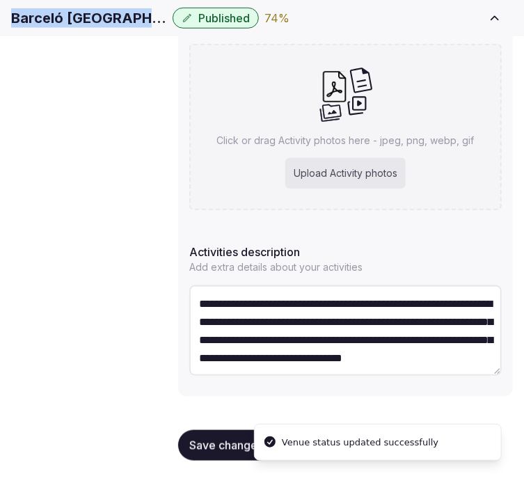
click at [98, 28] on h1 "Barceló [GEOGRAPHIC_DATA]" at bounding box center [89, 18] width 156 height 20
copy div "Barceló [GEOGRAPHIC_DATA]"
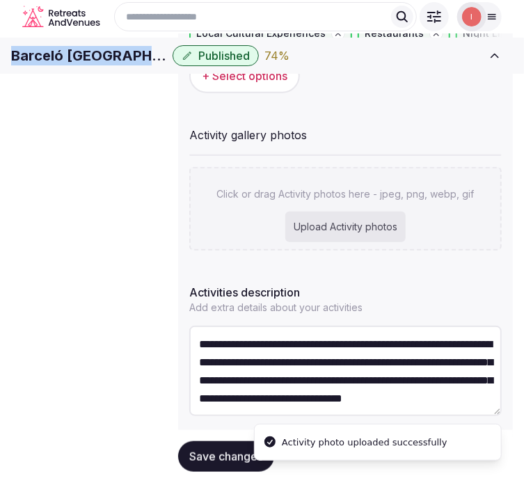
scroll to position [161, 0]
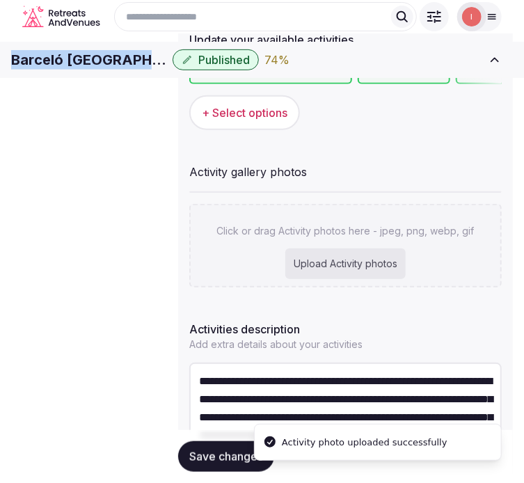
click at [199, 450] on span "Save changes" at bounding box center [226, 457] width 74 height 14
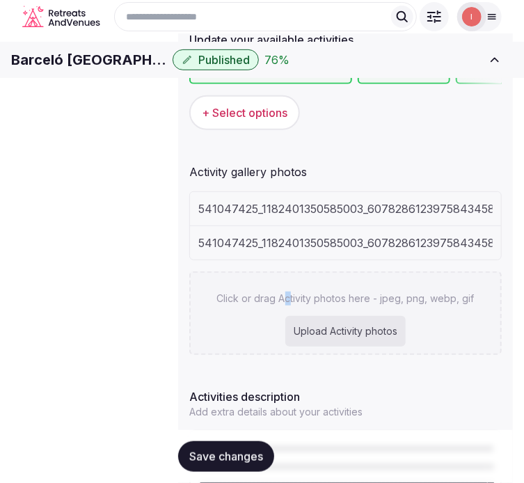
click at [288, 306] on p "Click or drag Activity photos here - jpeg, png, webp, gif" at bounding box center [346, 299] width 258 height 14
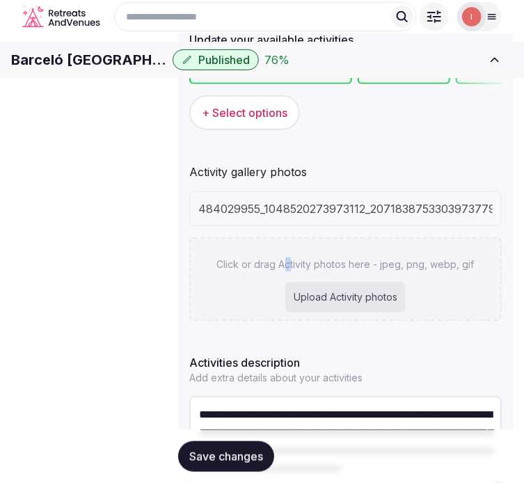
click at [212, 451] on span "Save changes" at bounding box center [226, 457] width 74 height 14
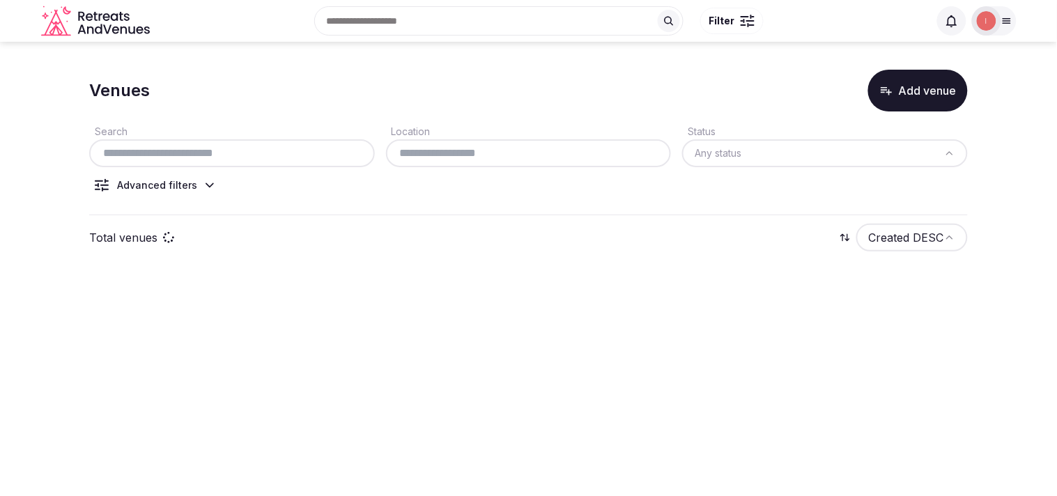
click at [234, 148] on input "text" at bounding box center [232, 153] width 274 height 17
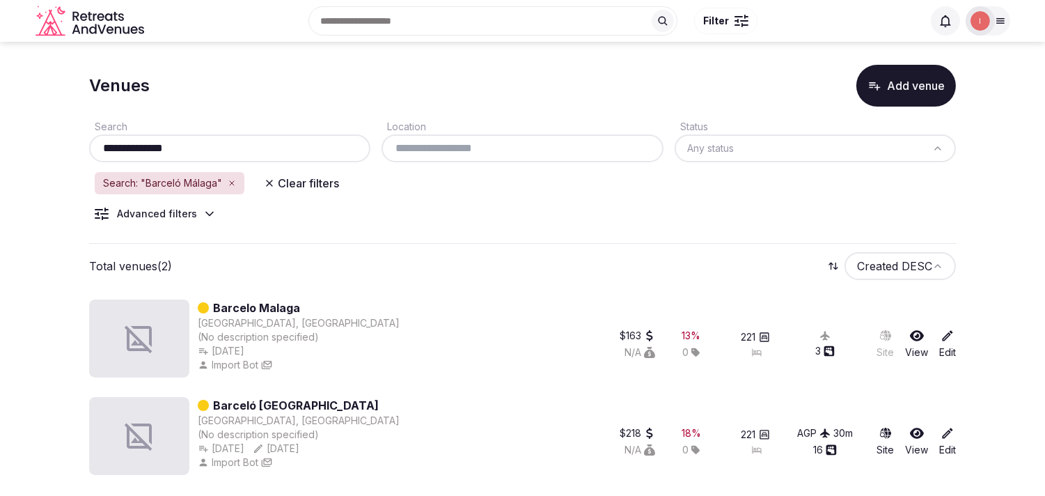
scroll to position [6, 0]
type input "**********"
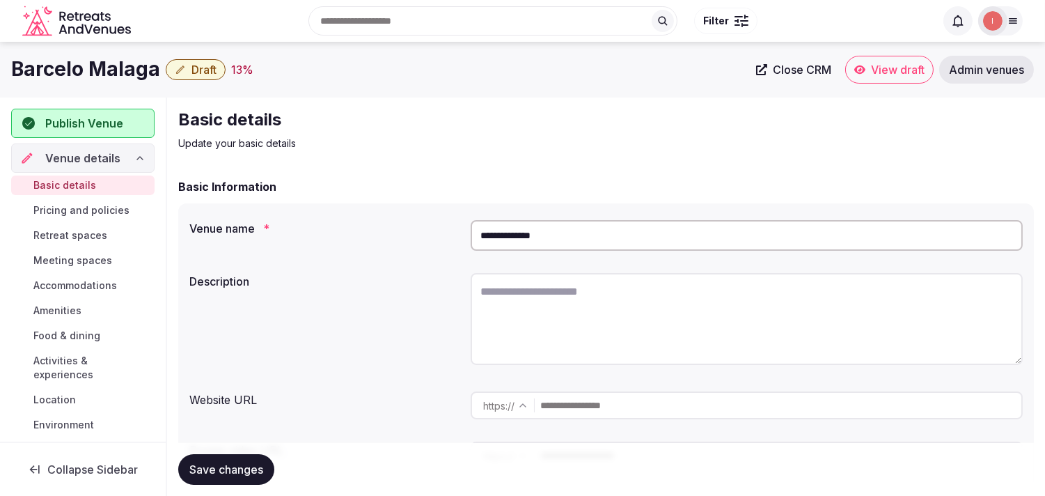
click at [777, 68] on span "Close CRM" at bounding box center [802, 70] width 59 height 14
click at [175, 68] on icon "button" at bounding box center [180, 69] width 11 height 11
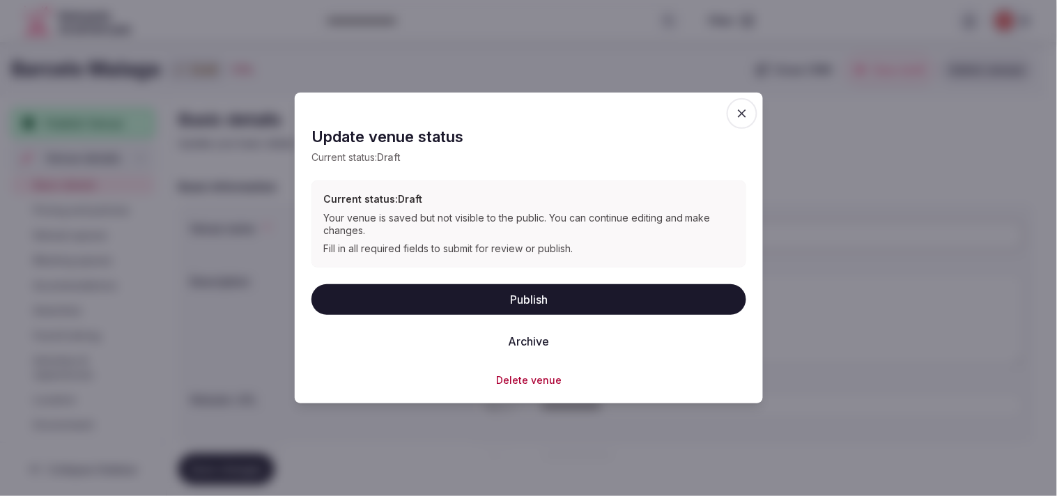
click at [552, 336] on button "Archive" at bounding box center [528, 340] width 63 height 31
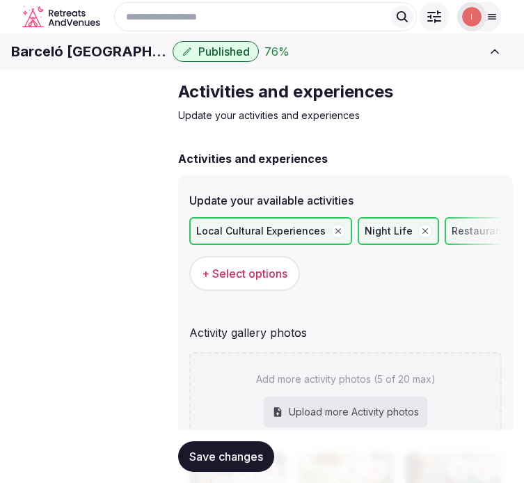
scroll to position [394, 0]
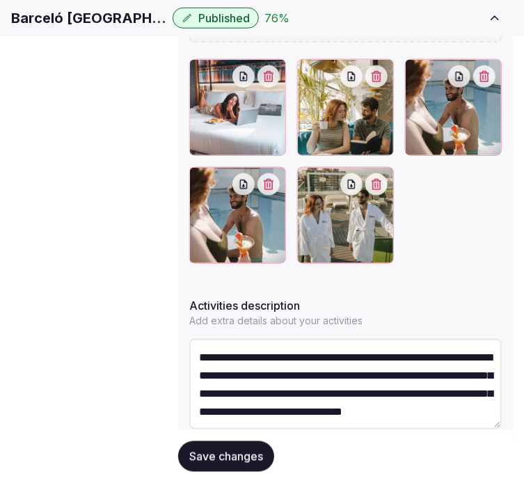
click at [479, 82] on icon "button" at bounding box center [484, 76] width 11 height 11
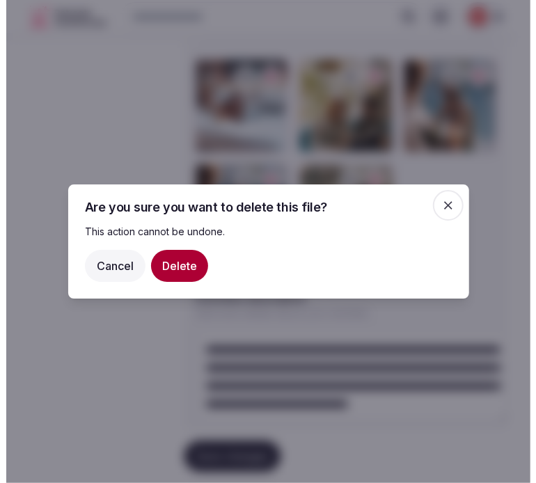
scroll to position [393, 0]
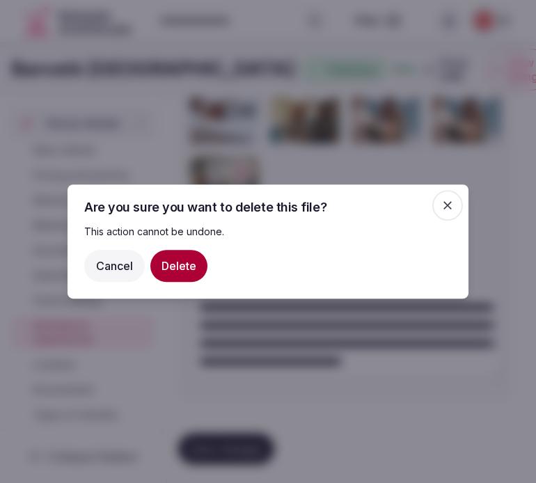
click at [195, 267] on button "Delete" at bounding box center [178, 266] width 57 height 32
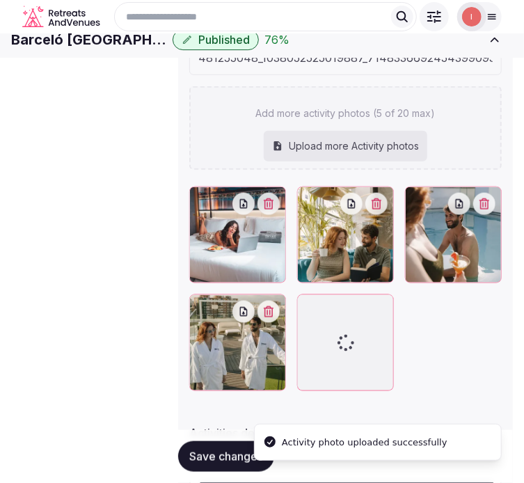
scroll to position [235, 0]
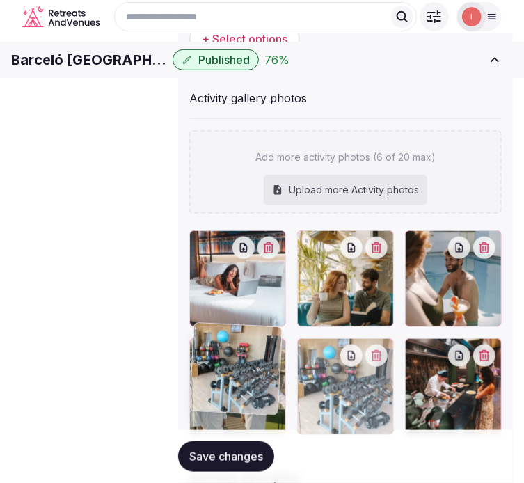
drag, startPoint x: 212, startPoint y: 312, endPoint x: 215, endPoint y: 281, distance: 31.4
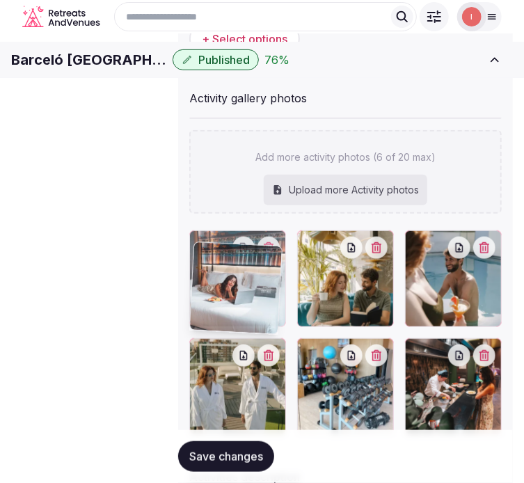
drag, startPoint x: 215, startPoint y: 281, endPoint x: 210, endPoint y: 267, distance: 13.9
click at [210, 267] on body "Search Popular Destinations Toscana, Italy Riviera Maya, Mexico Indonesia, Bali…" at bounding box center [262, 236] width 524 height 943
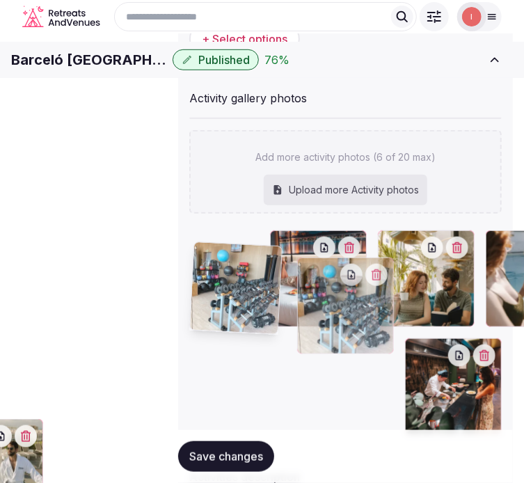
drag, startPoint x: 199, startPoint y: 337, endPoint x: 195, endPoint y: 251, distance: 86.4
click at [195, 251] on body "Search Popular Destinations Toscana, Italy Riviera Maya, Mexico Indonesia, Bali…" at bounding box center [262, 236] width 524 height 943
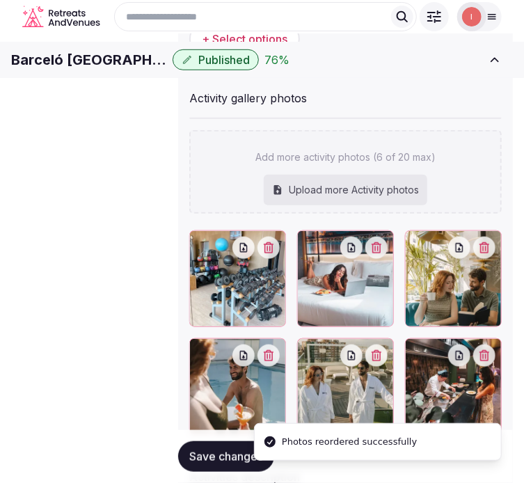
click at [256, 448] on li "Photos reordered successfully" at bounding box center [378, 442] width 248 height 38
click at [217, 455] on span "Save changes" at bounding box center [226, 457] width 74 height 14
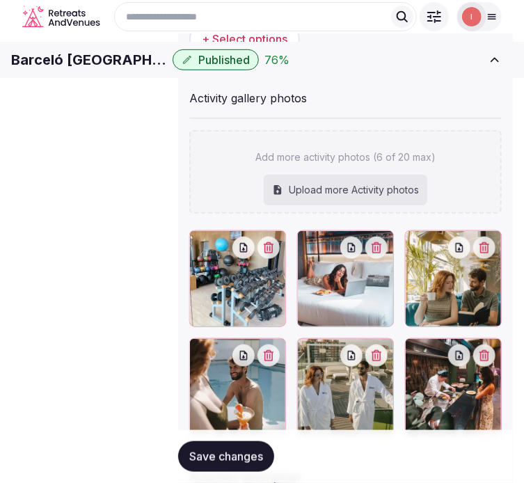
click at [235, 455] on span "Save changes" at bounding box center [226, 457] width 74 height 14
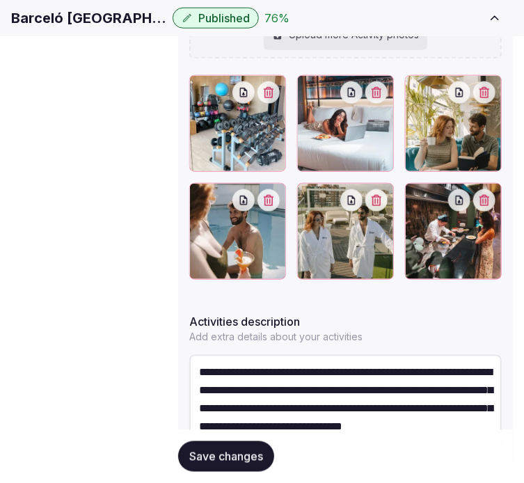
scroll to position [18, 0]
click at [247, 463] on span "Save changes" at bounding box center [226, 457] width 74 height 14
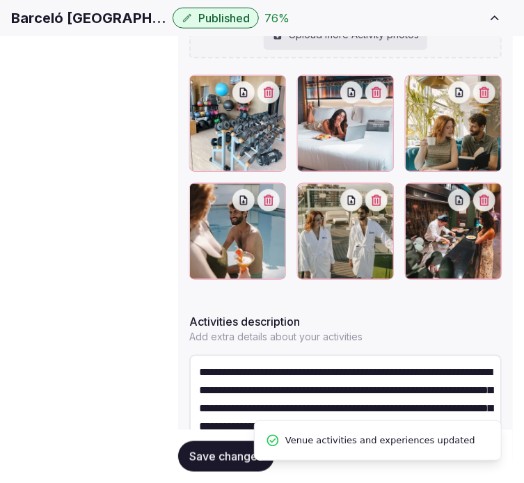
click at [0, 0] on span "Location" at bounding box center [0, 0] width 0 height 0
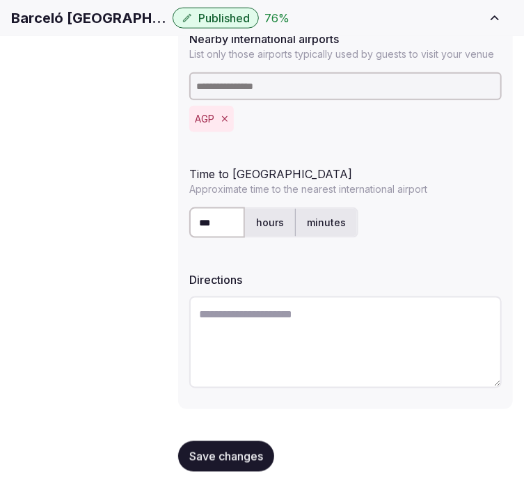
scroll to position [474, 0]
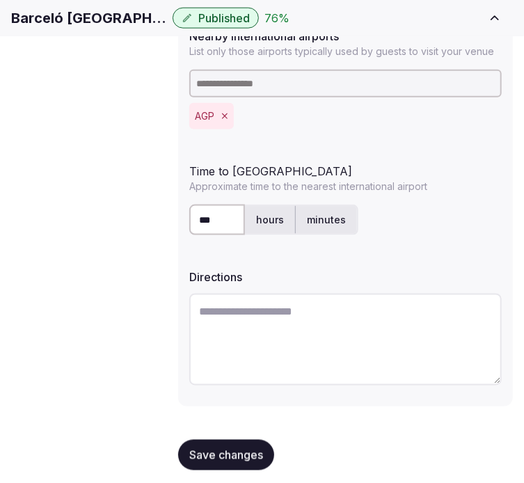
click at [0, 0] on span "Environment" at bounding box center [0, 0] width 0 height 0
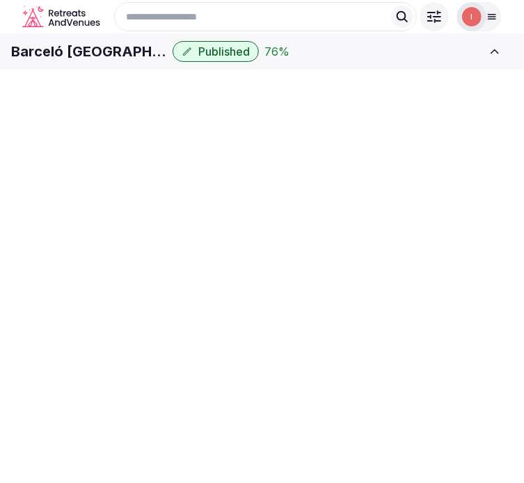
click at [0, 0] on span "Environment" at bounding box center [0, 0] width 0 height 0
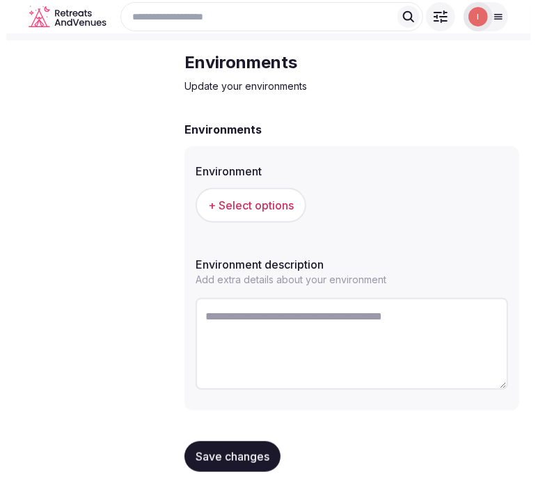
scroll to position [57, 0]
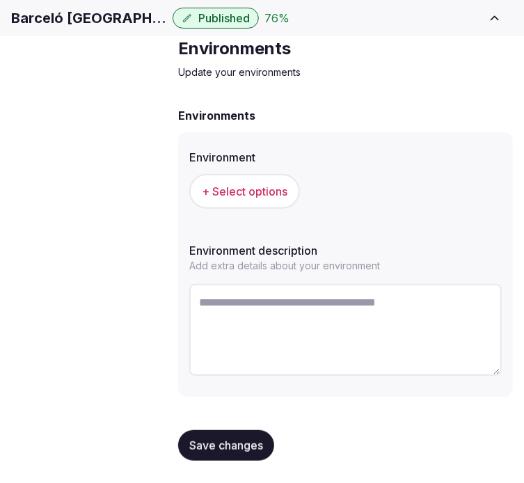
click at [297, 209] on button "+ Select options" at bounding box center [244, 191] width 111 height 35
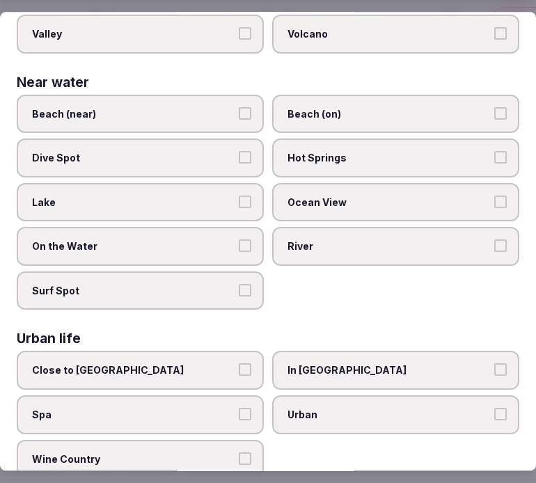
scroll to position [548, 0]
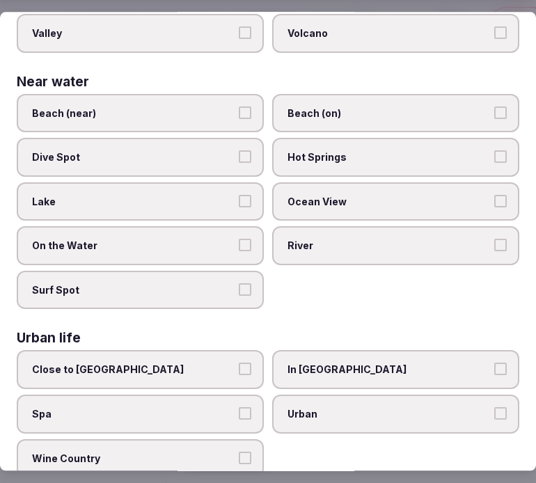
drag, startPoint x: 302, startPoint y: 387, endPoint x: 306, endPoint y: 378, distance: 10.6
click at [302, 407] on span "Urban" at bounding box center [389, 414] width 203 height 14
click at [495, 407] on button "Urban" at bounding box center [501, 413] width 13 height 13
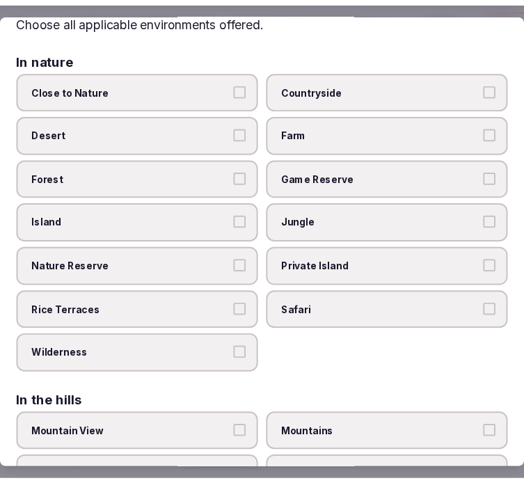
scroll to position [0, 0]
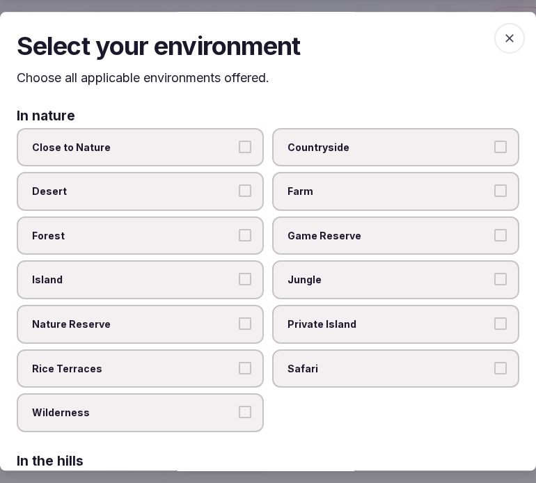
drag, startPoint x: 508, startPoint y: 36, endPoint x: 498, endPoint y: 37, distance: 10.5
click at [500, 37] on span "button" at bounding box center [510, 38] width 31 height 31
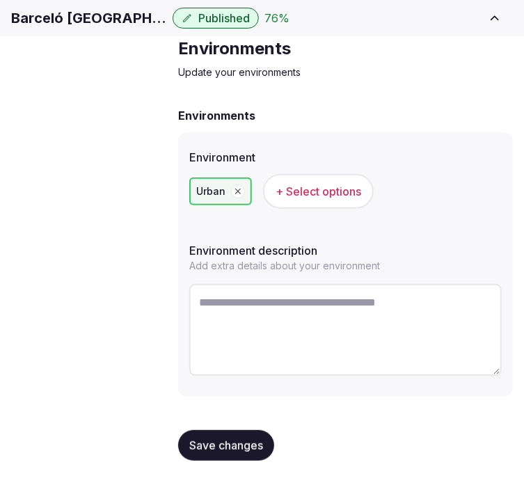
click at [207, 449] on span "Save changes" at bounding box center [226, 446] width 74 height 14
click at [0, 0] on span "Types of retreats" at bounding box center [0, 0] width 0 height 0
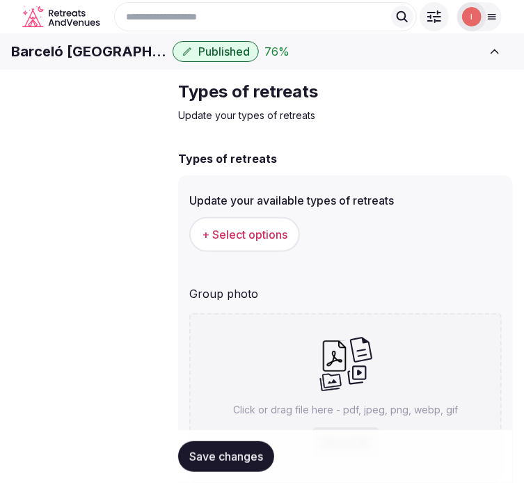
click at [283, 252] on button "+ Select options" at bounding box center [244, 234] width 111 height 35
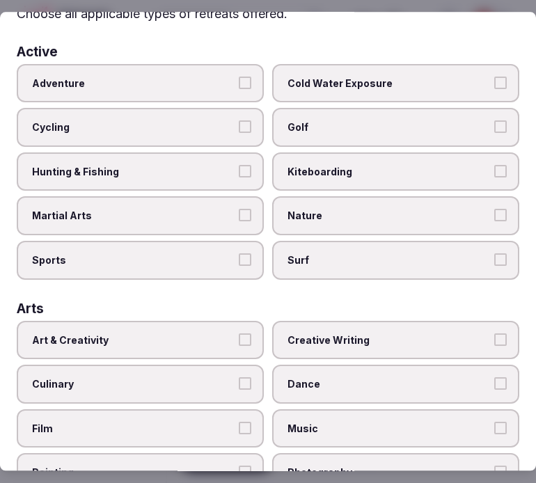
scroll to position [155, 0]
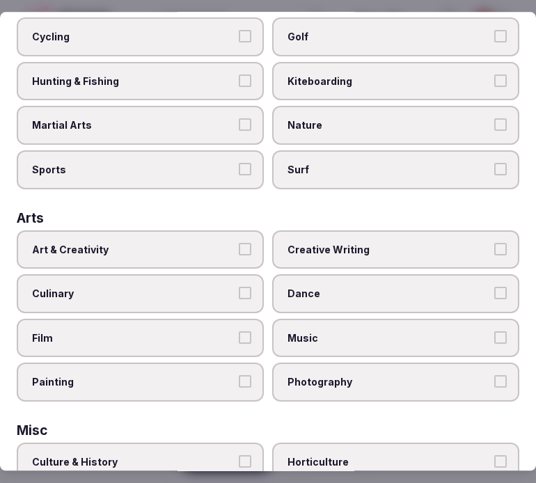
drag, startPoint x: 196, startPoint y: 244, endPoint x: 231, endPoint y: 256, distance: 37.2
click at [196, 244] on span "Art & Creativity" at bounding box center [133, 250] width 203 height 14
click at [239, 244] on button "Art & Creativity" at bounding box center [245, 249] width 13 height 13
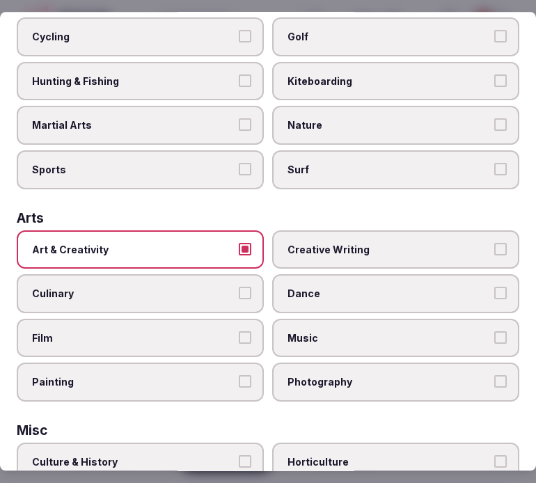
click at [295, 254] on label "Creative Writing" at bounding box center [395, 250] width 247 height 39
click at [495, 254] on button "Creative Writing" at bounding box center [501, 249] width 13 height 13
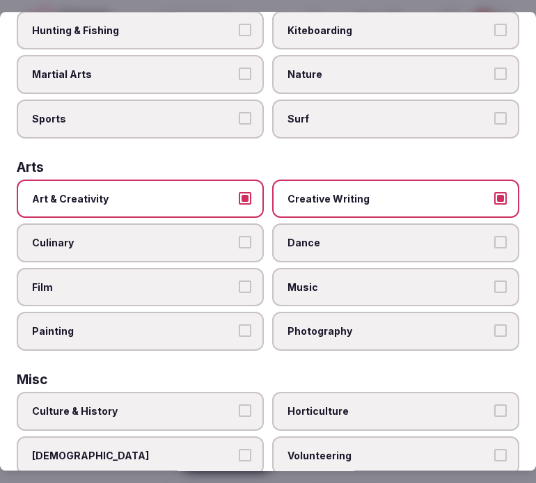
scroll to position [387, 0]
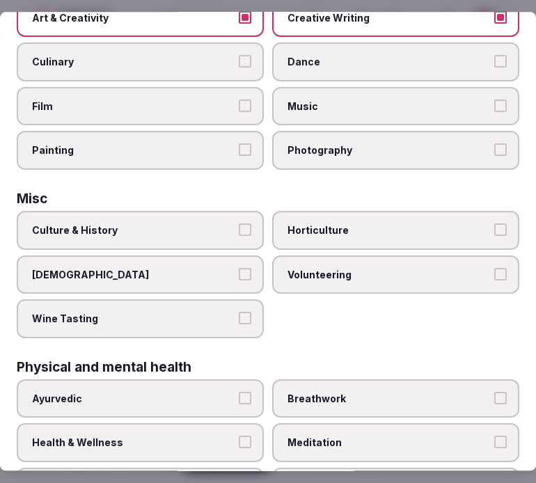
drag, startPoint x: 217, startPoint y: 230, endPoint x: 230, endPoint y: 226, distance: 13.2
click at [219, 230] on label "Culture & History" at bounding box center [140, 230] width 247 height 39
click at [239, 230] on button "Culture & History" at bounding box center [245, 230] width 13 height 13
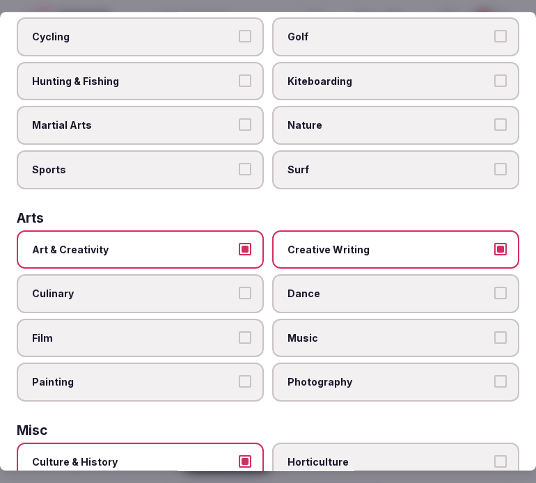
scroll to position [0, 0]
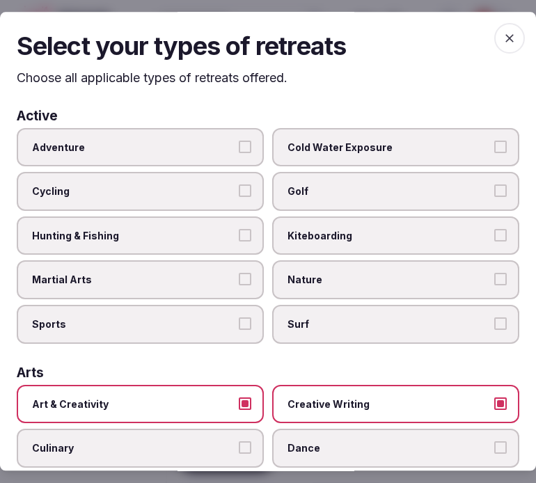
drag, startPoint x: 364, startPoint y: 387, endPoint x: 352, endPoint y: 371, distance: 19.9
click at [361, 387] on label "Creative Writing" at bounding box center [395, 404] width 247 height 39
click at [495, 398] on button "Creative Writing" at bounding box center [501, 404] width 13 height 13
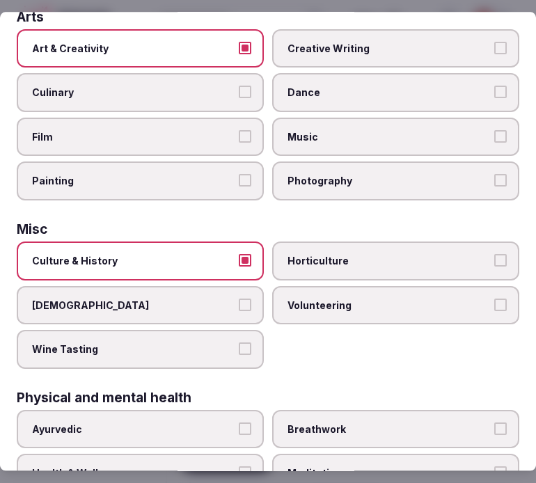
scroll to position [464, 0]
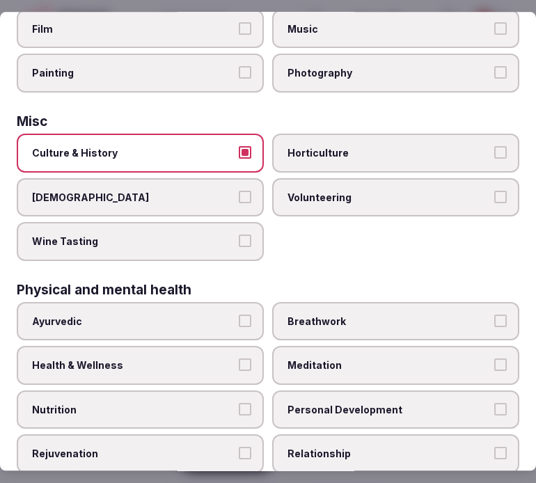
click at [213, 359] on span "Health & Wellness" at bounding box center [133, 366] width 203 height 14
click at [239, 359] on button "Health & Wellness" at bounding box center [245, 365] width 13 height 13
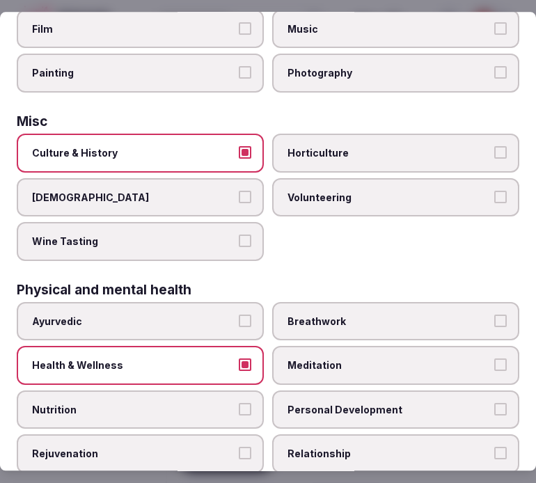
click at [291, 359] on span "Meditation" at bounding box center [389, 366] width 203 height 14
click at [495, 359] on button "Meditation" at bounding box center [501, 365] width 13 height 13
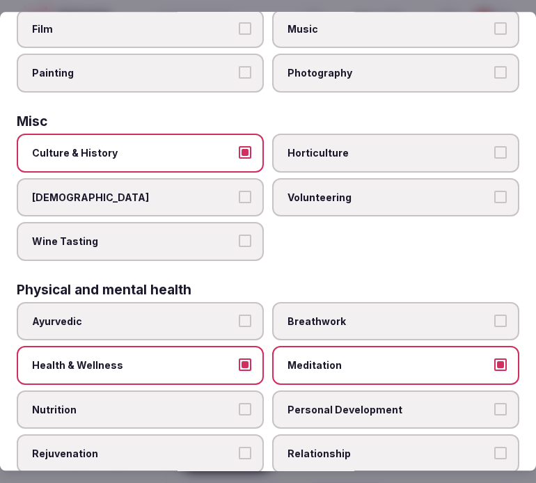
click at [305, 403] on span "Personal Development" at bounding box center [389, 410] width 203 height 14
click at [495, 403] on button "Personal Development" at bounding box center [501, 409] width 13 height 13
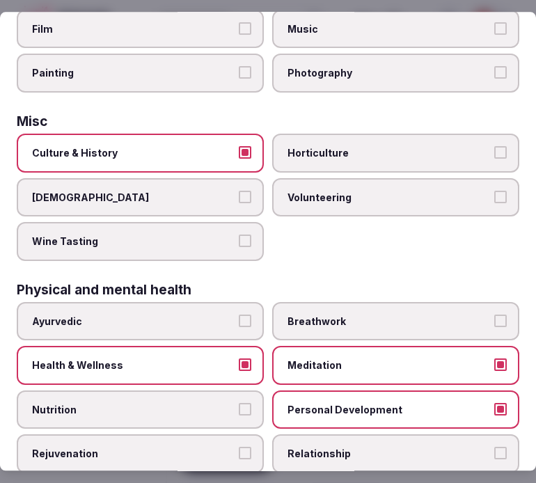
drag, startPoint x: 307, startPoint y: 441, endPoint x: 314, endPoint y: 428, distance: 15.0
click at [307, 448] on span "Relationship" at bounding box center [389, 455] width 203 height 14
click at [495, 448] on button "Relationship" at bounding box center [501, 454] width 13 height 13
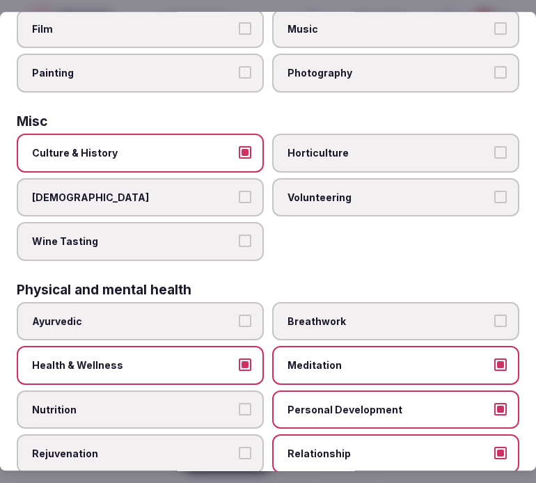
click at [345, 359] on span "Meditation" at bounding box center [389, 366] width 203 height 14
click at [495, 359] on button "Meditation" at bounding box center [501, 365] width 13 height 13
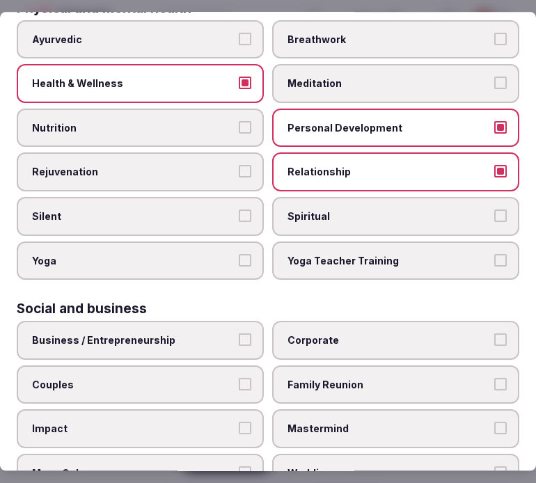
scroll to position [799, 0]
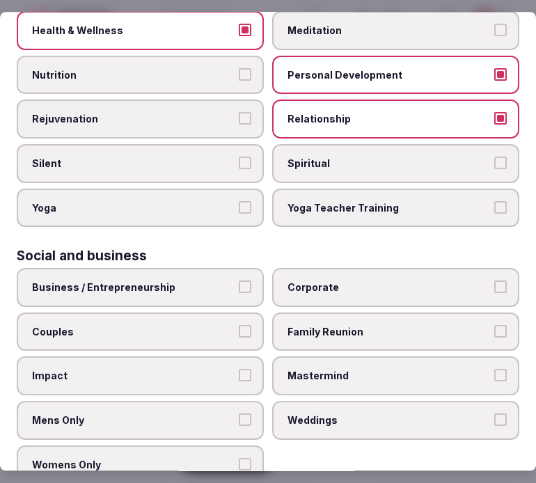
drag, startPoint x: 194, startPoint y: 266, endPoint x: 294, endPoint y: 279, distance: 101.1
click at [205, 281] on span "Business / Entrepreneurship" at bounding box center [133, 288] width 203 height 14
click at [239, 281] on button "Business / Entrepreneurship" at bounding box center [245, 287] width 13 height 13
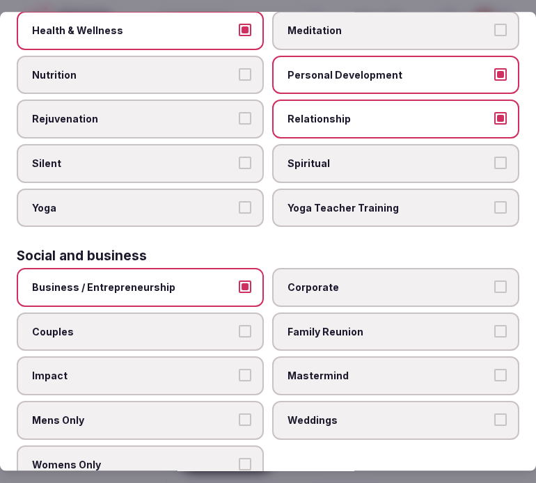
click at [322, 270] on label "Corporate" at bounding box center [395, 288] width 247 height 39
click at [495, 281] on button "Corporate" at bounding box center [501, 287] width 13 height 13
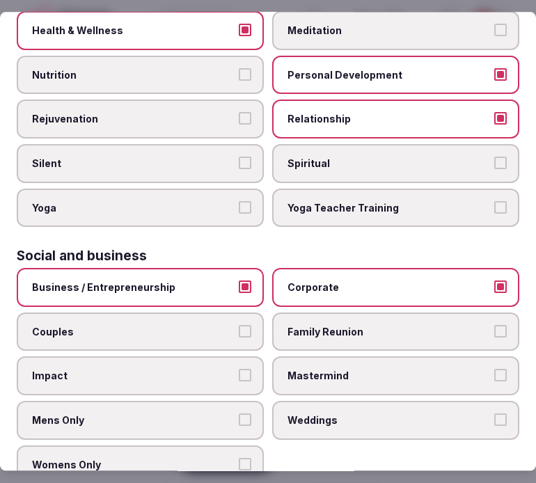
click at [319, 325] on span "Family Reunion" at bounding box center [389, 332] width 203 height 14
click at [495, 325] on button "Family Reunion" at bounding box center [501, 331] width 13 height 13
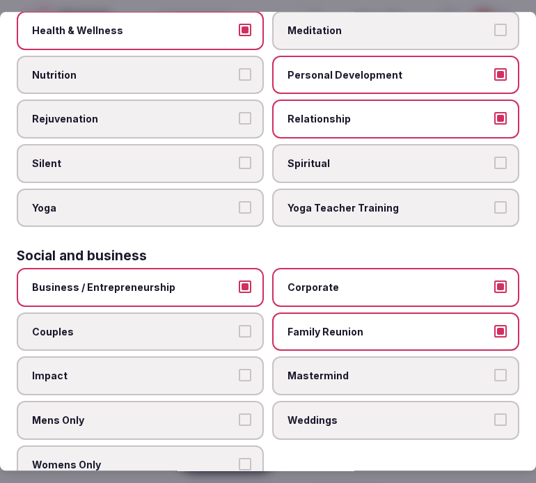
click at [217, 325] on span "Couples" at bounding box center [133, 332] width 203 height 14
click at [239, 325] on button "Couples" at bounding box center [245, 331] width 13 height 13
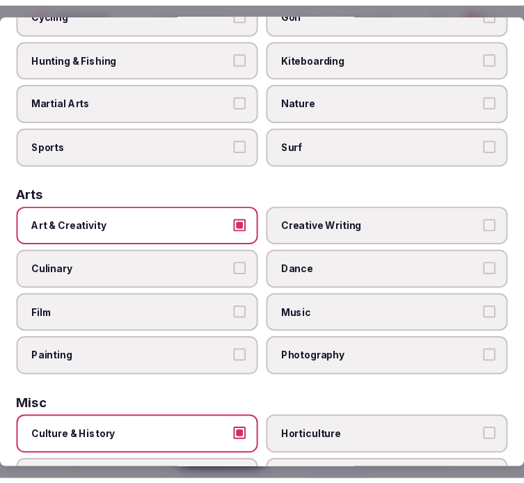
scroll to position [0, 0]
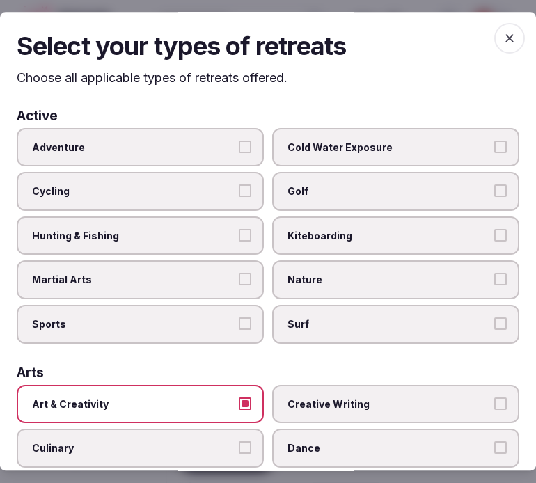
click at [511, 33] on span "button" at bounding box center [510, 38] width 31 height 31
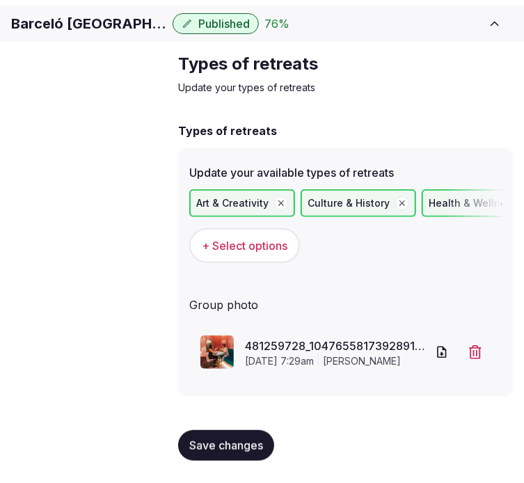
scroll to position [49, 0]
click at [213, 439] on span "Save changes" at bounding box center [226, 446] width 74 height 14
click at [232, 437] on button "Save changes" at bounding box center [226, 445] width 96 height 31
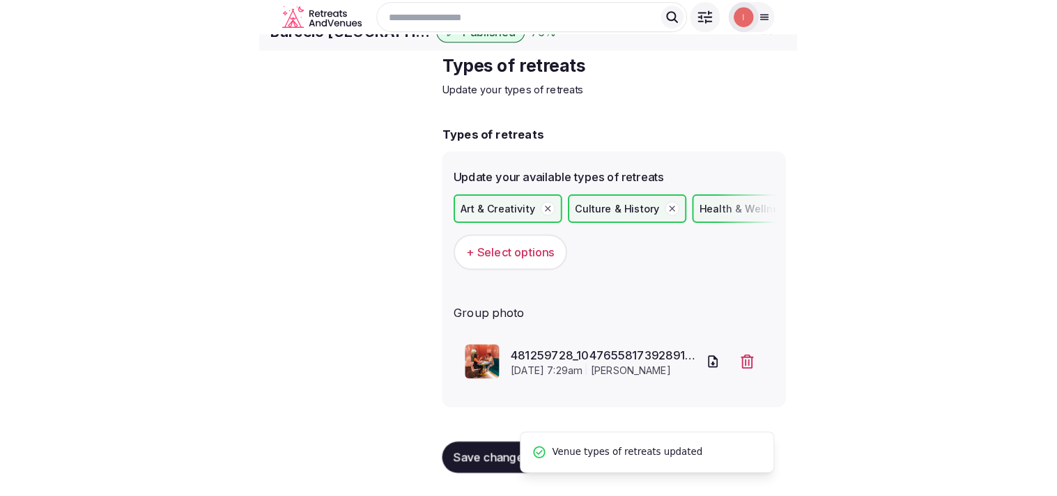
scroll to position [0, 0]
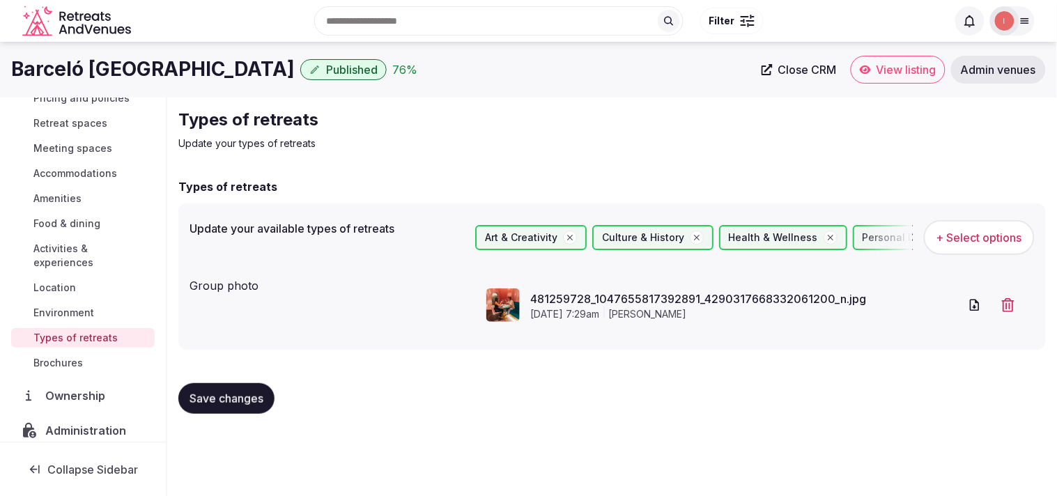
click at [524, 67] on icon at bounding box center [766, 69] width 11 height 11
